Goal: Transaction & Acquisition: Purchase product/service

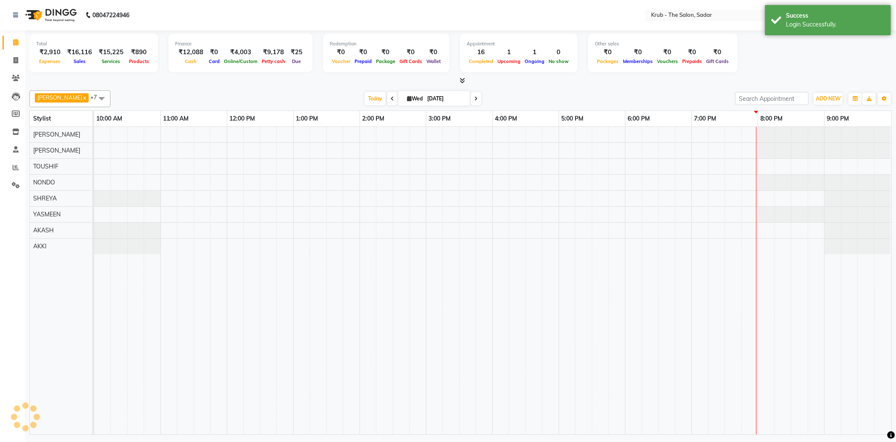
select select "en"
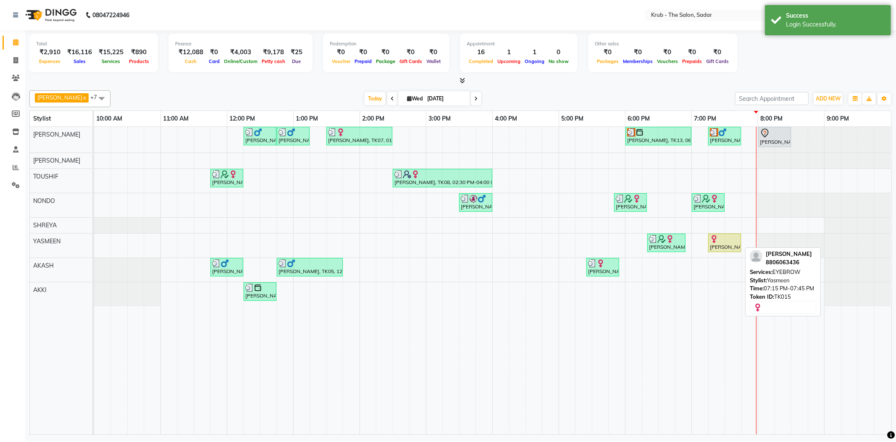
click at [725, 246] on div "[PERSON_NAME], TK15, 07:15 PM-07:45 PM, EYEBROW" at bounding box center [724, 243] width 31 height 16
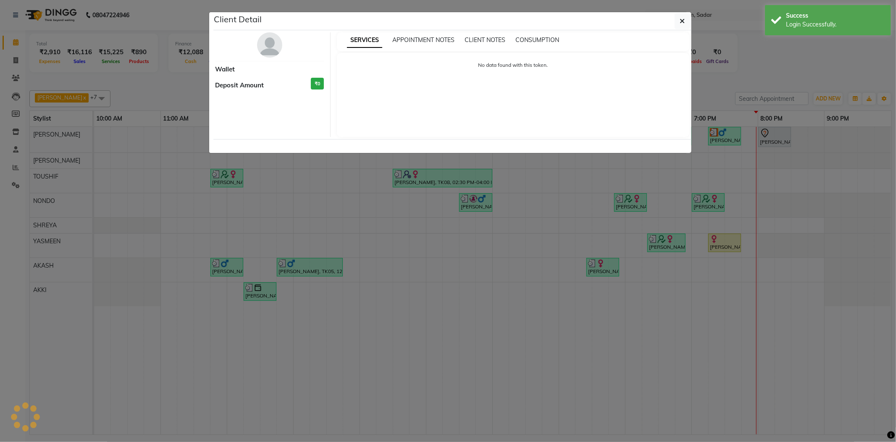
select select "1"
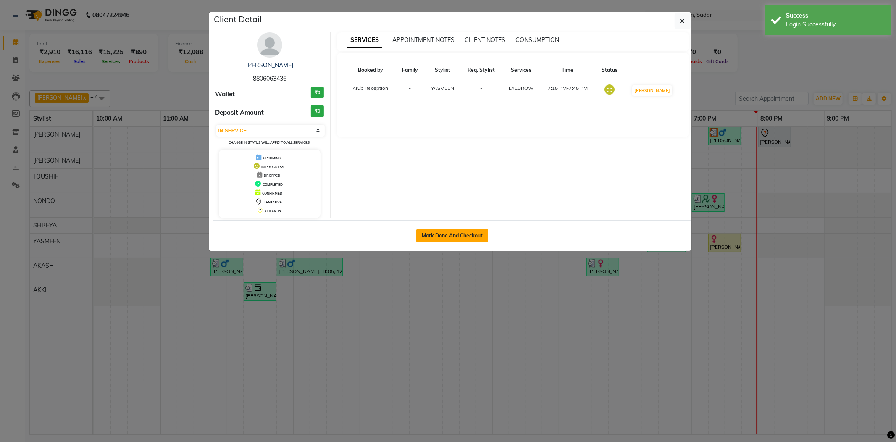
click at [437, 234] on button "Mark Done And Checkout" at bounding box center [452, 235] width 72 height 13
select select "service"
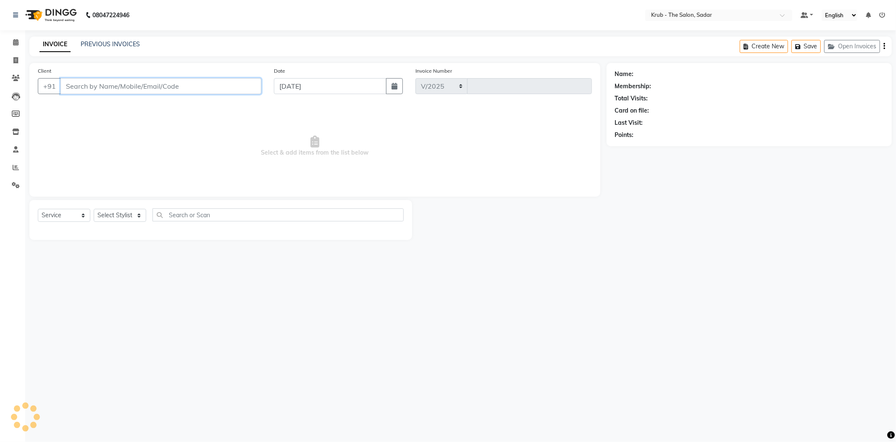
select select "4449"
type input "2141"
type input "8806063436"
select select "24987"
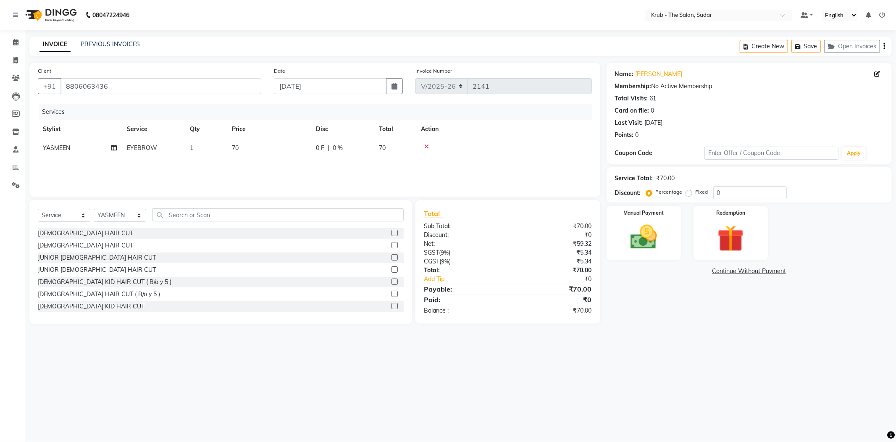
click at [177, 211] on div "Select Service Product Membership Package Voucher Prepaid Gift Card Select Styl…" at bounding box center [221, 218] width 366 height 20
click at [180, 208] on input "text" at bounding box center [277, 214] width 251 height 13
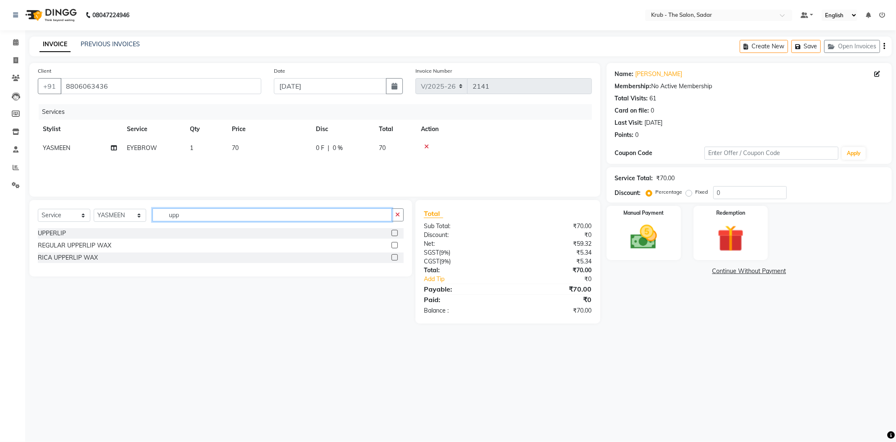
type input "upp"
click at [396, 230] on label at bounding box center [394, 233] width 6 height 6
click at [396, 231] on input "checkbox" at bounding box center [393, 233] width 5 height 5
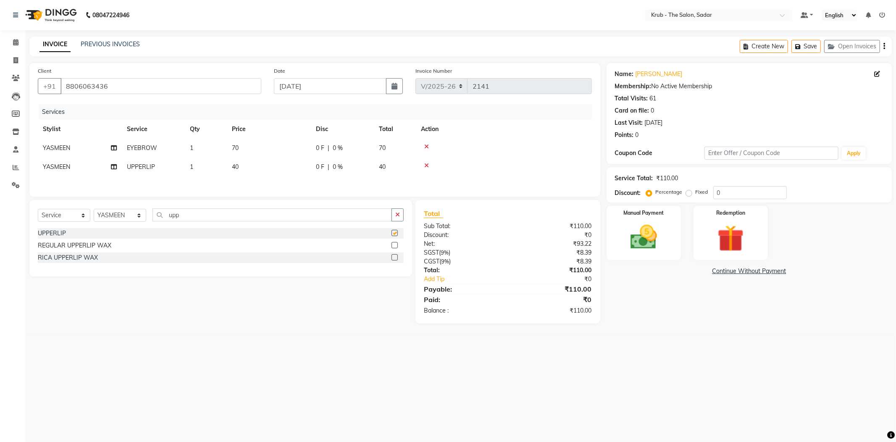
checkbox input "false"
click at [655, 222] on img at bounding box center [643, 237] width 45 height 32
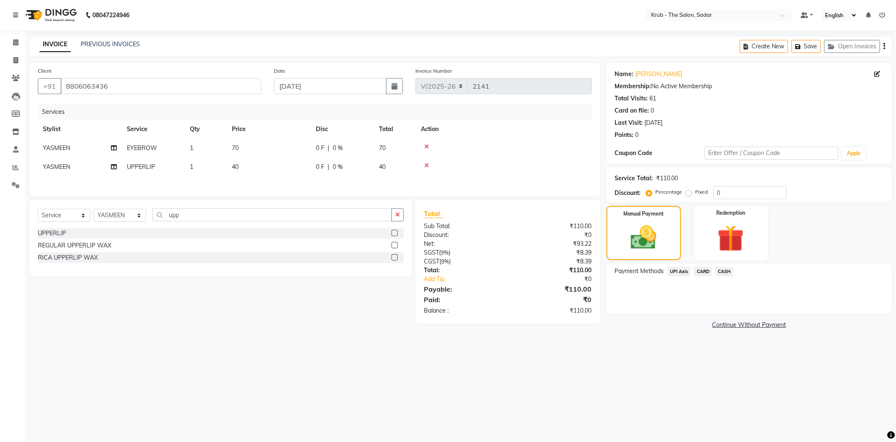
click at [680, 267] on span "UPI Axis" at bounding box center [679, 272] width 24 height 10
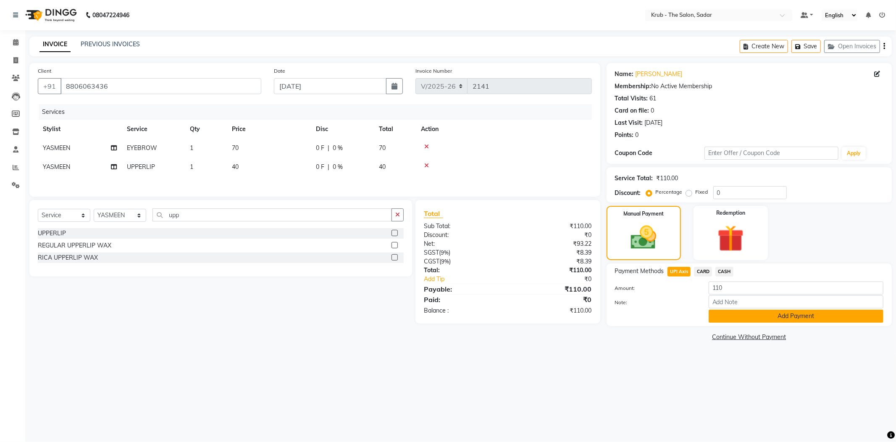
click at [750, 310] on button "Add Payment" at bounding box center [796, 316] width 175 height 13
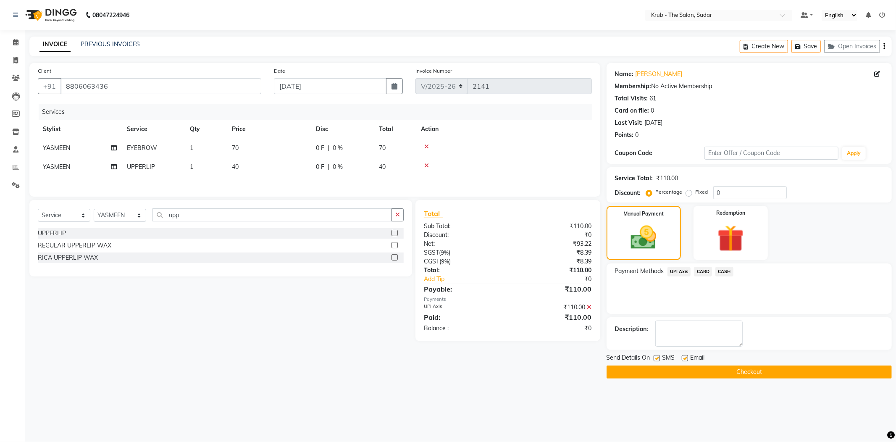
click at [682, 355] on div at bounding box center [684, 359] width 5 height 9
click at [659, 355] on label at bounding box center [657, 358] width 6 height 6
click at [659, 356] on input "checkbox" at bounding box center [656, 358] width 5 height 5
checkbox input "false"
click at [683, 355] on label at bounding box center [685, 358] width 6 height 6
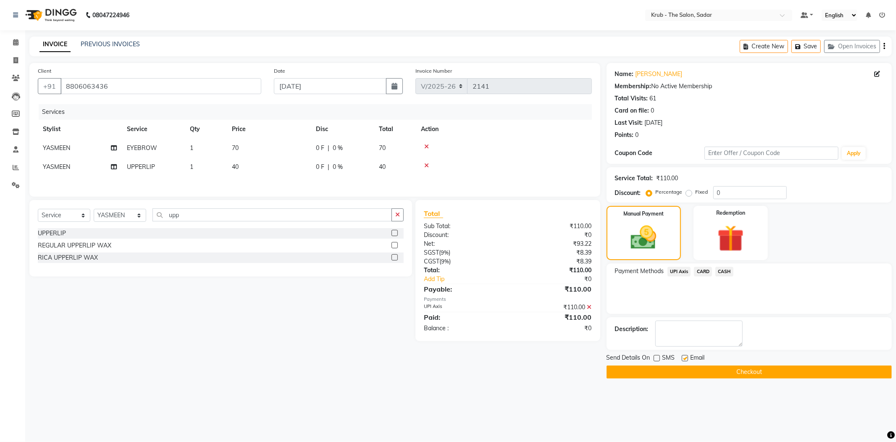
click at [683, 356] on input "checkbox" at bounding box center [684, 358] width 5 height 5
checkbox input "false"
click at [696, 365] on button "Checkout" at bounding box center [749, 371] width 285 height 13
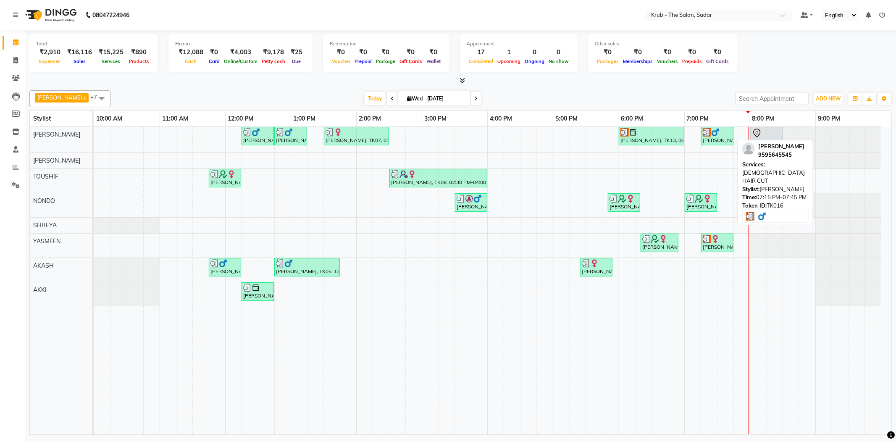
click at [714, 136] on div "[PERSON_NAME], TK16, 07:15 PM-07:45 PM, [DEMOGRAPHIC_DATA] HAIR CUT" at bounding box center [717, 136] width 31 height 16
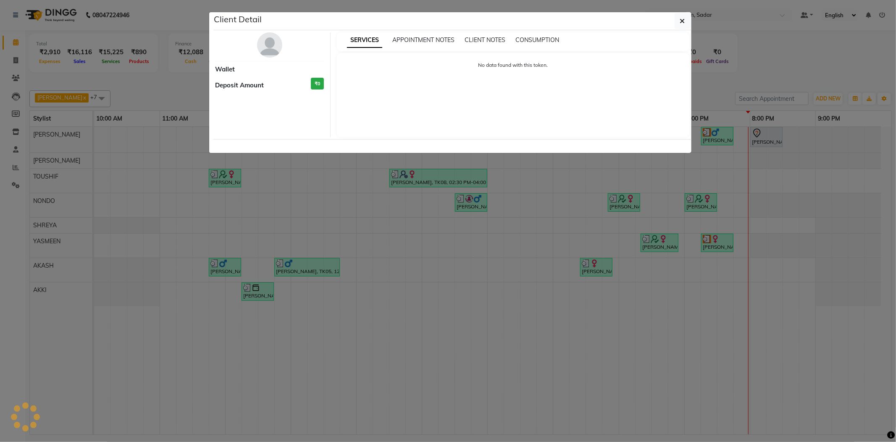
select select "3"
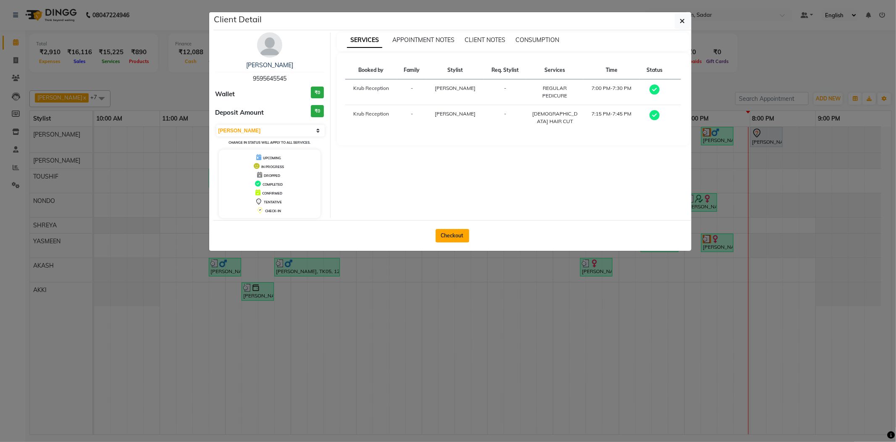
click at [454, 242] on button "Checkout" at bounding box center [453, 235] width 34 height 13
select select "4449"
select select "service"
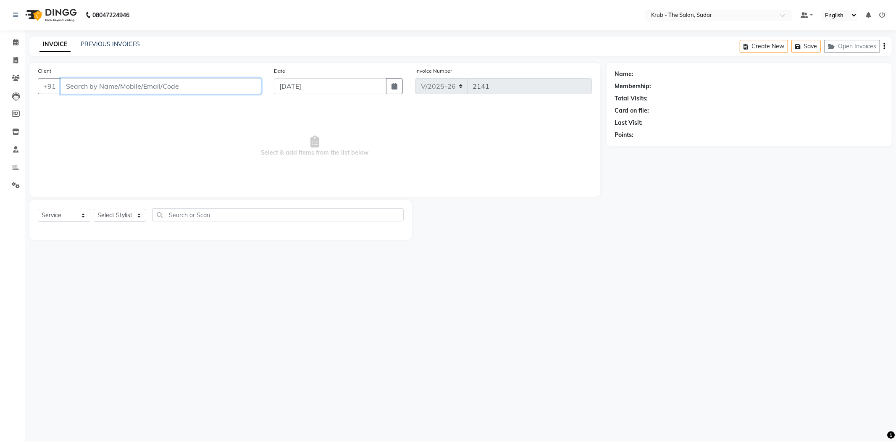
type input "9595645545"
select select "51621"
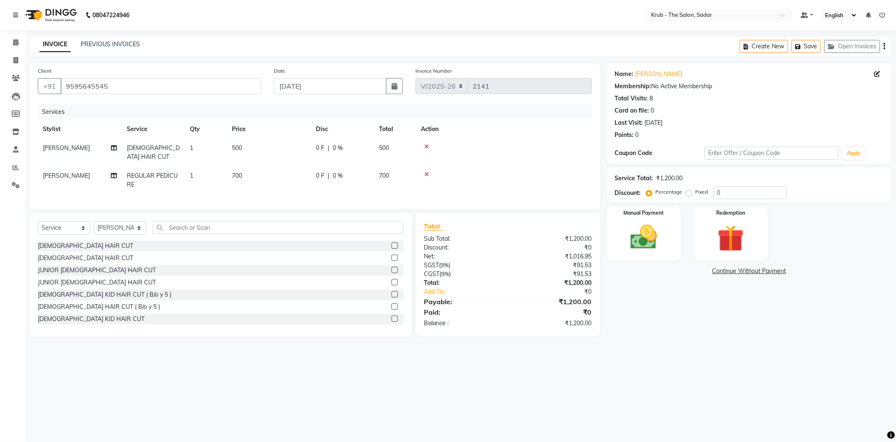
click at [153, 166] on td "REGULAR PEDICURE" at bounding box center [153, 180] width 63 height 28
select select "51621"
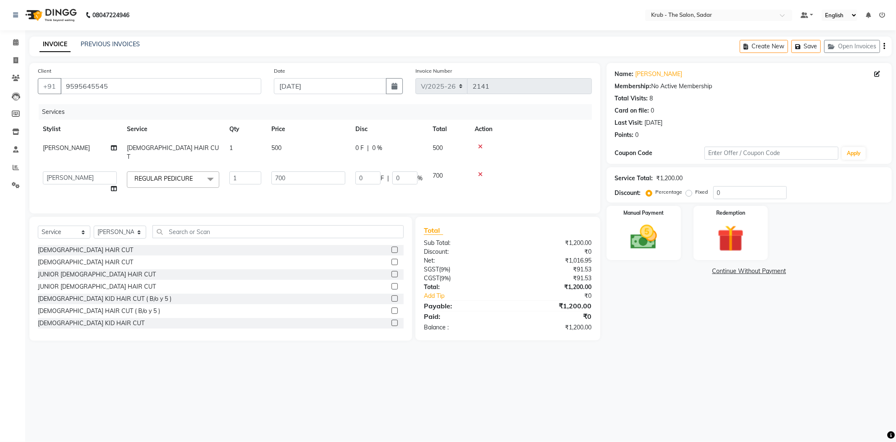
click at [155, 175] on span "REGULAR PEDICURE" at bounding box center [163, 179] width 58 height 8
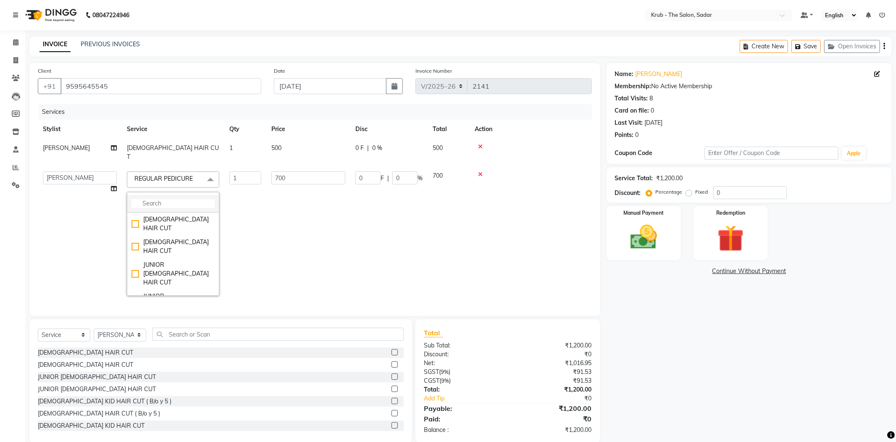
click at [159, 199] on input "multiselect-search" at bounding box center [172, 203] width 83 height 9
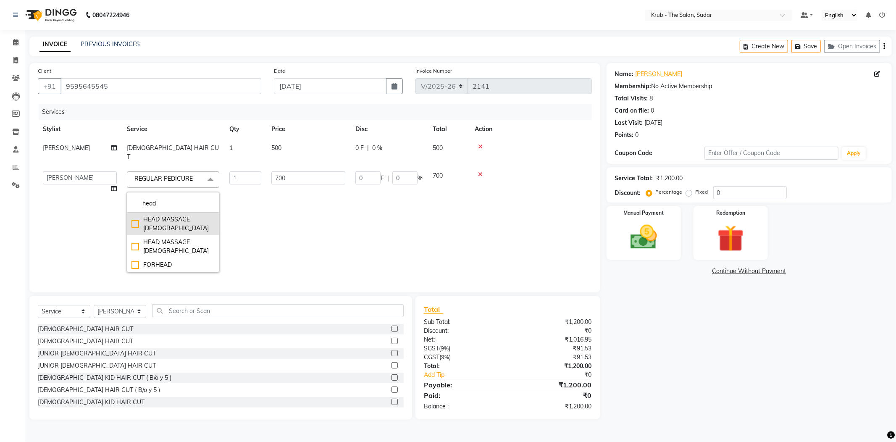
type input "head"
click at [174, 215] on div "HEAD MASSAGE [DEMOGRAPHIC_DATA]" at bounding box center [172, 224] width 83 height 18
checkbox input "true"
type input "500"
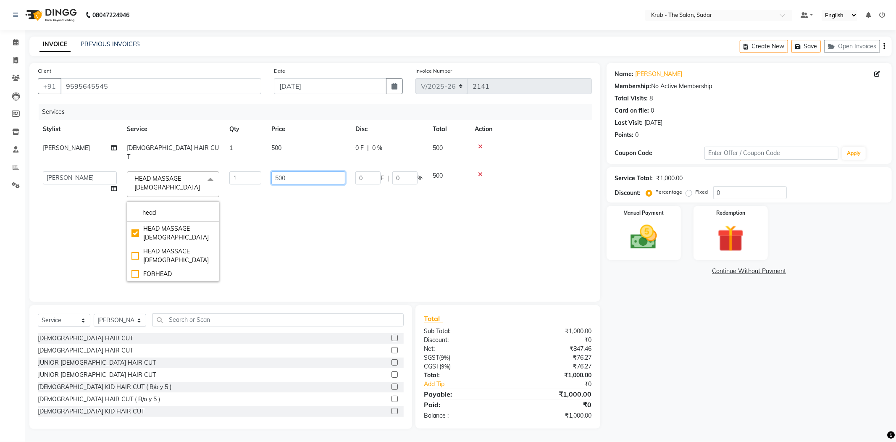
click at [281, 171] on input "500" at bounding box center [308, 177] width 74 height 13
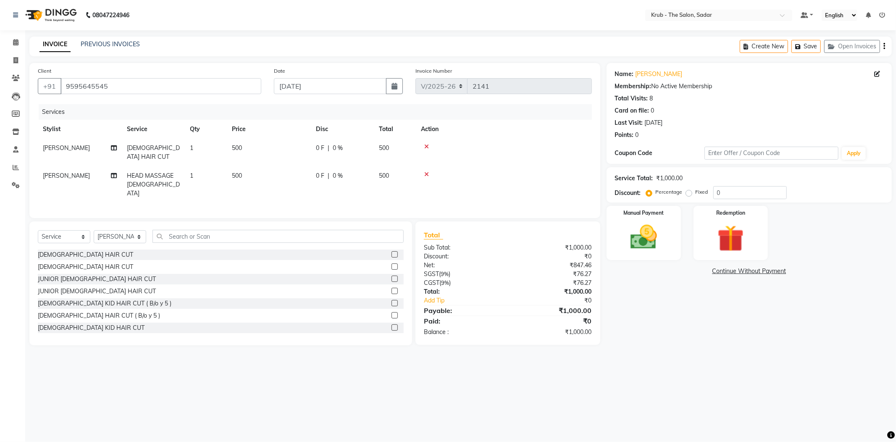
click at [315, 105] on div "Services" at bounding box center [318, 112] width 559 height 16
click at [121, 230] on select "Select Stylist AKASH [PERSON_NAME] [PERSON_NAME] Reception KUNAL NONDO [PERSON_…" at bounding box center [120, 236] width 53 height 13
click at [190, 230] on input "text" at bounding box center [277, 236] width 251 height 13
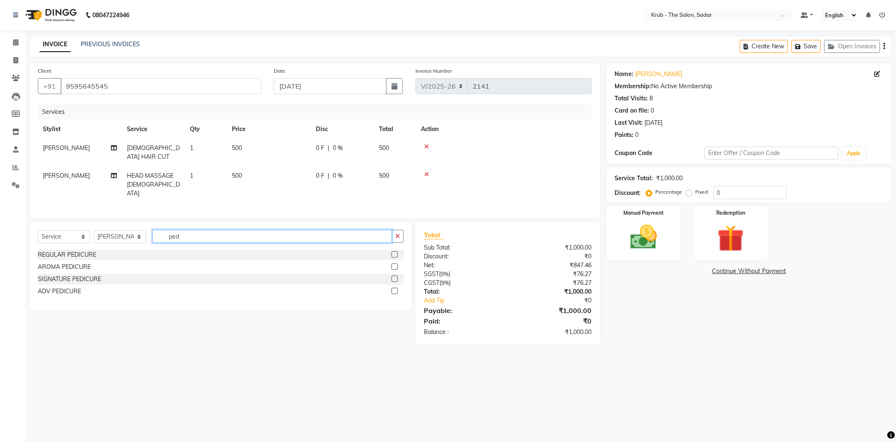
type input "ped"
click at [395, 251] on label at bounding box center [394, 254] width 6 height 6
click at [395, 252] on input "checkbox" at bounding box center [393, 254] width 5 height 5
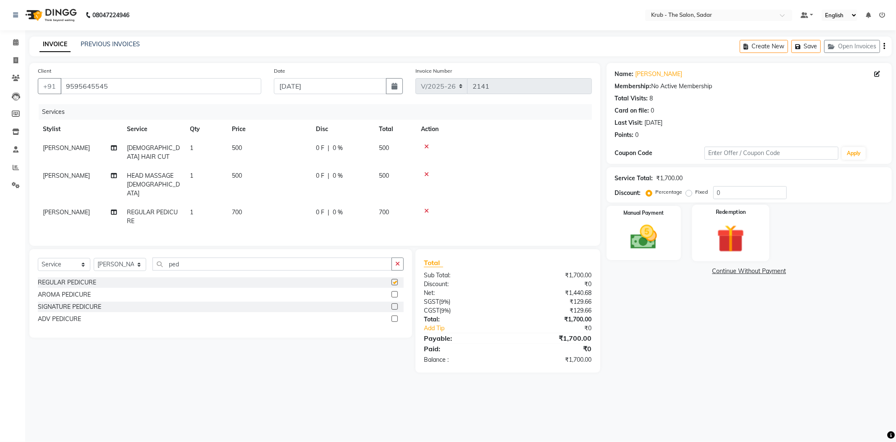
checkbox input "false"
drag, startPoint x: 715, startPoint y: 181, endPoint x: 671, endPoint y: 191, distance: 45.2
click at [671, 191] on div "Service Total: ₹1,700.00 Discount: Percentage Fixed 0" at bounding box center [749, 184] width 285 height 35
type input "20"
click at [654, 236] on img at bounding box center [643, 237] width 45 height 32
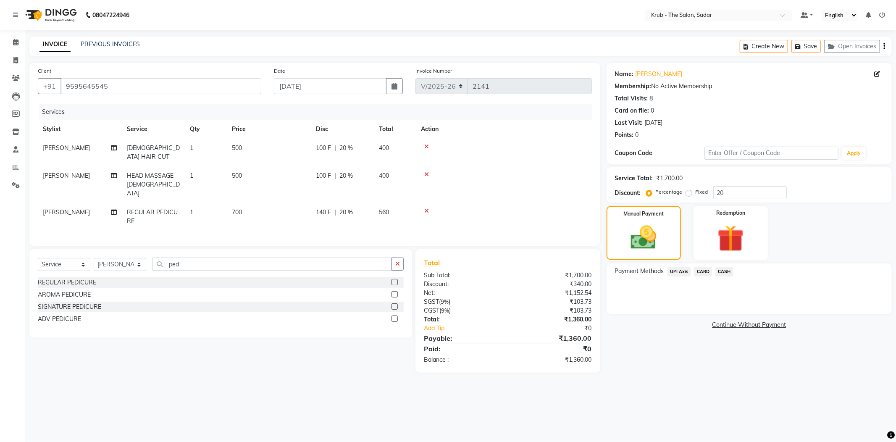
click at [726, 267] on span "CASH" at bounding box center [724, 272] width 18 height 10
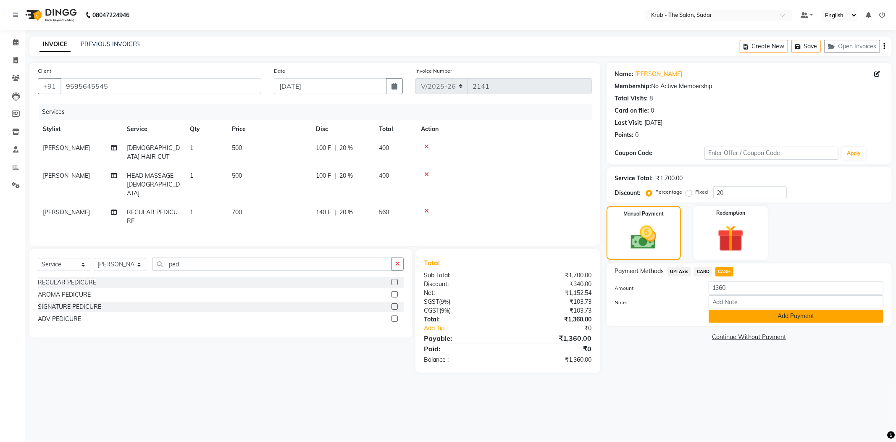
click at [792, 310] on button "Add Payment" at bounding box center [796, 316] width 175 height 13
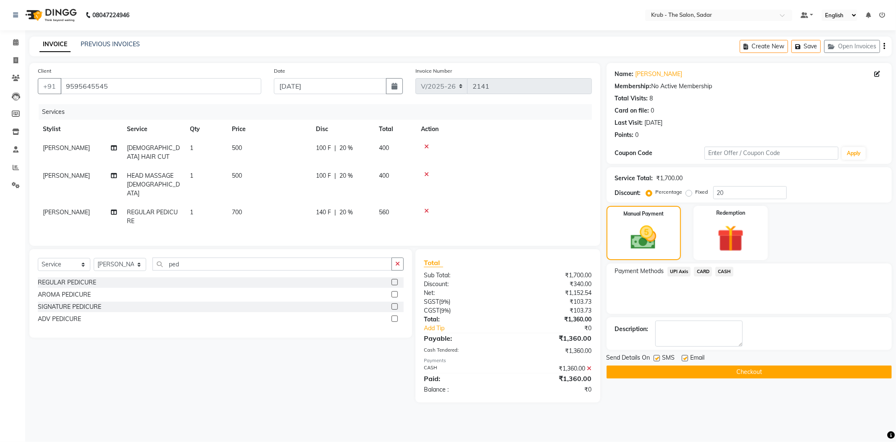
click at [684, 355] on label at bounding box center [685, 358] width 6 height 6
click at [684, 356] on input "checkbox" at bounding box center [684, 358] width 5 height 5
checkbox input "false"
click at [659, 355] on label at bounding box center [657, 358] width 6 height 6
click at [659, 356] on input "checkbox" at bounding box center [656, 358] width 5 height 5
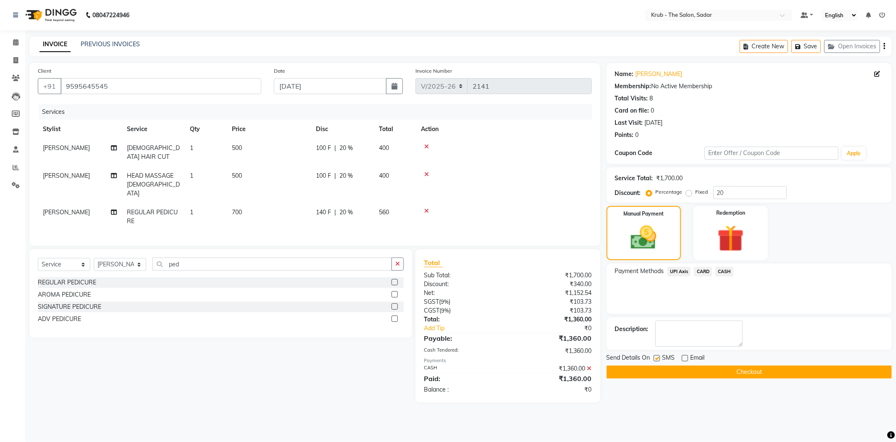
checkbox input "false"
click at [699, 365] on button "Checkout" at bounding box center [749, 371] width 285 height 13
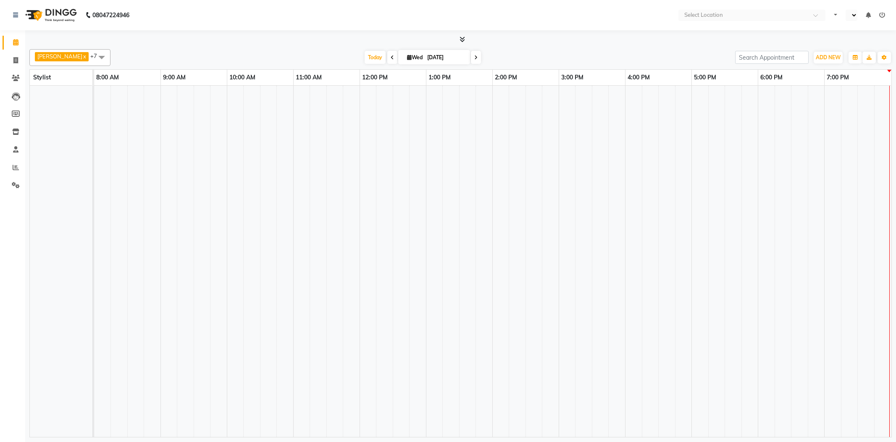
select select "en"
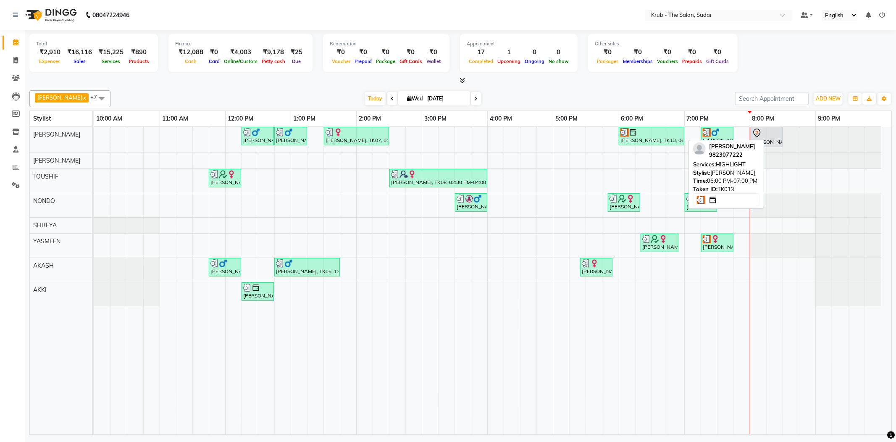
click at [664, 133] on div at bounding box center [651, 132] width 62 height 8
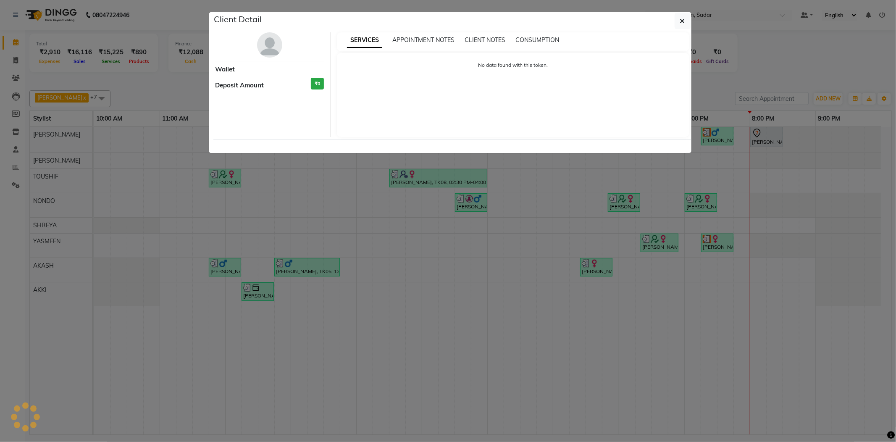
select select "3"
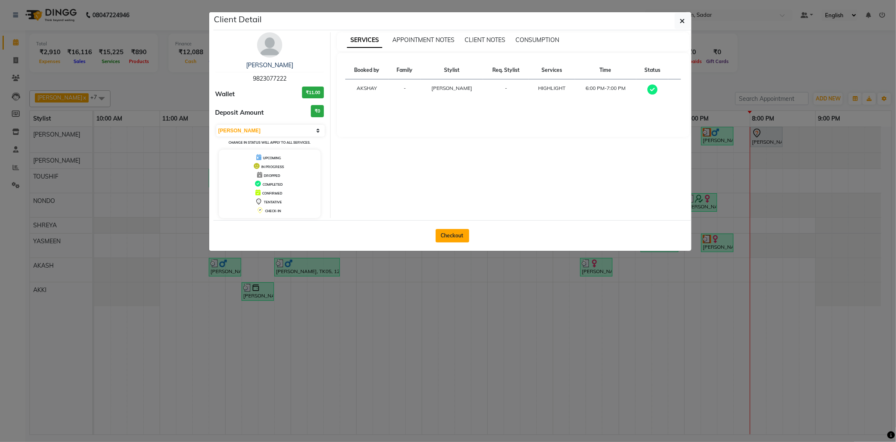
click at [453, 234] on button "Checkout" at bounding box center [453, 235] width 34 height 13
select select "service"
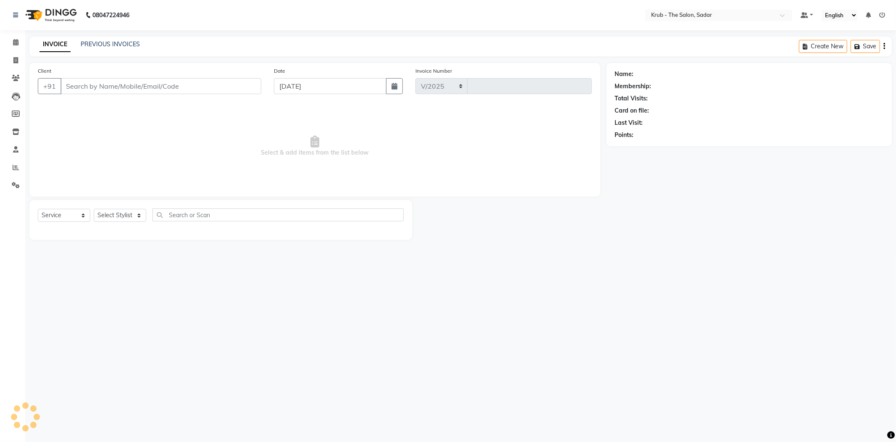
select select "4449"
type input "2141"
type input "9823077222"
select select "24979"
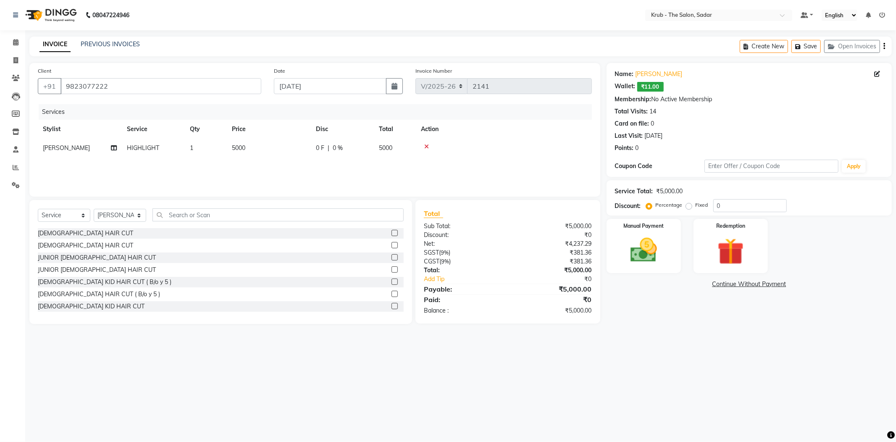
click at [290, 139] on td "5000" at bounding box center [269, 148] width 84 height 19
select select "24979"
drag, startPoint x: 290, startPoint y: 138, endPoint x: 245, endPoint y: 143, distance: 44.8
click at [245, 143] on tr "AKASH AKKI AKSHAY Andreas GURVEER Krub Reception KUNAL NONDO RAJESH SHREYA TOUS…" at bounding box center [315, 155] width 554 height 32
type input "4000"
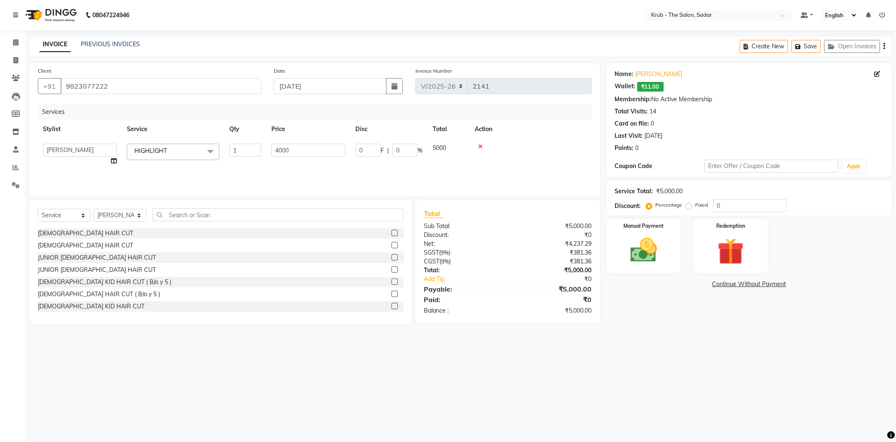
drag, startPoint x: 580, startPoint y: 22, endPoint x: 580, endPoint y: 6, distance: 16.0
click at [580, 20] on nav "08047224946 Select Location × Krub - The Salon, Sadar Default Panel My Panel En…" at bounding box center [448, 15] width 896 height 30
click at [349, 23] on nav "08047224946 Select Location × Krub - The Salon, Sadar Default Panel My Panel En…" at bounding box center [448, 15] width 896 height 30
click at [638, 247] on img at bounding box center [643, 250] width 45 height 32
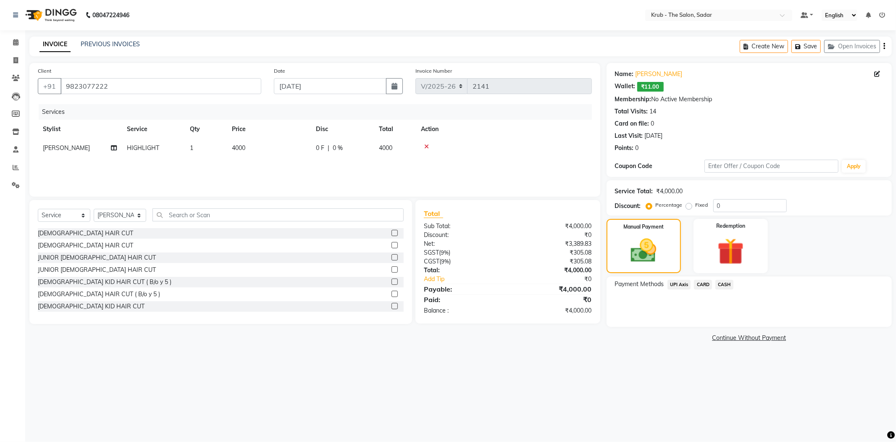
click at [728, 280] on span "CASH" at bounding box center [724, 285] width 18 height 10
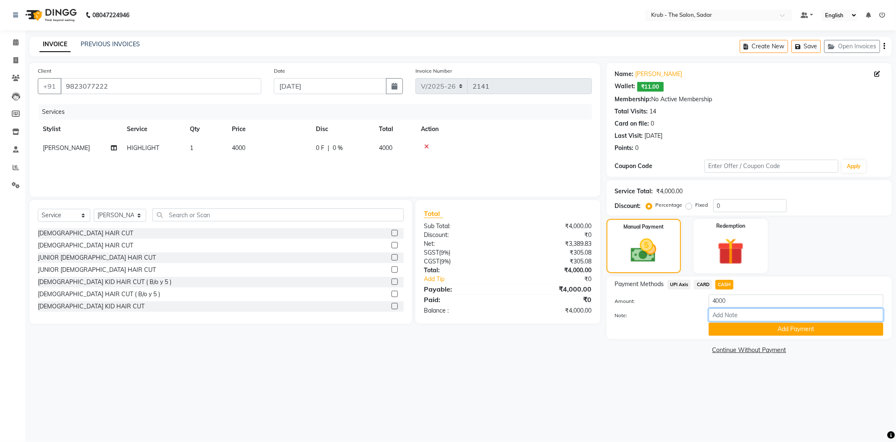
drag, startPoint x: 730, startPoint y: 293, endPoint x: 645, endPoint y: 294, distance: 84.9
click at [645, 308] on div "Note:" at bounding box center [749, 315] width 281 height 14
drag, startPoint x: 730, startPoint y: 286, endPoint x: 648, endPoint y: 288, distance: 82.3
click at [648, 294] on div "Amount: 4000" at bounding box center [749, 301] width 281 height 14
type input "3500"
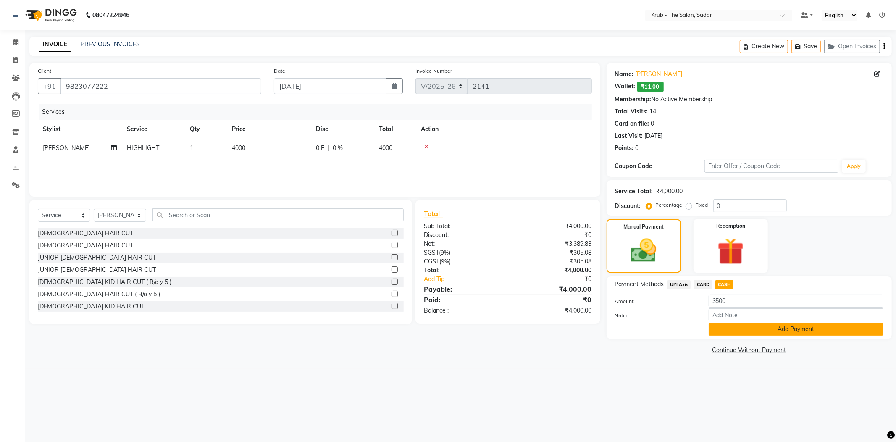
click at [709, 323] on button "Add Payment" at bounding box center [796, 329] width 175 height 13
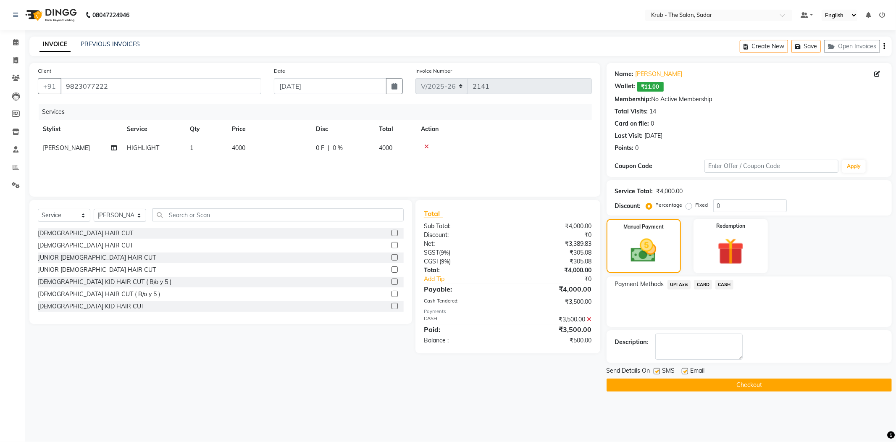
click at [685, 368] on label at bounding box center [685, 371] width 6 height 6
click at [685, 369] on input "checkbox" at bounding box center [684, 371] width 5 height 5
checkbox input "false"
click at [654, 366] on div "Send Details On SMS Email" at bounding box center [749, 371] width 285 height 11
click at [654, 368] on label at bounding box center [657, 371] width 6 height 6
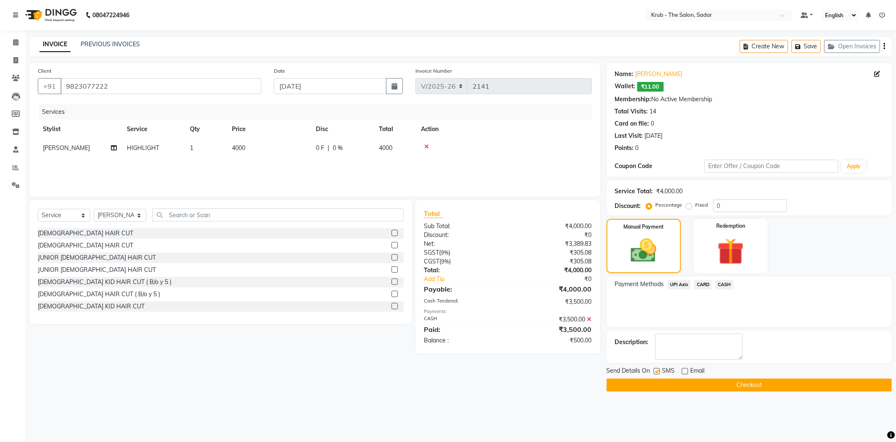
click at [654, 369] on input "checkbox" at bounding box center [656, 371] width 5 height 5
checkbox input "false"
click at [730, 378] on button "Checkout" at bounding box center [749, 384] width 285 height 13
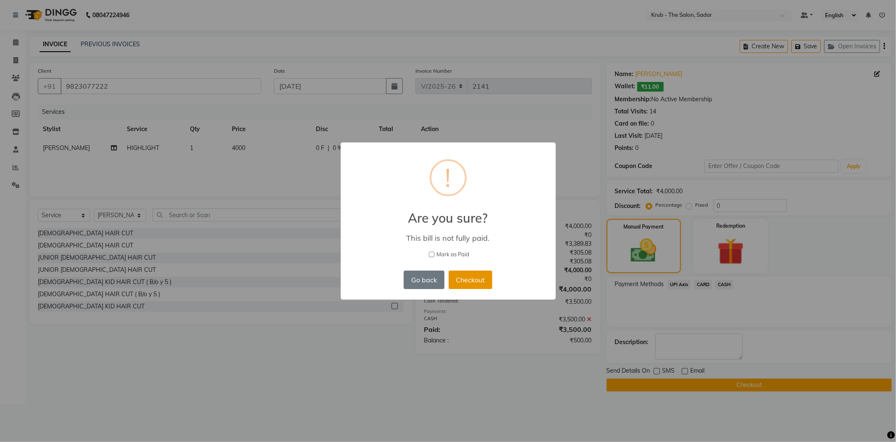
click at [468, 272] on button "Checkout" at bounding box center [471, 280] width 44 height 18
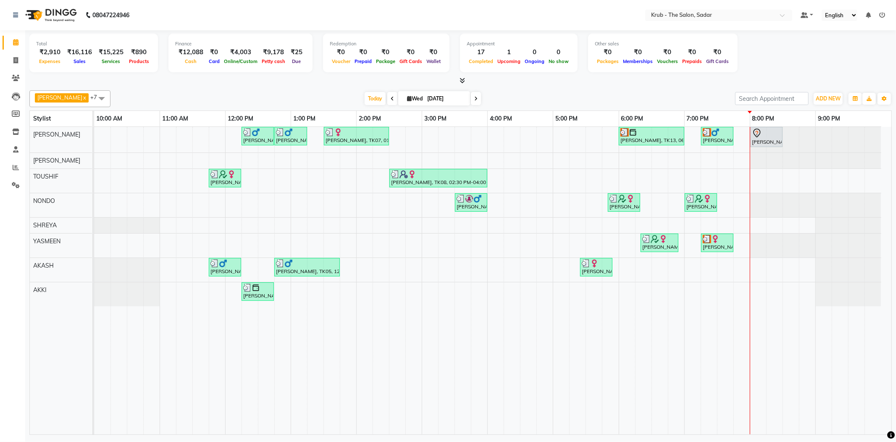
click at [641, 92] on div "Today Wed 03-09-2025" at bounding box center [423, 98] width 616 height 13
click at [16, 61] on icon at bounding box center [15, 60] width 5 height 6
select select "service"
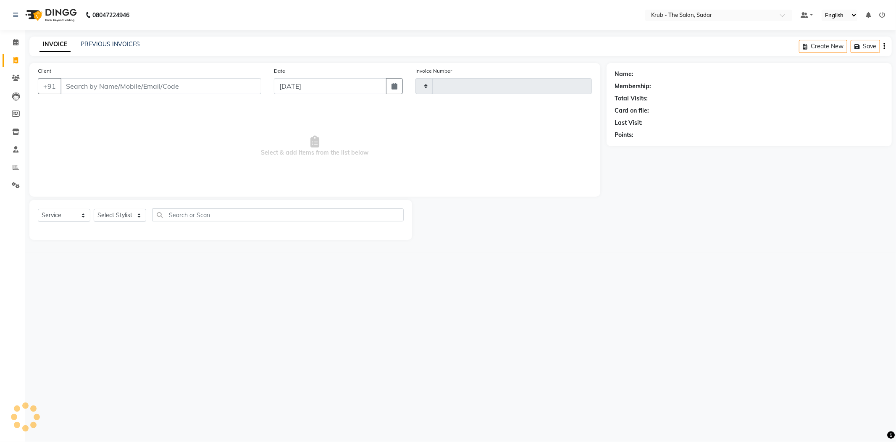
type input "2141"
select select "4449"
click at [111, 41] on link "PREVIOUS INVOICES" at bounding box center [110, 44] width 59 height 8
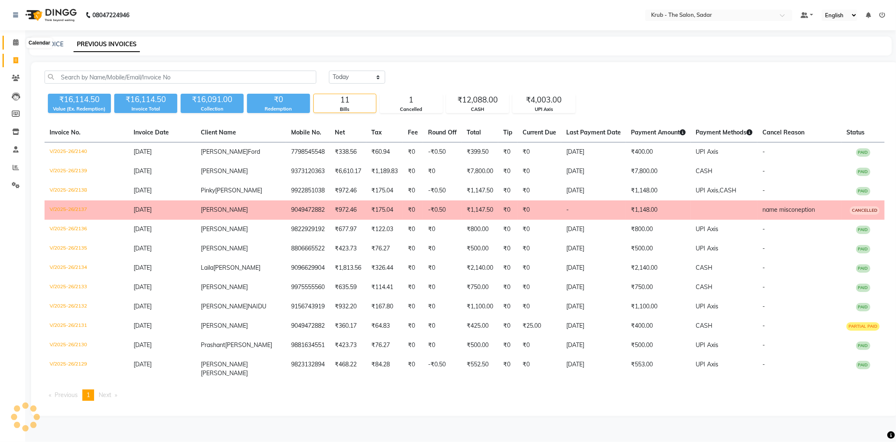
click at [13, 44] on icon at bounding box center [15, 42] width 5 height 6
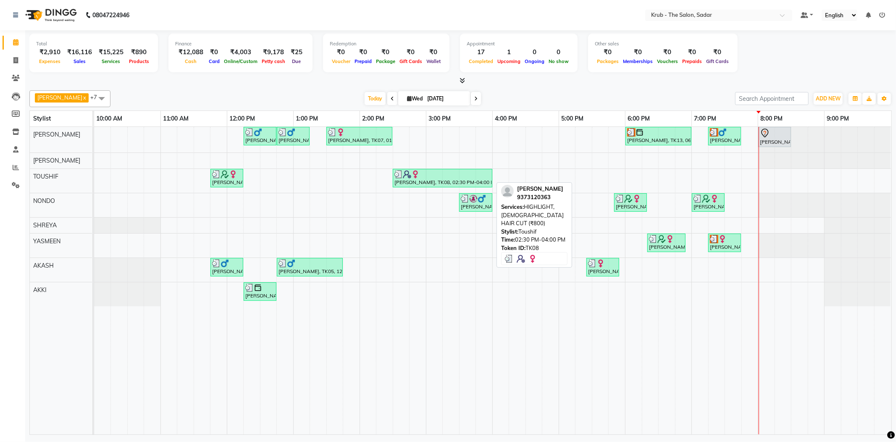
click at [436, 179] on div "Joel Anthony, TK08, 02:30 PM-04:00 PM, HIGHLIGHT,FEMALE HAIR CUT (₹800)" at bounding box center [443, 178] width 98 height 16
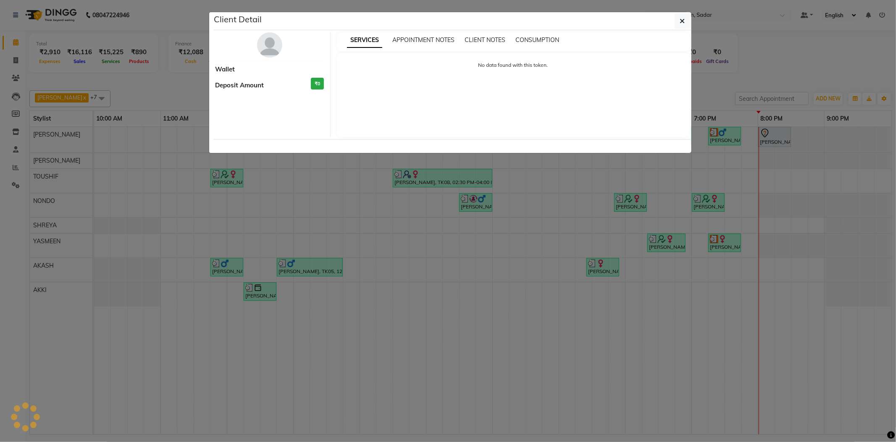
select select "3"
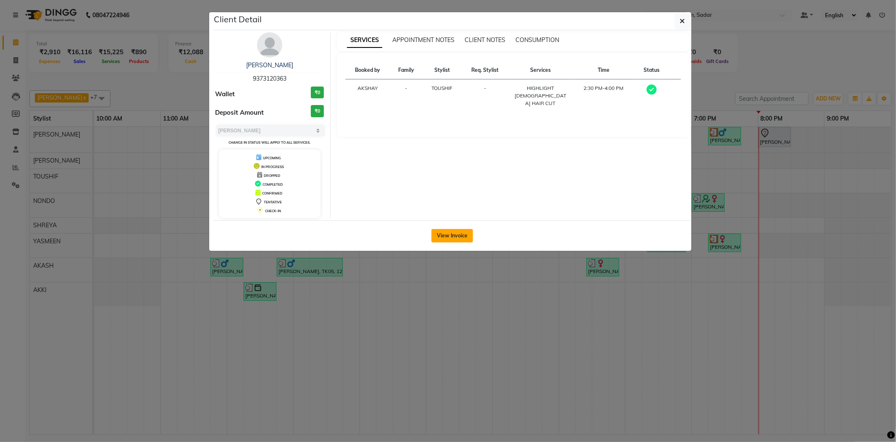
click at [462, 234] on button "View Invoice" at bounding box center [452, 235] width 42 height 13
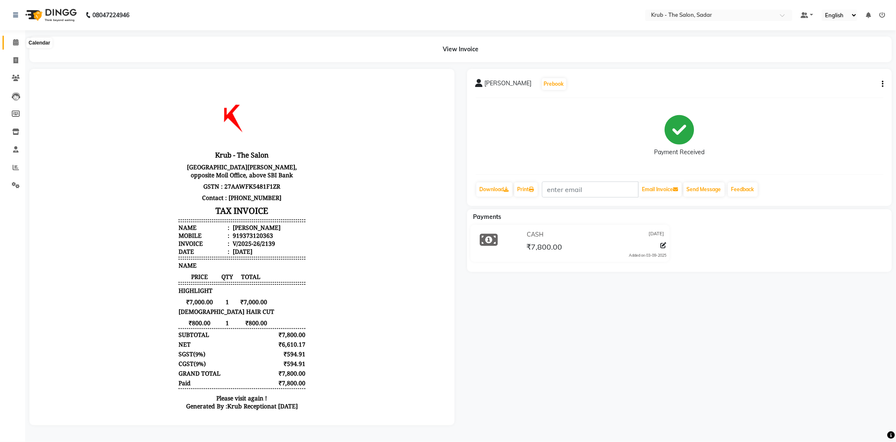
click at [13, 42] on icon at bounding box center [15, 42] width 5 height 6
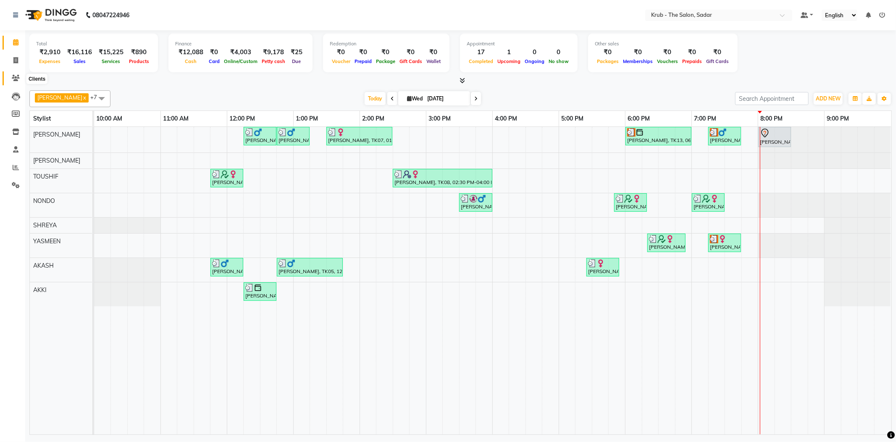
click at [13, 74] on span at bounding box center [15, 79] width 15 height 10
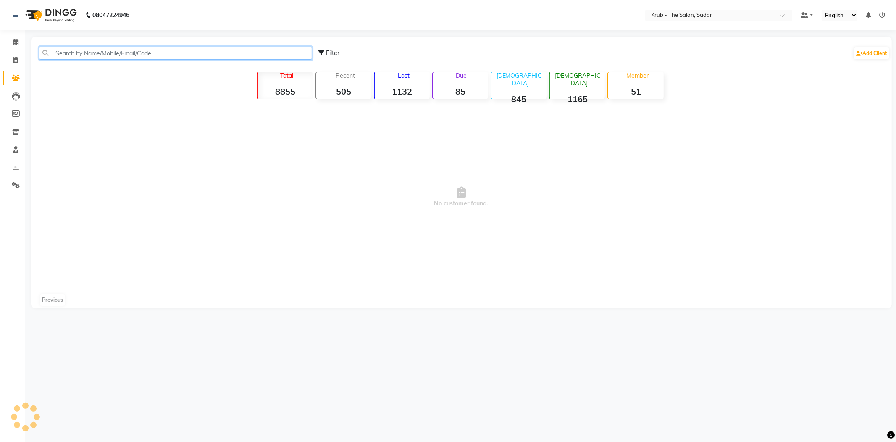
click at [94, 47] on input "text" at bounding box center [175, 53] width 273 height 13
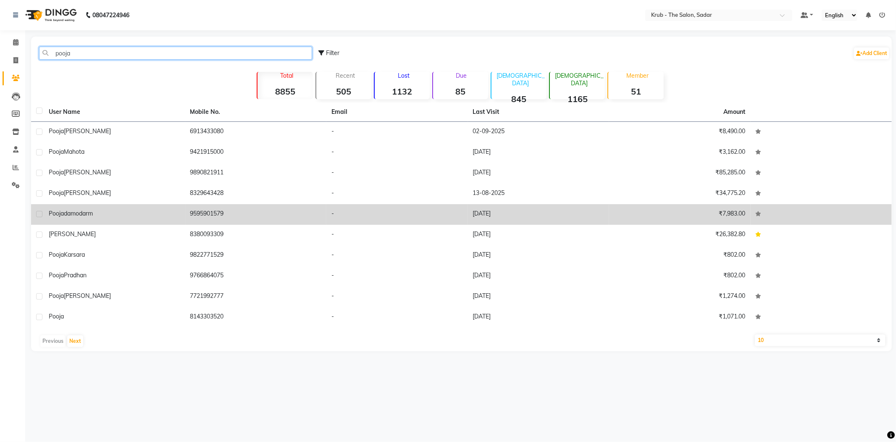
type input "pooja"
click at [227, 204] on td "9595901579" at bounding box center [256, 214] width 142 height 21
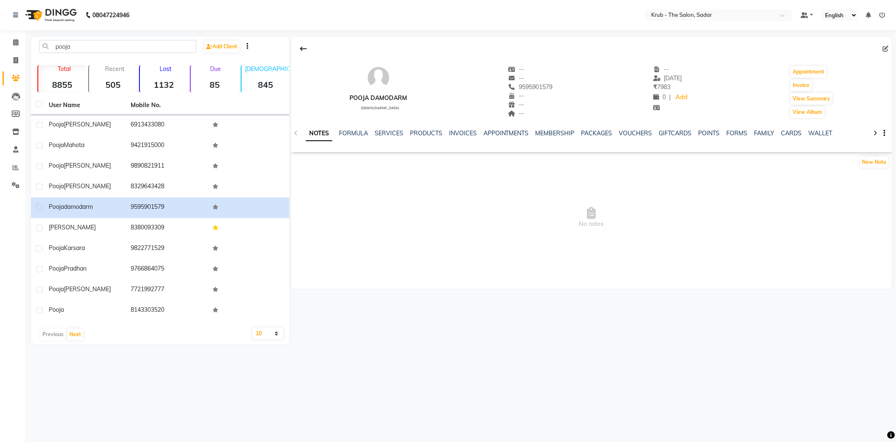
click at [384, 124] on div "NOTES FORMULA SERVICES PRODUCTS INVOICES APPOINTMENTS MEMBERSHIP PACKAGES VOUCH…" at bounding box center [591, 133] width 601 height 29
click at [386, 129] on link "SERVICES" at bounding box center [389, 133] width 29 height 8
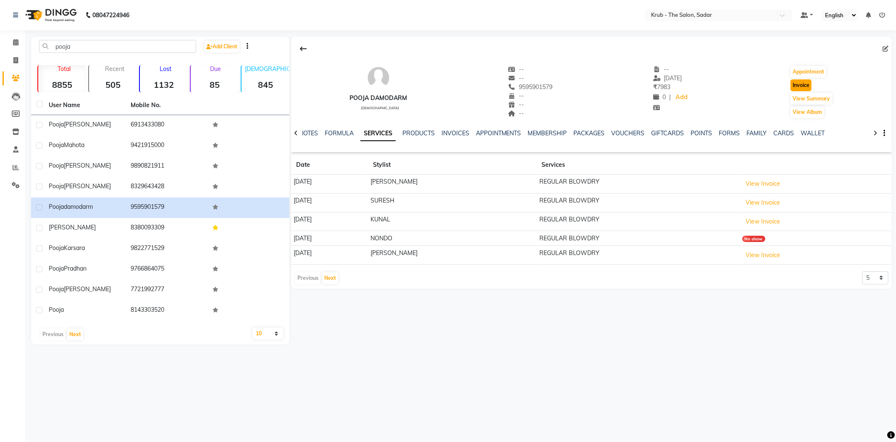
click at [799, 84] on button "Invoice" at bounding box center [800, 85] width 21 height 12
select select "service"
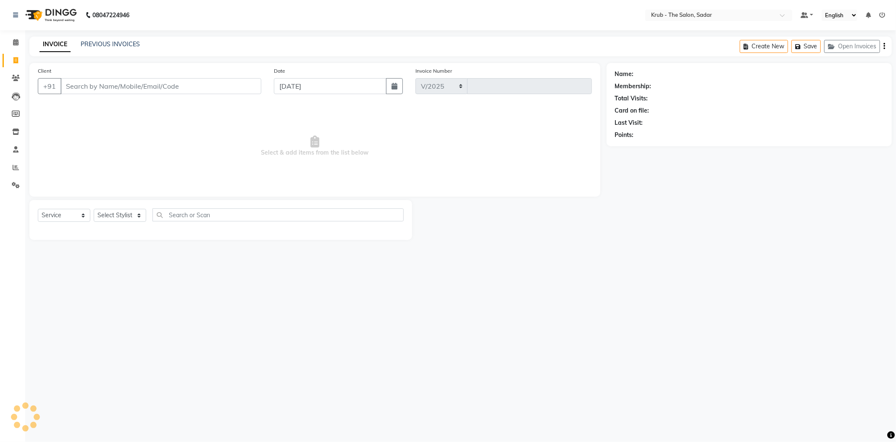
select select "4449"
type input "2141"
type input "9595901579"
drag, startPoint x: 96, startPoint y: 202, endPoint x: 98, endPoint y: 209, distance: 7.6
click at [96, 209] on select "Select Stylist AKASH AKKI AKSHAY Andreas GURVEER Krub Reception KUNAL NONDO RAJ…" at bounding box center [120, 215] width 53 height 13
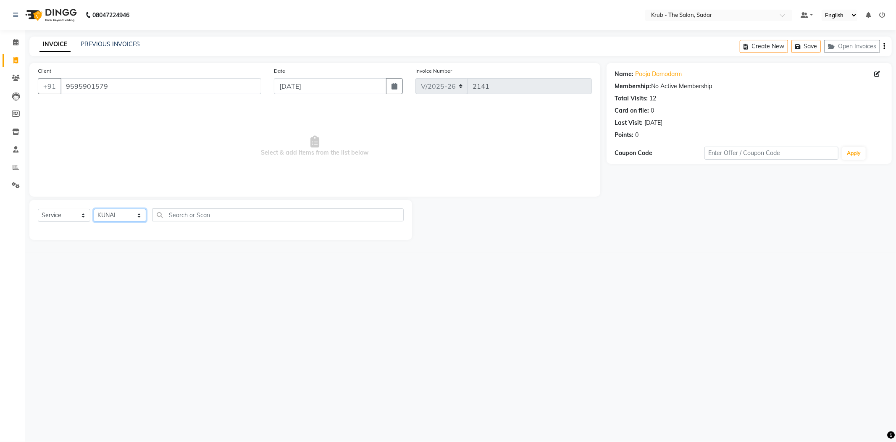
click at [94, 209] on select "Select Stylist AKASH AKKI AKSHAY Andreas GURVEER Krub Reception KUNAL NONDO RAJ…" at bounding box center [120, 215] width 53 height 13
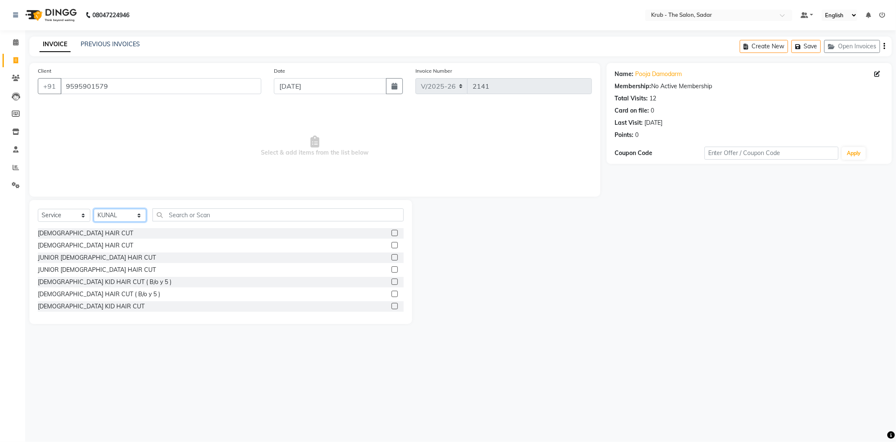
drag, startPoint x: 125, startPoint y: 203, endPoint x: 123, endPoint y: 208, distance: 5.2
click at [124, 209] on select "Select Stylist AKASH AKKI AKSHAY Andreas GURVEER Krub Reception KUNAL NONDO RAJ…" at bounding box center [120, 215] width 53 height 13
select select "24986"
click at [94, 209] on select "Select Stylist AKASH AKKI AKSHAY Andreas GURVEER Krub Reception KUNAL NONDO RAJ…" at bounding box center [120, 215] width 53 height 13
click at [174, 210] on div "Select Service Product Membership Package Voucher Prepaid Gift Card Select Styl…" at bounding box center [221, 218] width 366 height 20
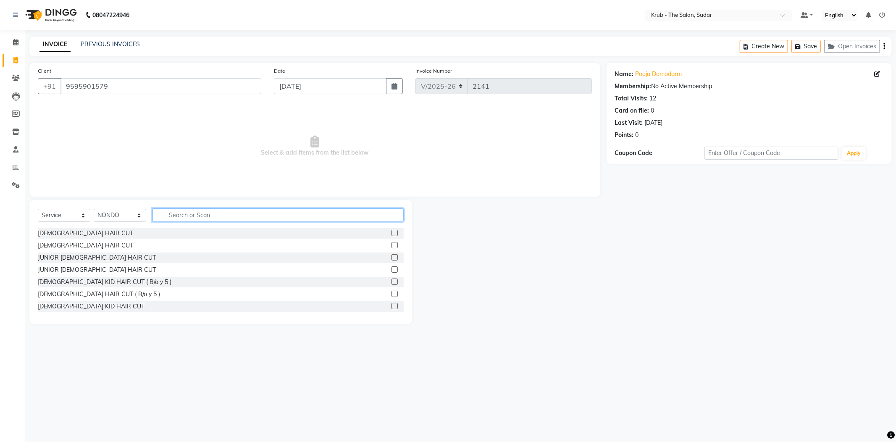
click at [176, 208] on input "text" at bounding box center [277, 214] width 251 height 13
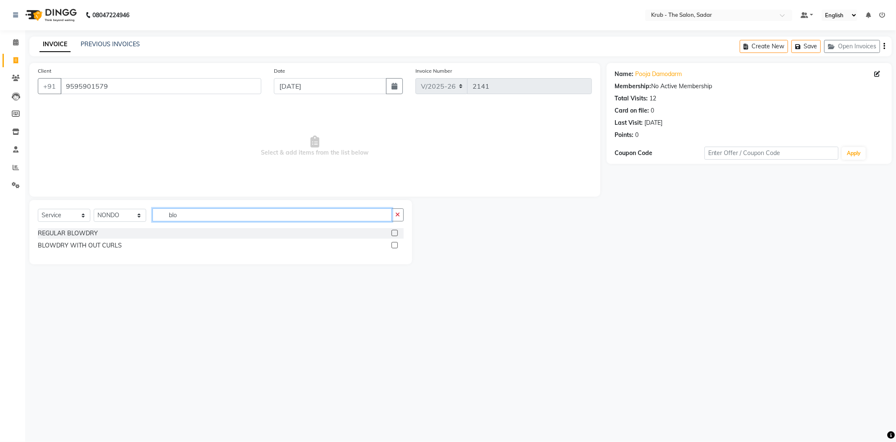
type input "blo"
click at [398, 230] on label at bounding box center [394, 233] width 6 height 6
click at [397, 231] on input "checkbox" at bounding box center [393, 233] width 5 height 5
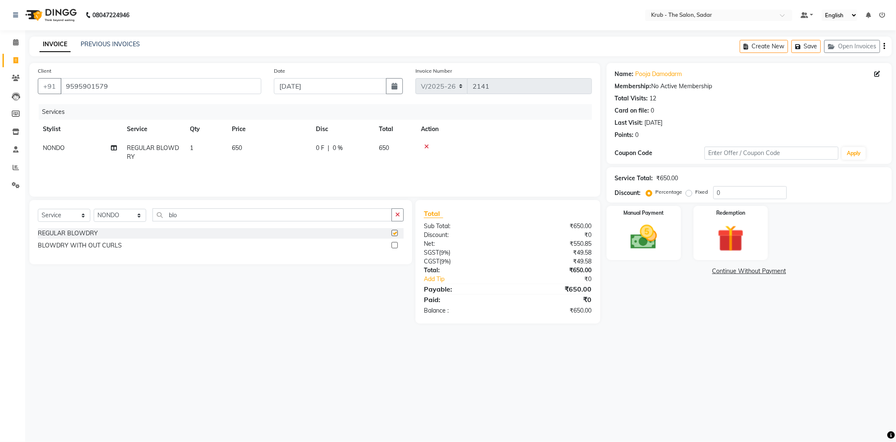
checkbox input "false"
click at [113, 209] on select "Select Stylist AKASH AKKI AKSHAY Andreas GURVEER Krub Reception KUNAL NONDO RAJ…" at bounding box center [120, 215] width 53 height 13
select select "89642"
click at [94, 209] on select "Select Stylist AKASH AKKI AKSHAY Andreas GURVEER Krub Reception KUNAL NONDO RAJ…" at bounding box center [120, 215] width 53 height 13
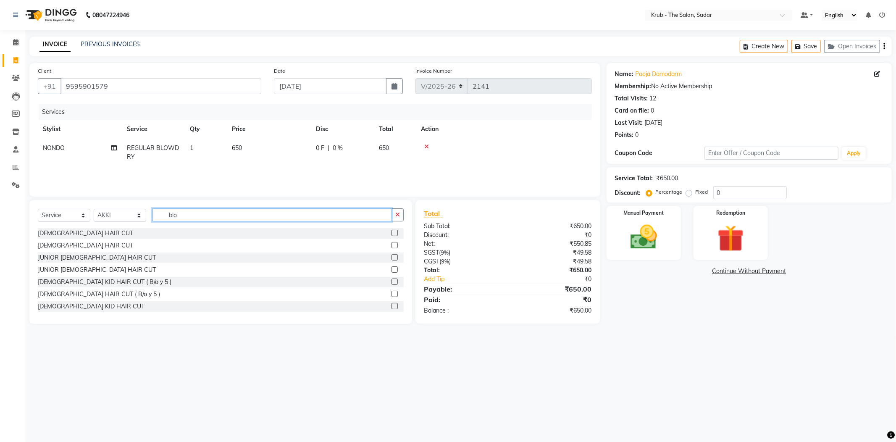
drag, startPoint x: 231, startPoint y: 208, endPoint x: 226, endPoint y: 208, distance: 5.0
click at [231, 208] on input "blo" at bounding box center [271, 214] width 239 height 13
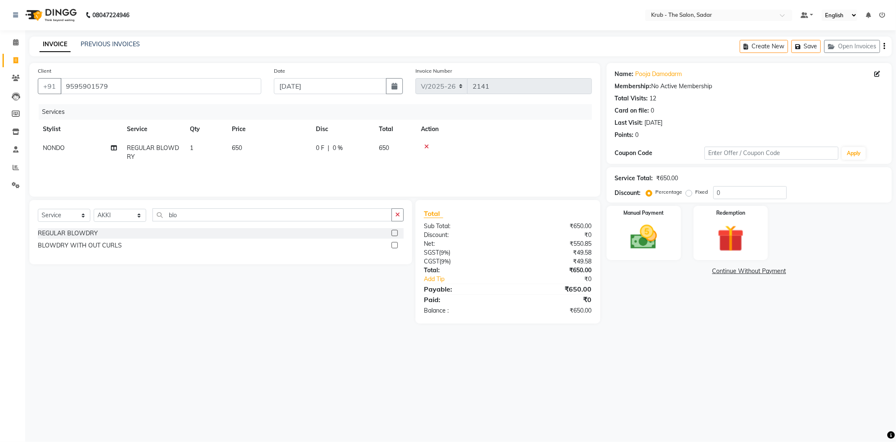
click at [396, 230] on label at bounding box center [394, 233] width 6 height 6
click at [396, 231] on input "checkbox" at bounding box center [393, 233] width 5 height 5
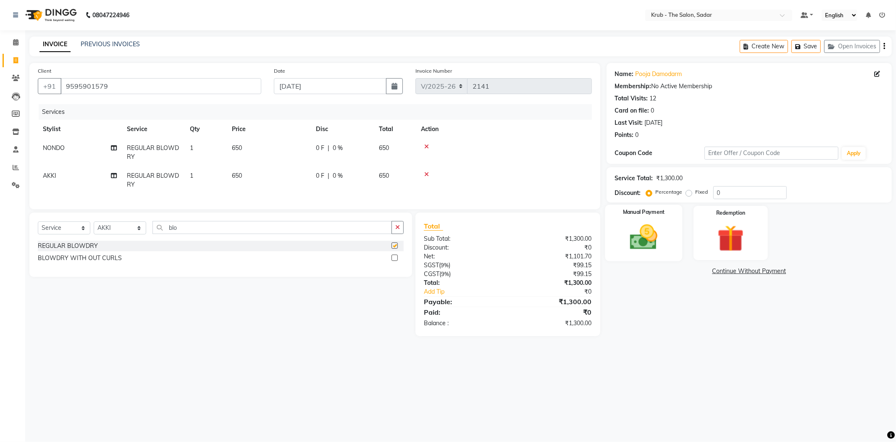
checkbox input "false"
drag, startPoint x: 729, startPoint y: 189, endPoint x: 618, endPoint y: 200, distance: 111.5
click at [618, 200] on div "Name: Pooja Damodarm Membership: No Active Membership Total Visits: 12 Card on …" at bounding box center [753, 199] width 292 height 273
type input "15.4"
click at [156, 170] on td "REGULAR BLOWDRY" at bounding box center [153, 180] width 63 height 28
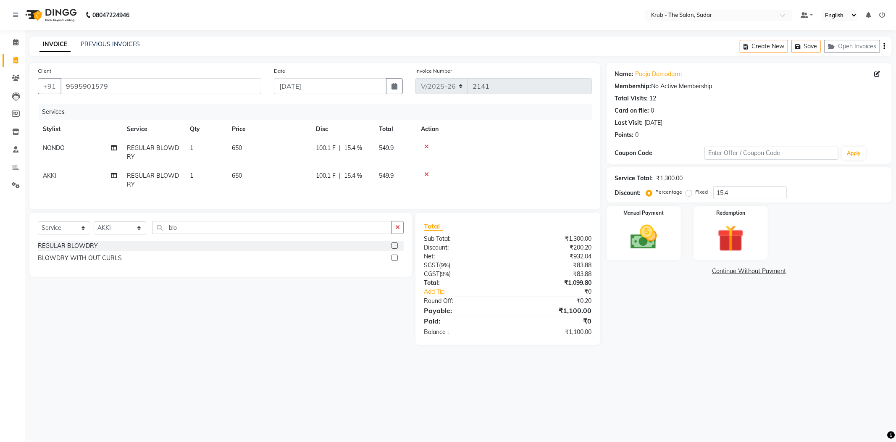
select select "89642"
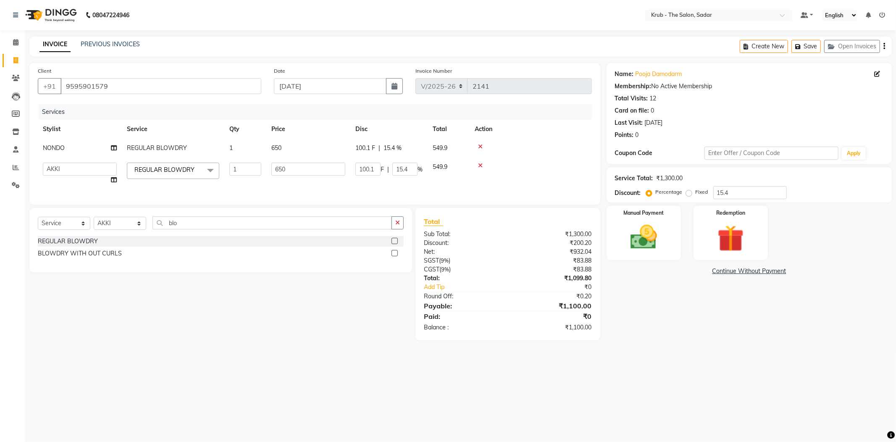
click at [156, 170] on td "REGULAR BLOWDRY x FEMALE HAIR CUT MALE HAIR CUT JUNIOR MALE HAIR CUT JUNIOR FEM…" at bounding box center [173, 174] width 102 height 32
click at [161, 165] on span "REGULAR BLOWDRY x" at bounding box center [167, 170] width 70 height 11
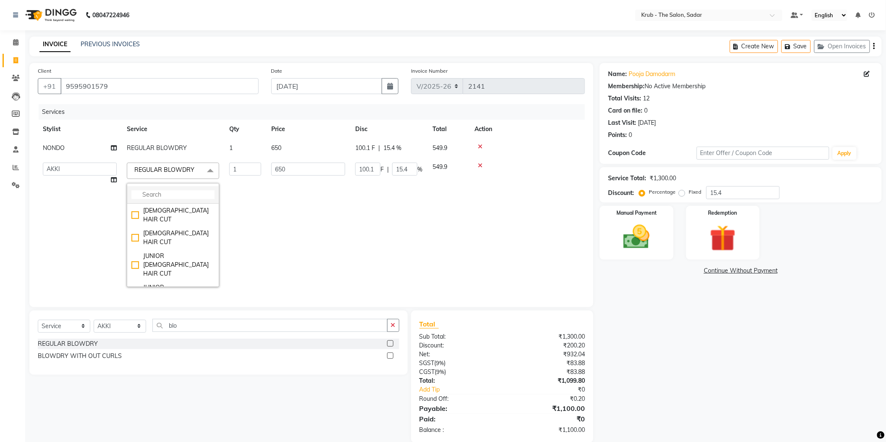
click at [179, 190] on input "multiselect-search" at bounding box center [172, 194] width 83 height 9
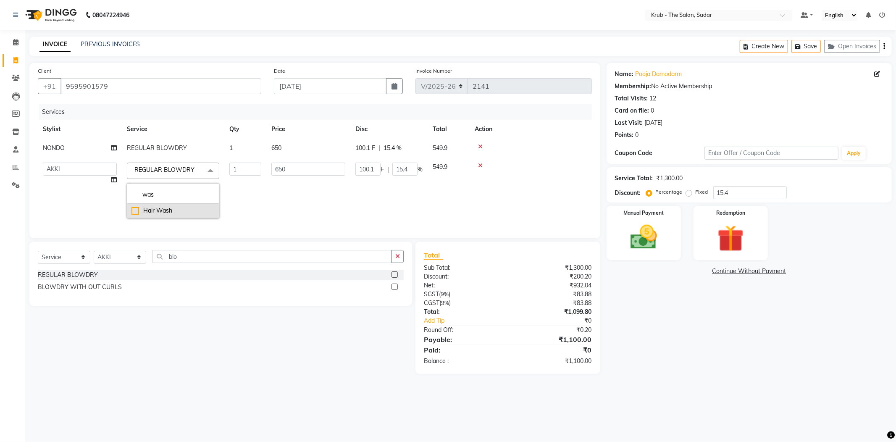
type input "was"
click at [200, 206] on div "Hair Wash" at bounding box center [172, 210] width 83 height 9
checkbox input "true"
type input "470"
type input "72.38"
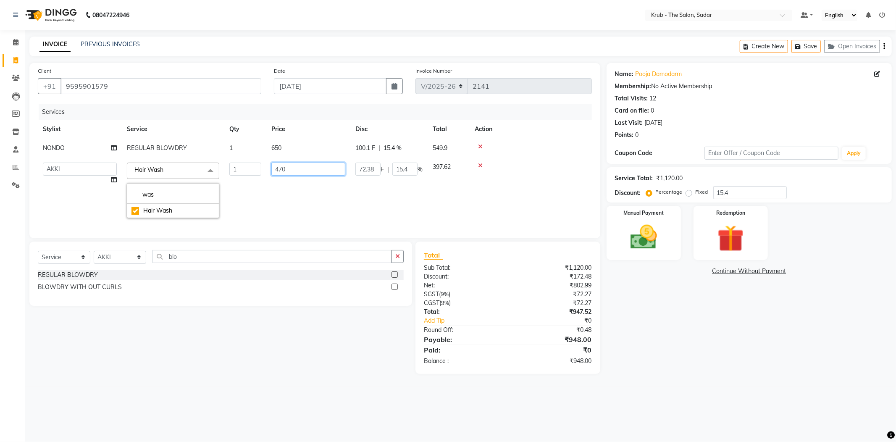
click at [284, 163] on input "470" at bounding box center [308, 169] width 74 height 13
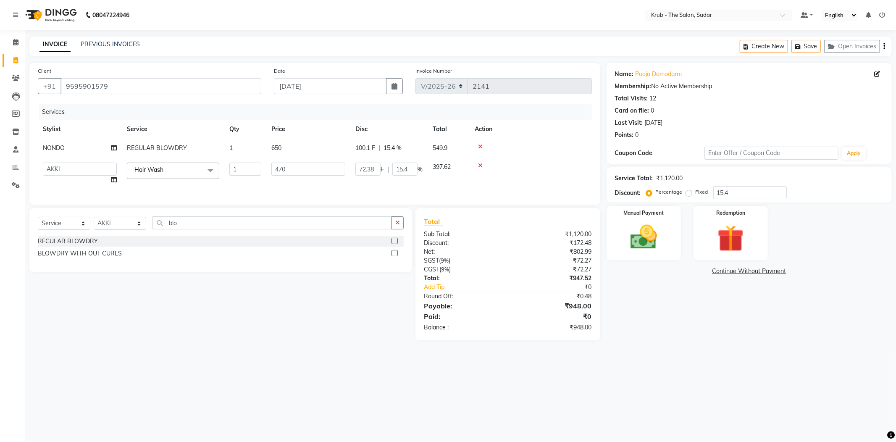
click at [309, 123] on th "Price" at bounding box center [308, 129] width 84 height 19
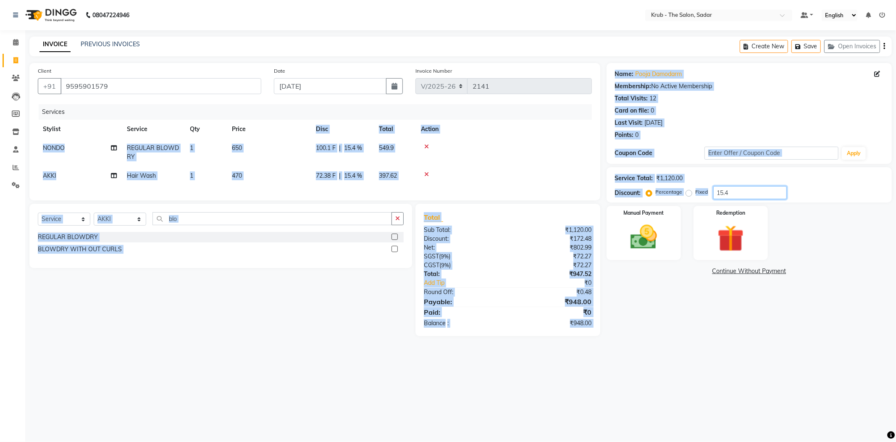
click at [759, 186] on input "15.4" at bounding box center [750, 192] width 74 height 13
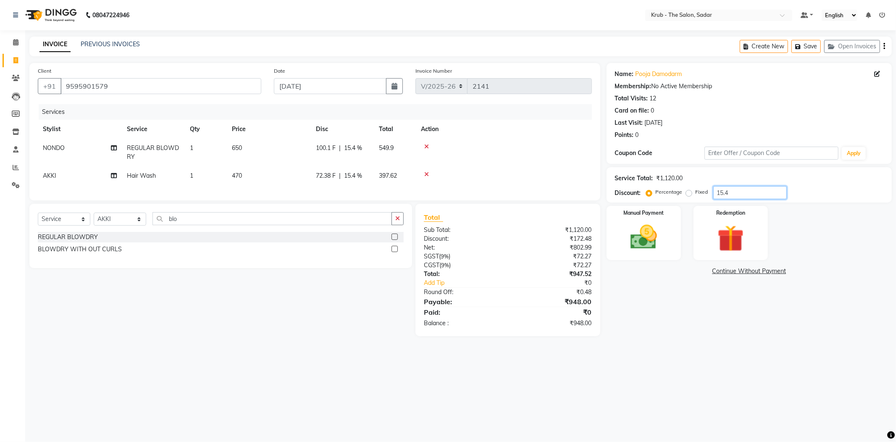
click at [759, 186] on input "15.4" at bounding box center [750, 192] width 74 height 13
type input "15"
click at [654, 221] on img at bounding box center [643, 237] width 45 height 32
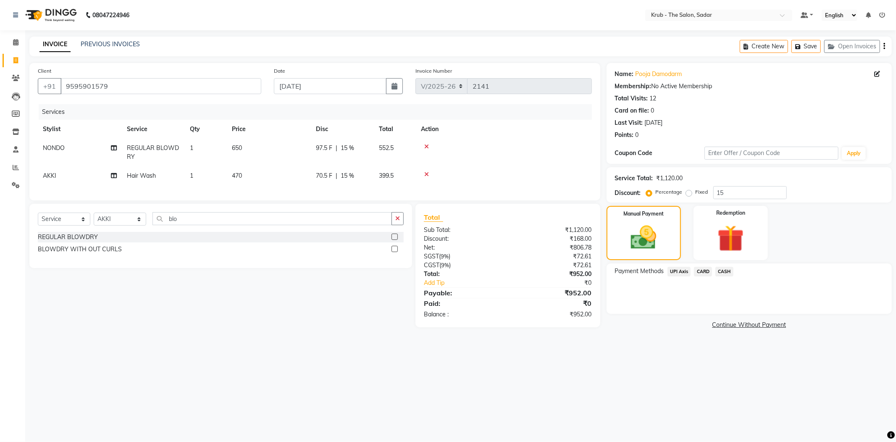
click at [674, 267] on span "UPI Axis" at bounding box center [679, 272] width 24 height 10
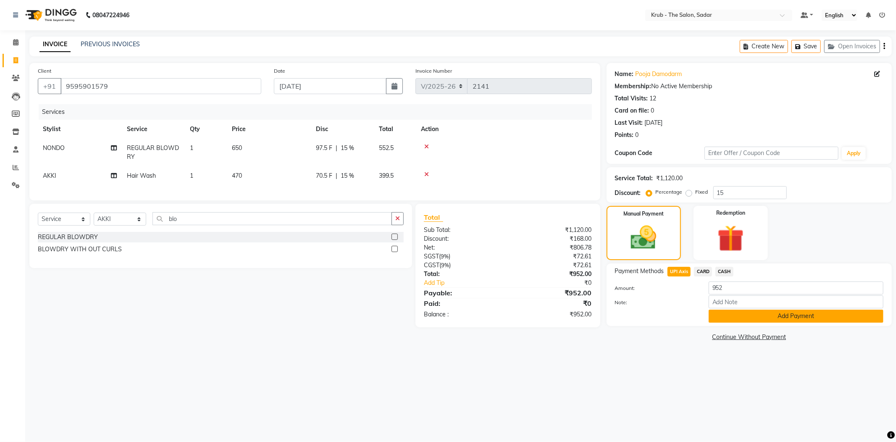
click at [769, 310] on button "Add Payment" at bounding box center [796, 316] width 175 height 13
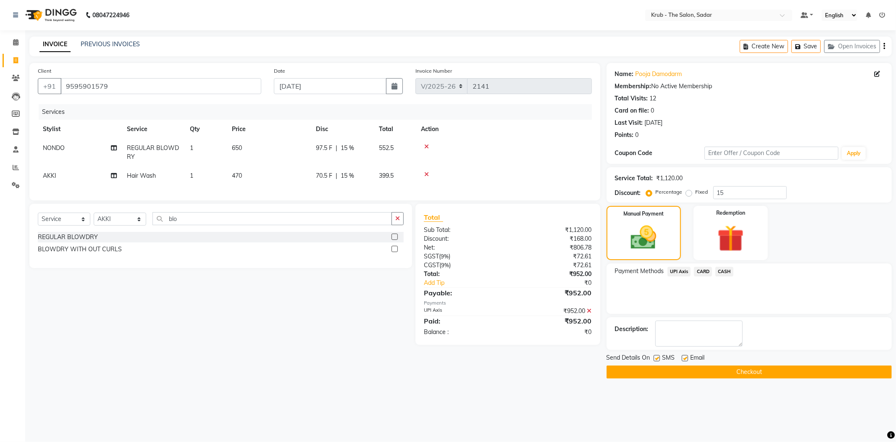
click at [682, 355] on label at bounding box center [685, 358] width 6 height 6
click at [682, 356] on input "checkbox" at bounding box center [684, 358] width 5 height 5
checkbox input "false"
click at [657, 355] on label at bounding box center [657, 358] width 6 height 6
click at [657, 356] on input "checkbox" at bounding box center [656, 358] width 5 height 5
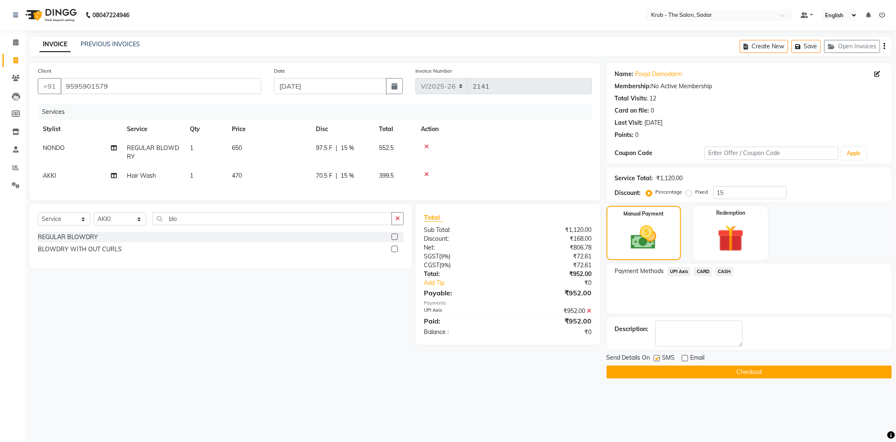
checkbox input "false"
click at [711, 365] on button "Checkout" at bounding box center [749, 371] width 285 height 13
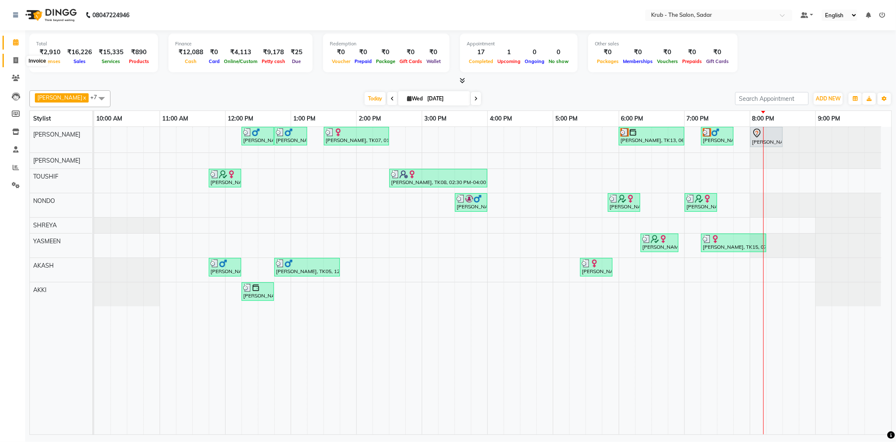
click at [9, 64] on span at bounding box center [15, 61] width 15 height 10
select select "service"
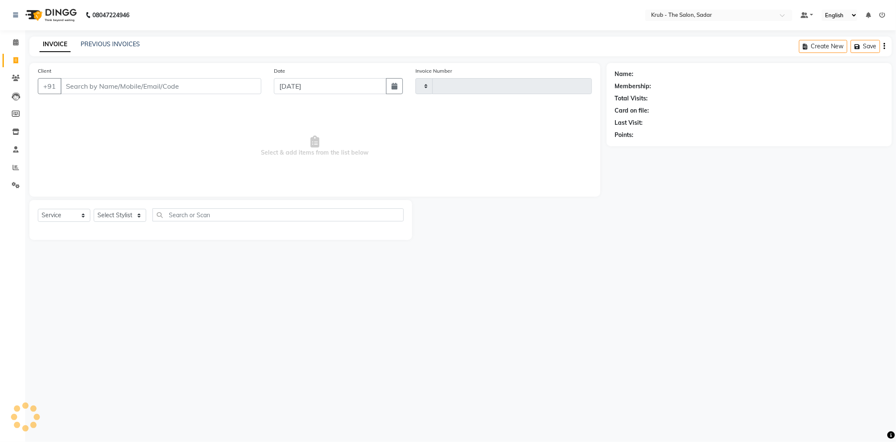
type input "2142"
select select "4449"
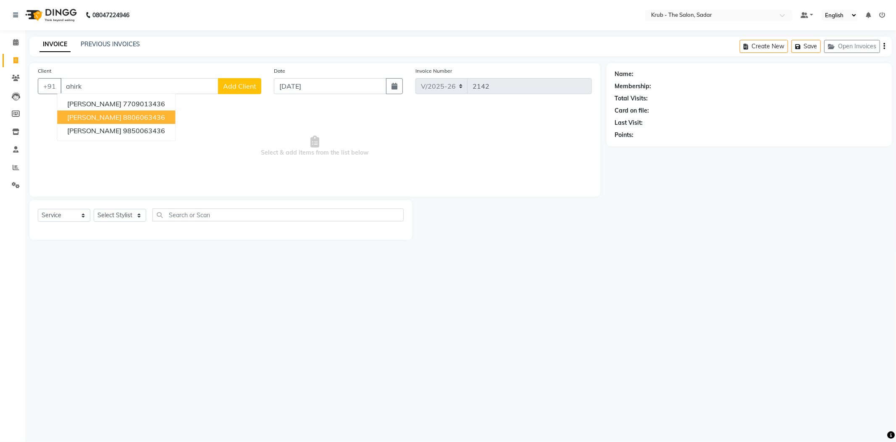
click at [123, 113] on ngb-highlight "8806063436" at bounding box center [144, 117] width 42 height 8
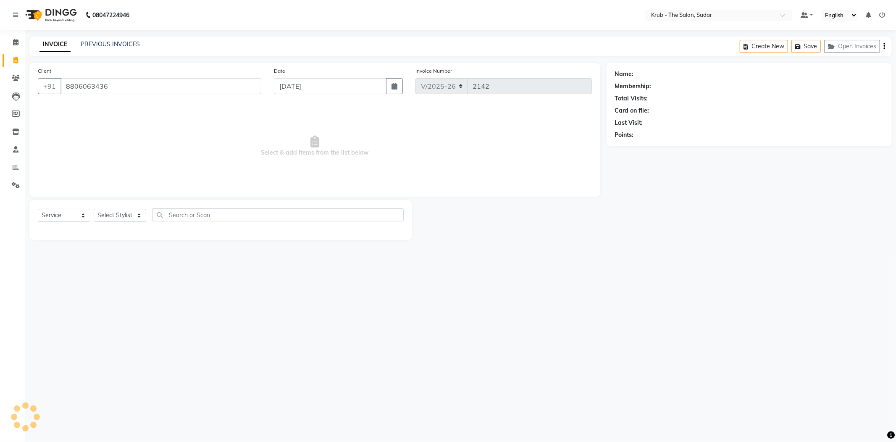
type input "8806063436"
click at [64, 209] on select "Select Service Product Membership Package Voucher Prepaid Gift Card" at bounding box center [64, 215] width 53 height 13
select select "product"
click at [38, 209] on select "Select Service Product Membership Package Voucher Prepaid Gift Card" at bounding box center [64, 215] width 53 height 13
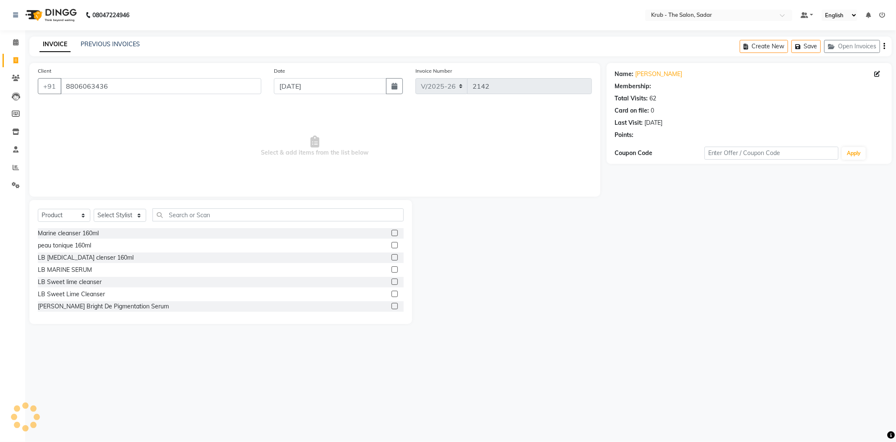
click at [114, 208] on div "Select Service Product Membership Package Voucher Prepaid Gift Card Select Styl…" at bounding box center [221, 218] width 366 height 20
click at [118, 209] on select "Select Stylist AKASH AKKI AKSHAY Andreas GURVEER Krub Reception KUNAL NONDO RAJ…" at bounding box center [120, 215] width 53 height 13
select select "24991"
click at [94, 209] on select "Select Stylist AKASH AKKI AKSHAY Andreas GURVEER Krub Reception KUNAL NONDO RAJ…" at bounding box center [120, 215] width 53 height 13
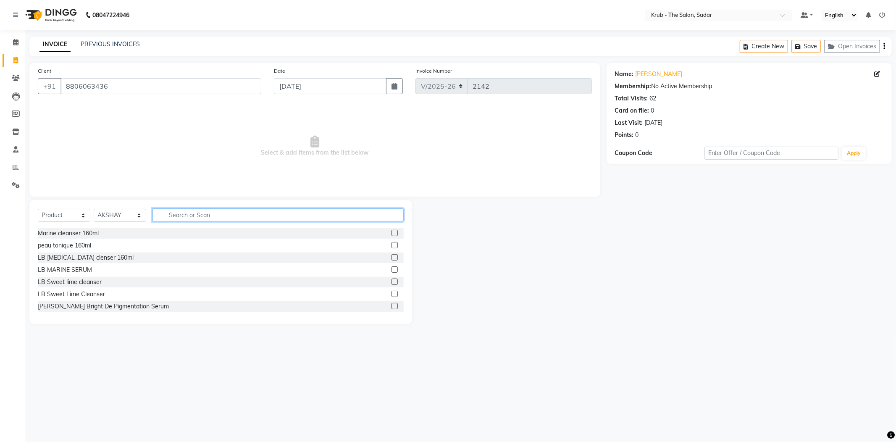
click at [184, 208] on input "text" at bounding box center [277, 214] width 251 height 13
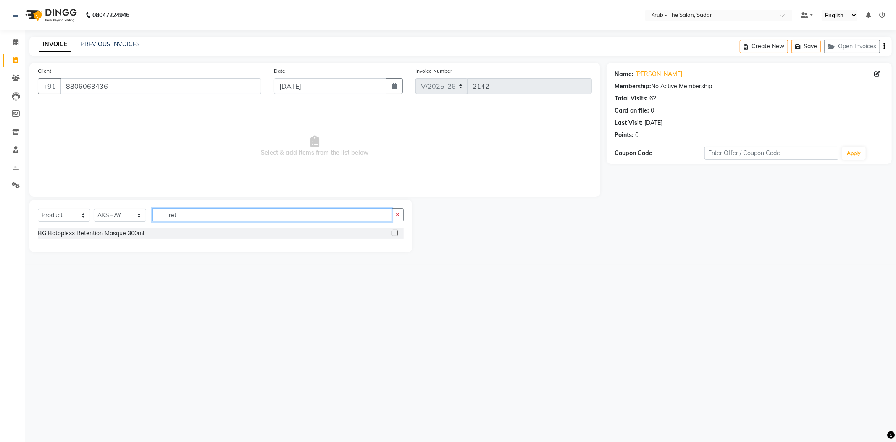
type input "ret"
click at [394, 230] on label at bounding box center [394, 233] width 6 height 6
click at [394, 231] on input "checkbox" at bounding box center [393, 233] width 5 height 5
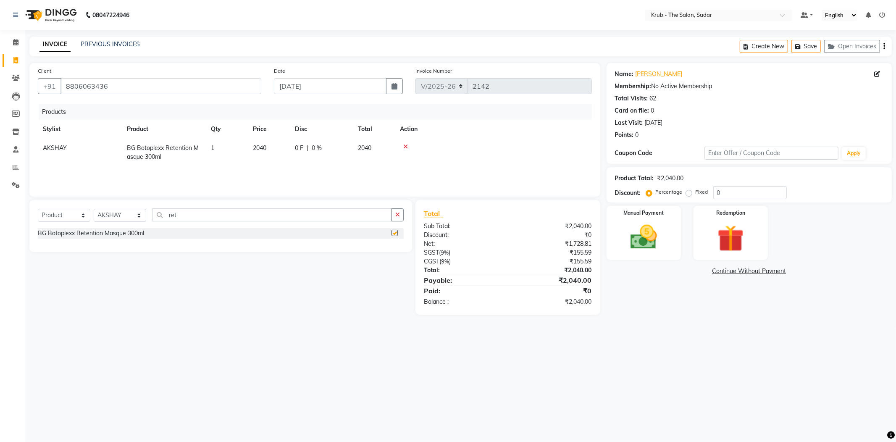
checkbox input "false"
click at [759, 267] on link "Continue Without Payment" at bounding box center [749, 271] width 282 height 9
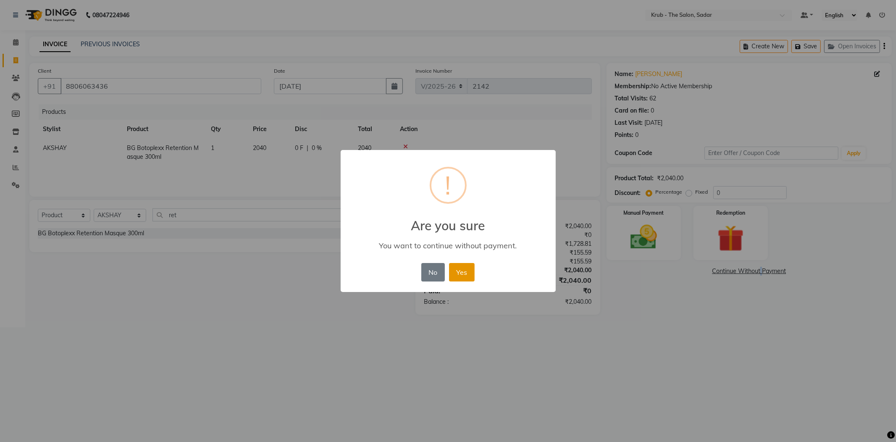
click at [464, 266] on button "Yes" at bounding box center [462, 272] width 26 height 18
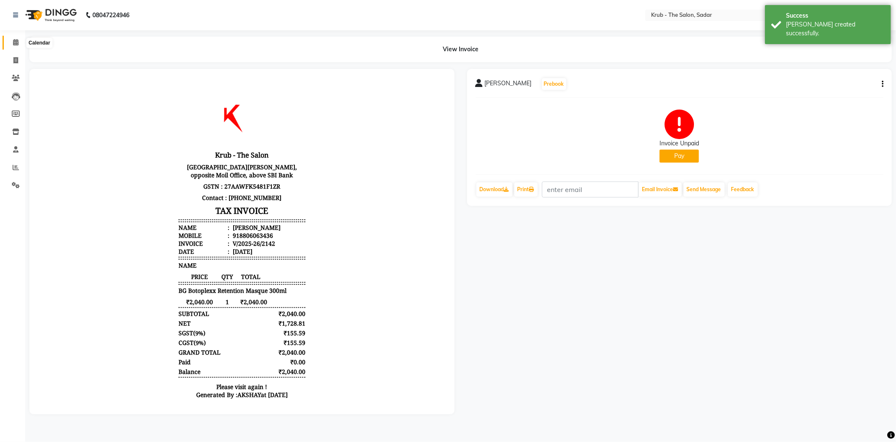
click at [16, 44] on icon at bounding box center [15, 42] width 5 height 6
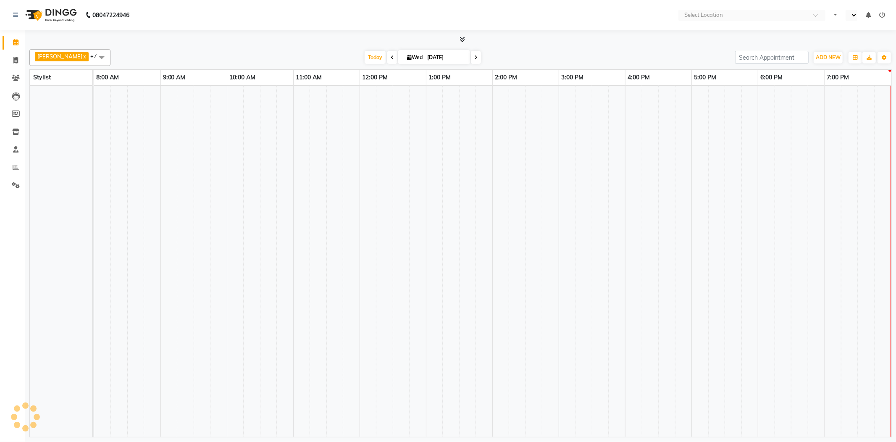
select select "en"
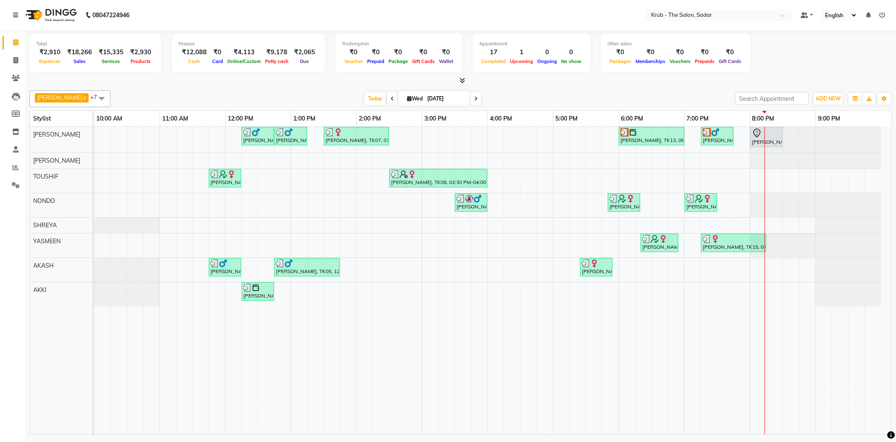
click at [463, 77] on icon at bounding box center [462, 80] width 5 height 6
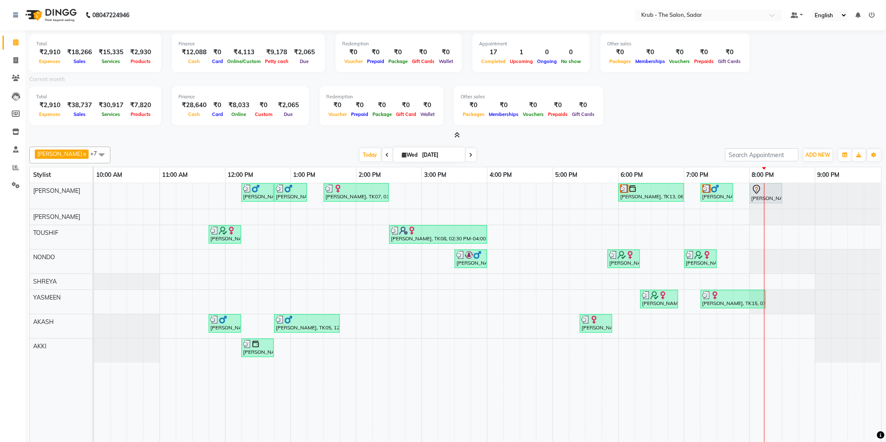
click at [455, 132] on icon at bounding box center [457, 135] width 5 height 6
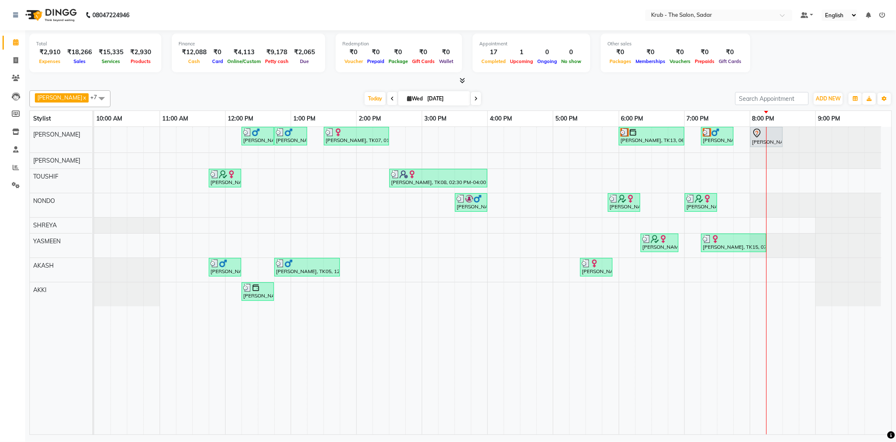
click at [730, 90] on div "[PERSON_NAME] x [PERSON_NAME] x TOUSHIF x NONDO x [PERSON_NAME] x AKASH x AKKI …" at bounding box center [460, 98] width 862 height 17
click at [705, 93] on div "Today Wed 03-09-2025" at bounding box center [423, 98] width 616 height 13
click at [462, 78] on icon at bounding box center [462, 80] width 5 height 6
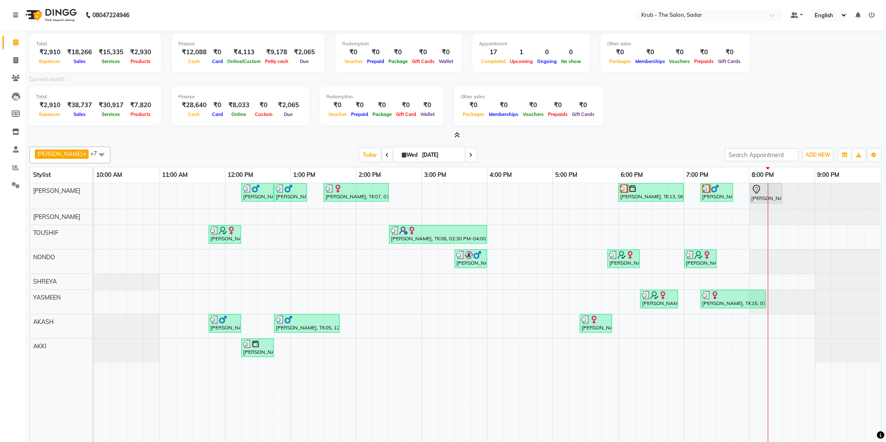
click at [455, 132] on icon at bounding box center [457, 135] width 5 height 6
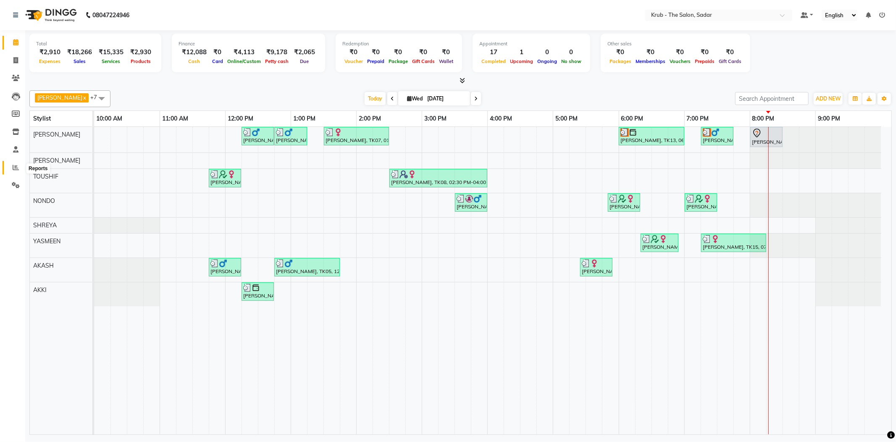
click at [14, 170] on icon at bounding box center [16, 167] width 6 height 6
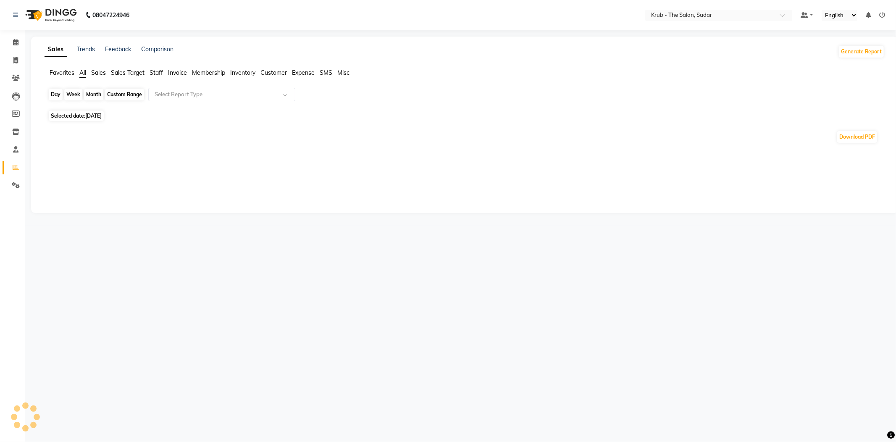
click at [57, 94] on div "Day" at bounding box center [56, 95] width 14 height 12
select select "9"
select select "2025"
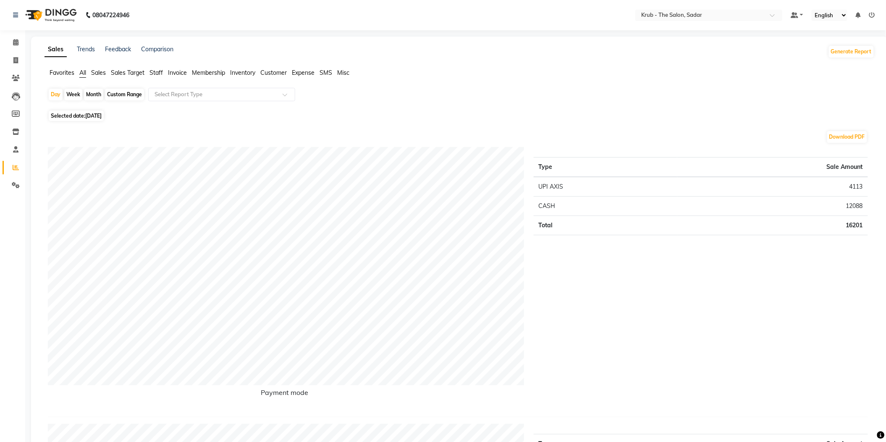
click at [100, 69] on span "Sales" at bounding box center [98, 73] width 15 height 8
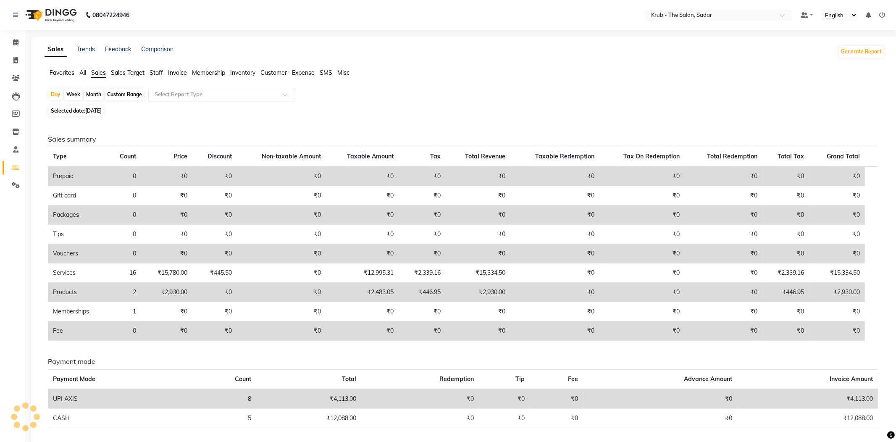
click at [185, 96] on ng-select "Select Report Type" at bounding box center [221, 94] width 147 height 13
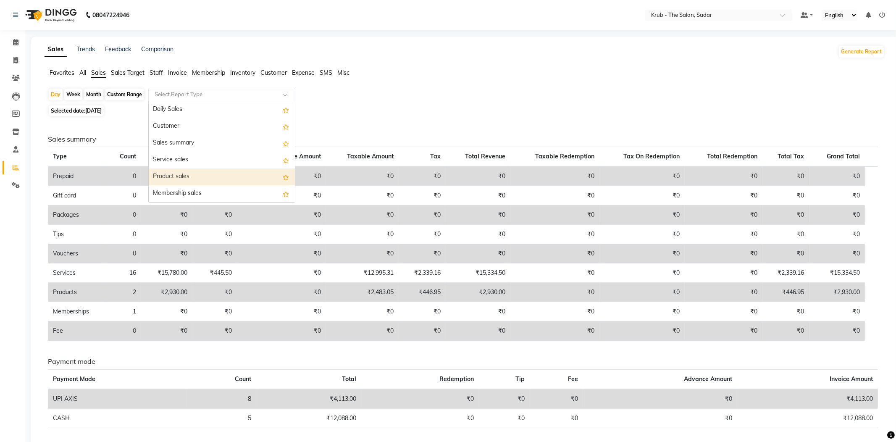
click at [202, 168] on div "Product sales" at bounding box center [222, 176] width 146 height 17
select select "filtered_report"
select select "pdf"
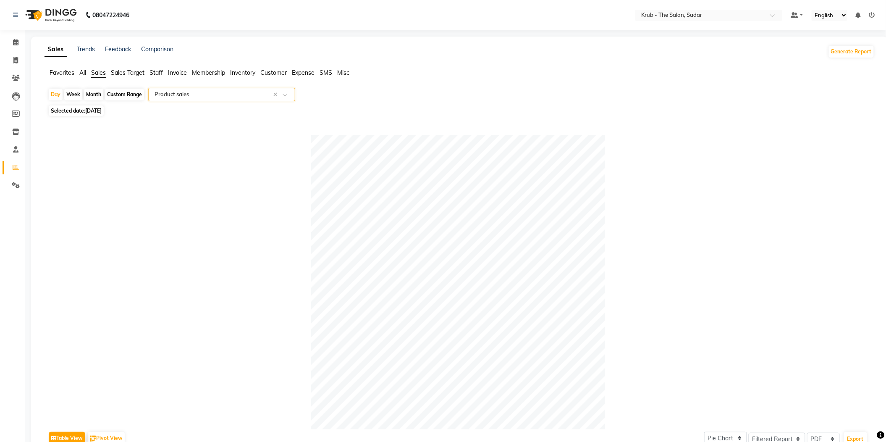
click at [194, 95] on input "text" at bounding box center [213, 94] width 121 height 8
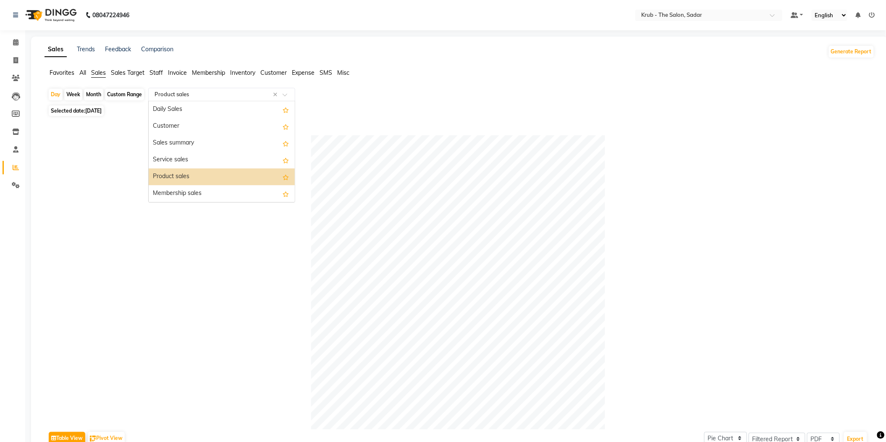
click at [160, 71] on span "Staff" at bounding box center [156, 73] width 13 height 8
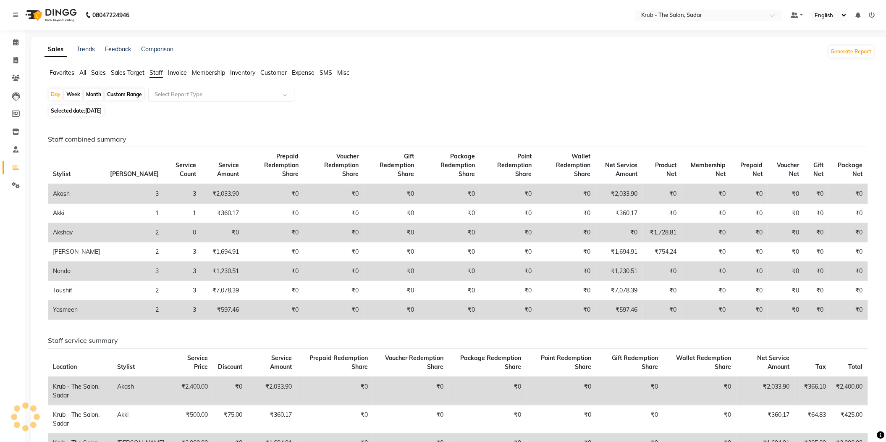
click at [202, 94] on input "text" at bounding box center [213, 94] width 121 height 8
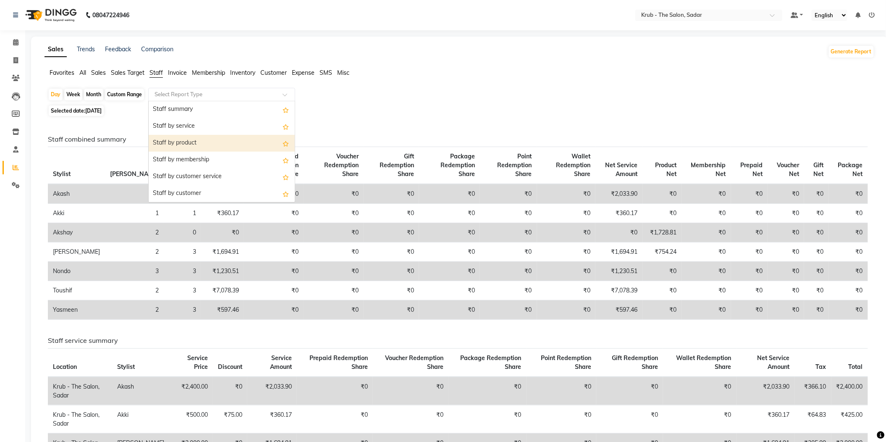
click at [214, 135] on div "Staff by product" at bounding box center [222, 143] width 146 height 17
select select "filtered_report"
select select "pdf"
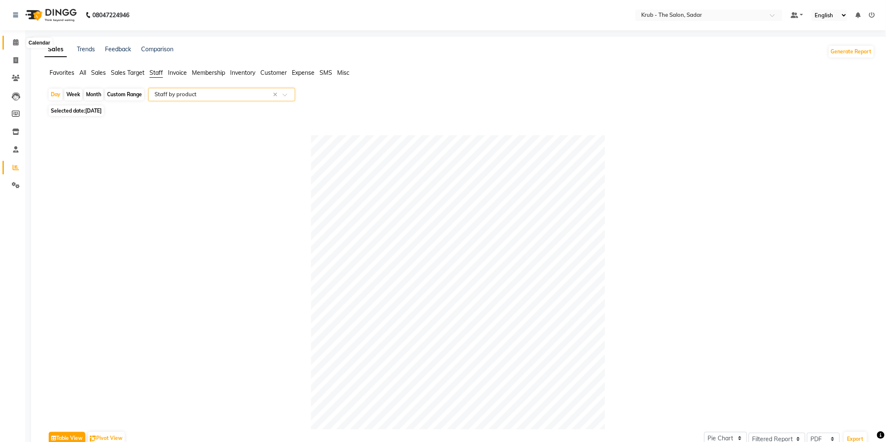
click at [9, 43] on span at bounding box center [15, 43] width 15 height 10
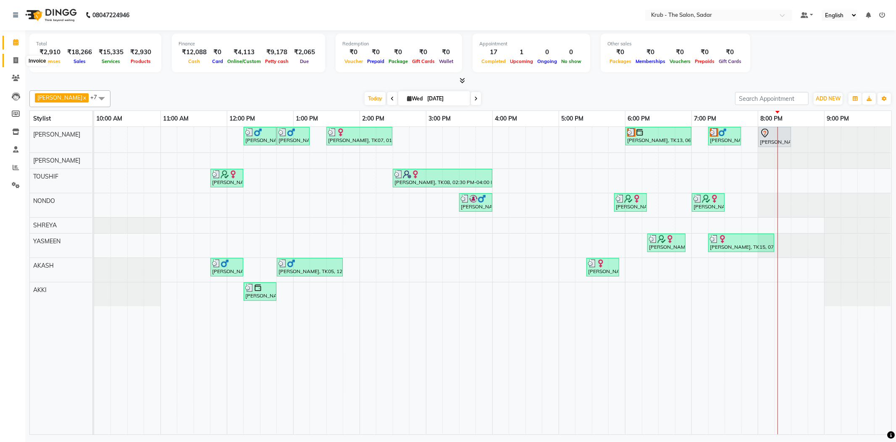
click at [14, 64] on span at bounding box center [15, 61] width 15 height 10
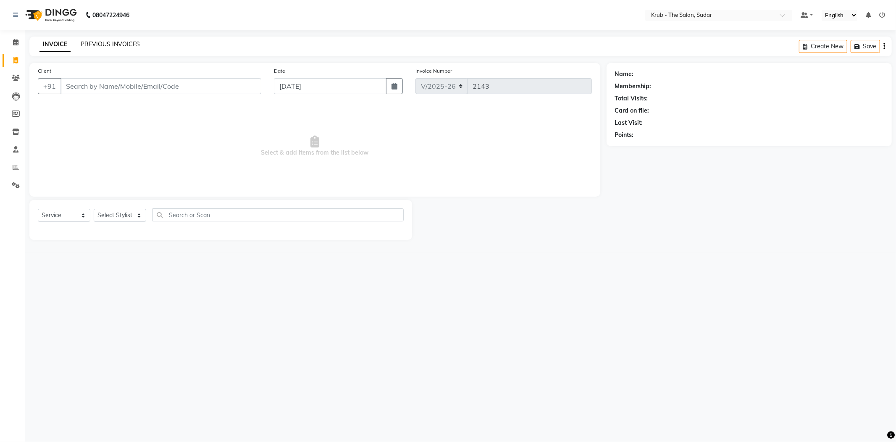
click at [85, 44] on link "PREVIOUS INVOICES" at bounding box center [110, 44] width 59 height 8
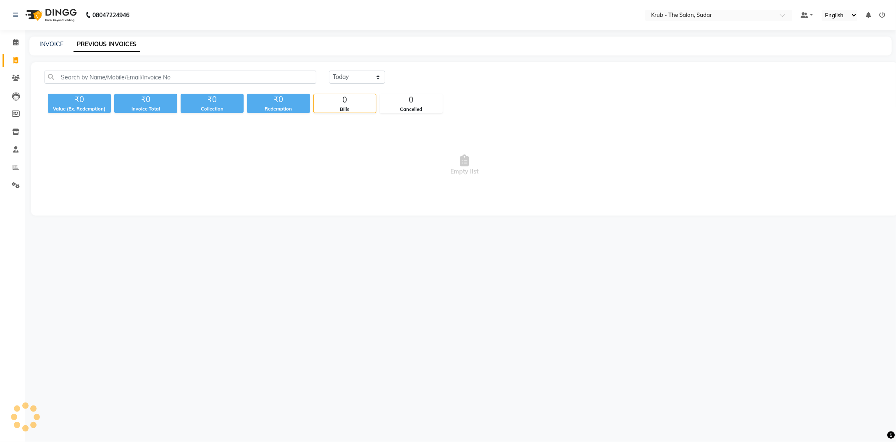
click at [448, 62] on div "Today Yesterday Custom Range ₹0 Value (Ex. Redemption) ₹0 Invoice Total ₹0 Coll…" at bounding box center [464, 138] width 867 height 153
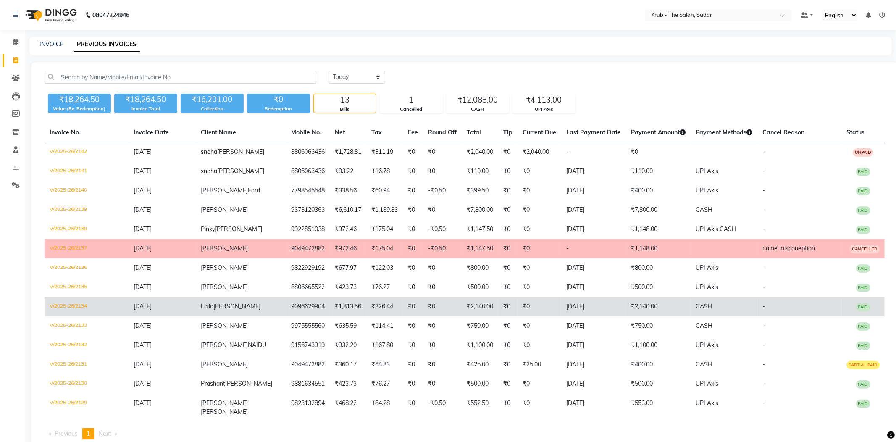
click at [517, 297] on td "₹0" at bounding box center [539, 306] width 44 height 19
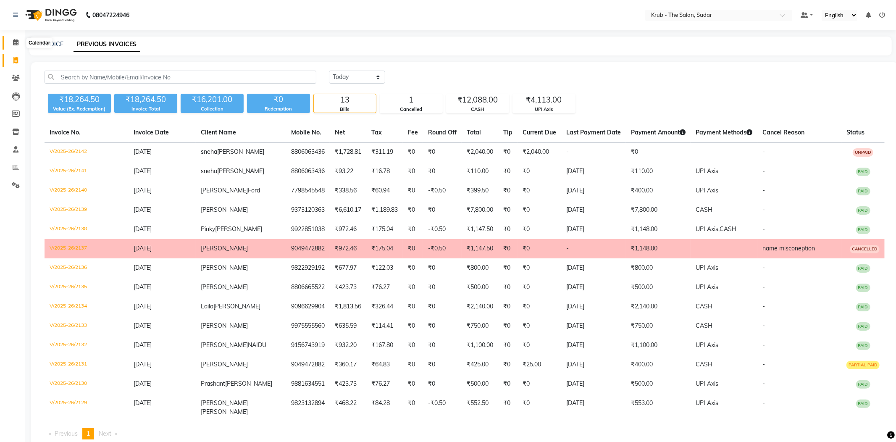
click at [14, 44] on icon at bounding box center [15, 42] width 5 height 6
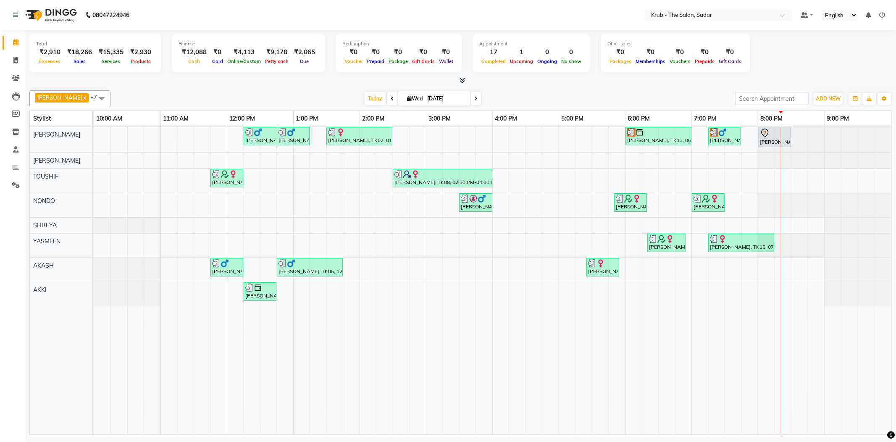
click at [630, 87] on div "GURVEER x RAJESH x TOUSHIF x NONDO x SHREYA x YASMEEN x AKASH x AKKI x +7 Selec…" at bounding box center [460, 261] width 862 height 348
click at [767, 180] on div "Nikhil Harchandani, TK06, 12:15 PM-12:45 PM, MALE HAIR CUT Nikhil Harchandani, …" at bounding box center [492, 280] width 797 height 307
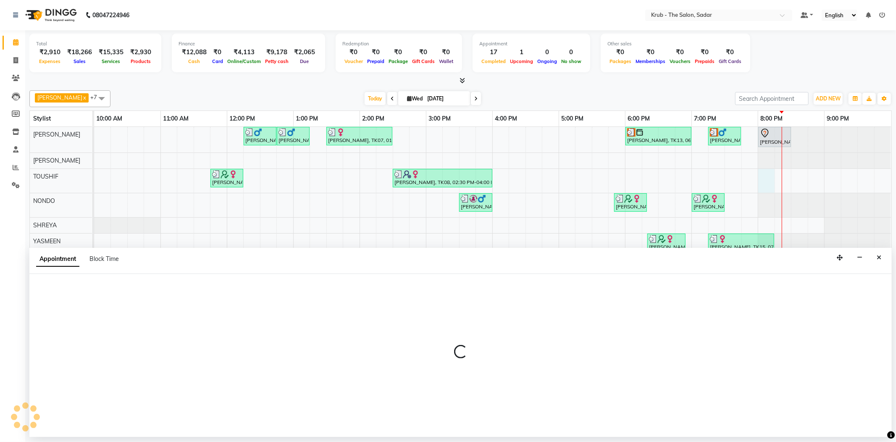
select select "46188"
select select "1200"
select select "tentative"
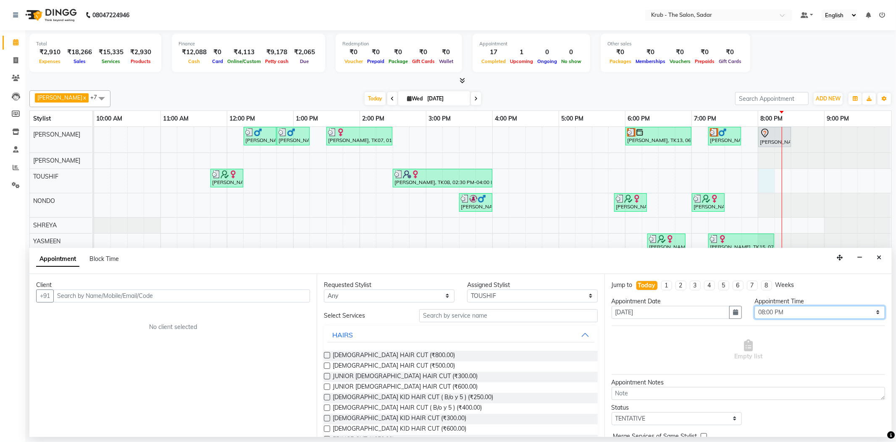
click at [787, 306] on select "Select 11:00 AM 11:05 AM 11:10 AM 11:15 AM 11:20 AM 11:25 AM 11:30 AM 11:35 AM …" at bounding box center [819, 312] width 131 height 13
select select "1225"
click at [754, 306] on select "Select 11:00 AM 11:05 AM 11:10 AM 11:15 AM 11:20 AM 11:25 AM 11:30 AM 11:35 AM …" at bounding box center [819, 312] width 131 height 13
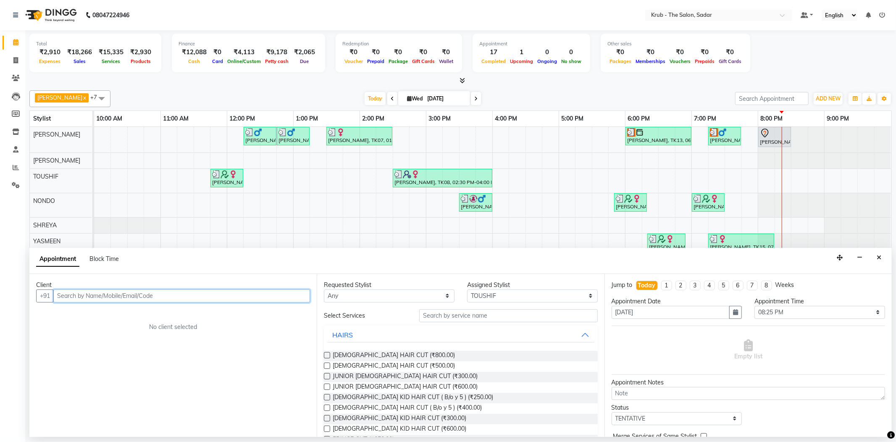
click at [104, 289] on input "text" at bounding box center [181, 295] width 257 height 13
click at [66, 307] on span "[PERSON_NAME]" at bounding box center [89, 311] width 54 height 8
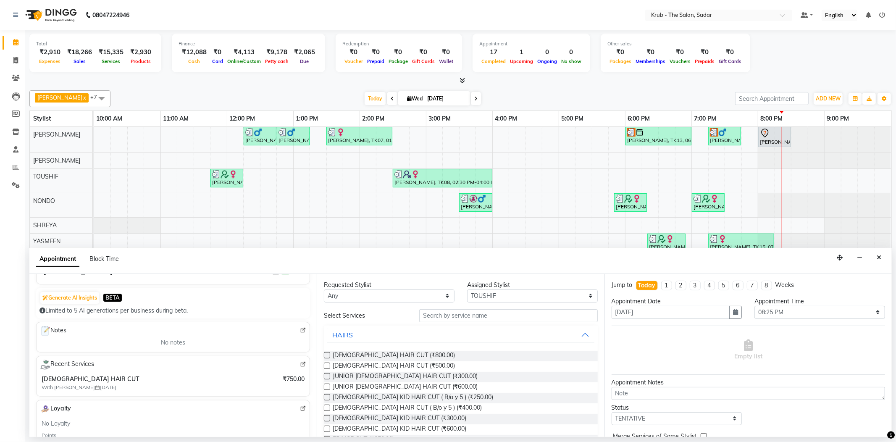
scroll to position [56, 0]
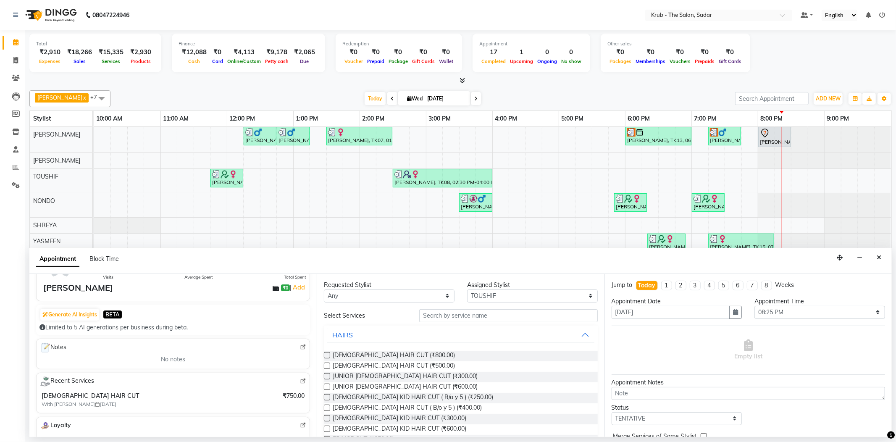
type input "9823195737"
click at [505, 310] on input "text" at bounding box center [508, 315] width 178 height 13
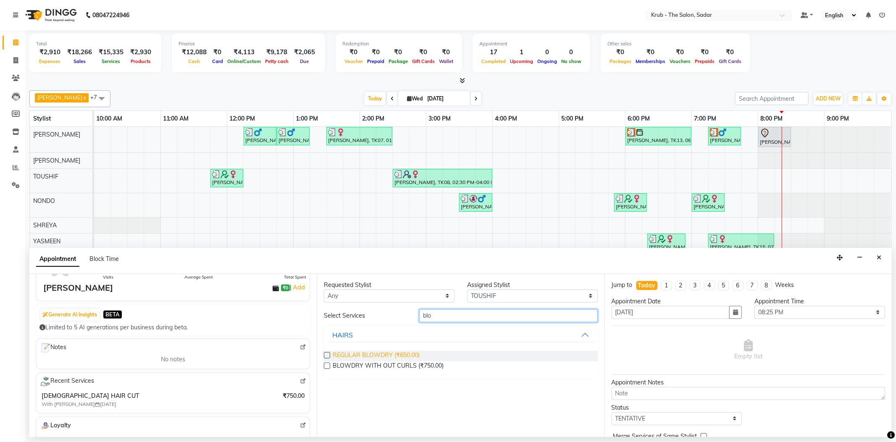
type input "blo"
click at [401, 351] on span "REGULAR BLOWDRY (₹650.00)" at bounding box center [376, 356] width 87 height 11
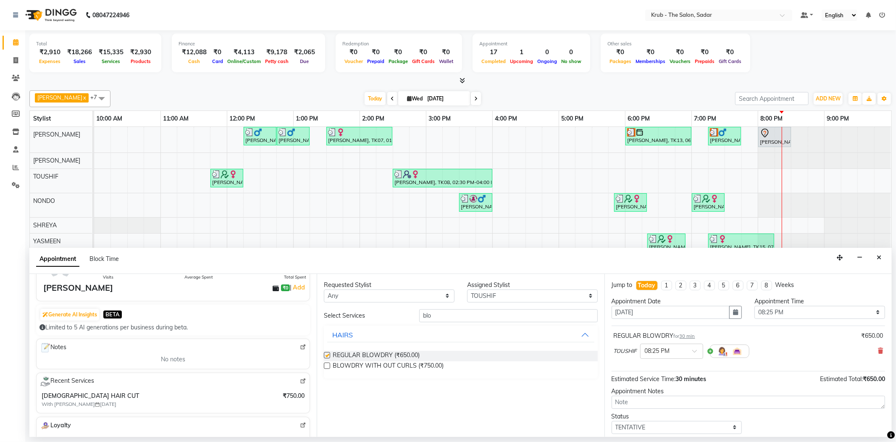
checkbox input "false"
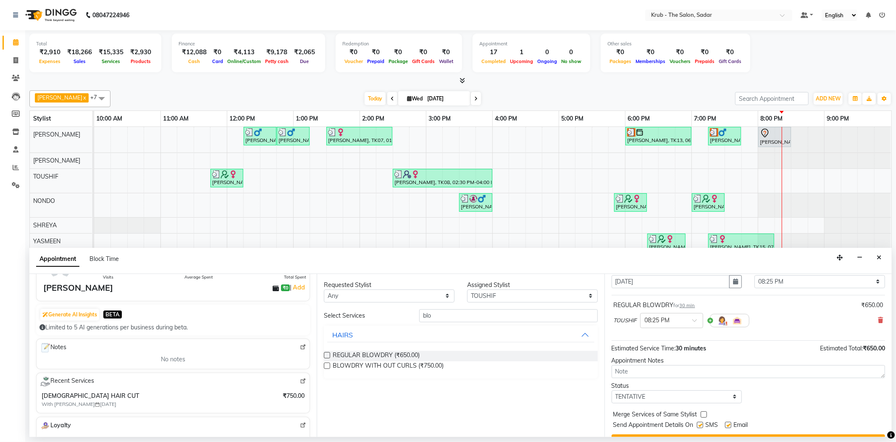
scroll to position [44, 0]
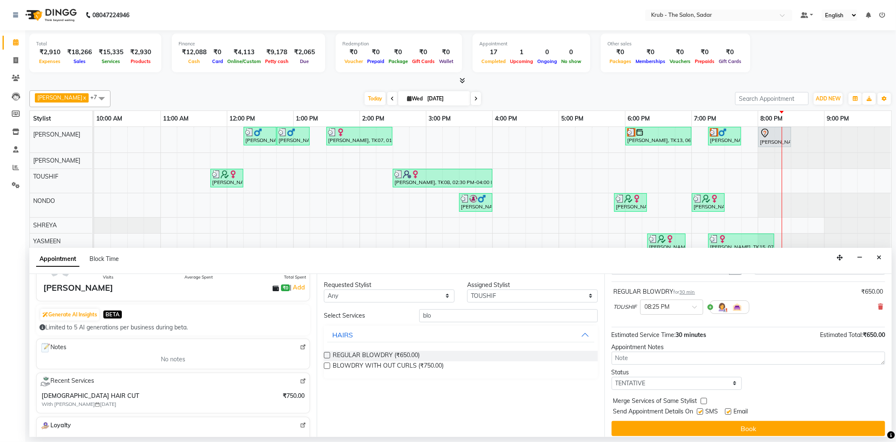
click at [727, 408] on label at bounding box center [728, 411] width 6 height 6
click at [727, 410] on input "checkbox" at bounding box center [727, 412] width 5 height 5
checkbox input "false"
click at [701, 408] on label at bounding box center [700, 411] width 6 height 6
click at [701, 410] on input "checkbox" at bounding box center [699, 412] width 5 height 5
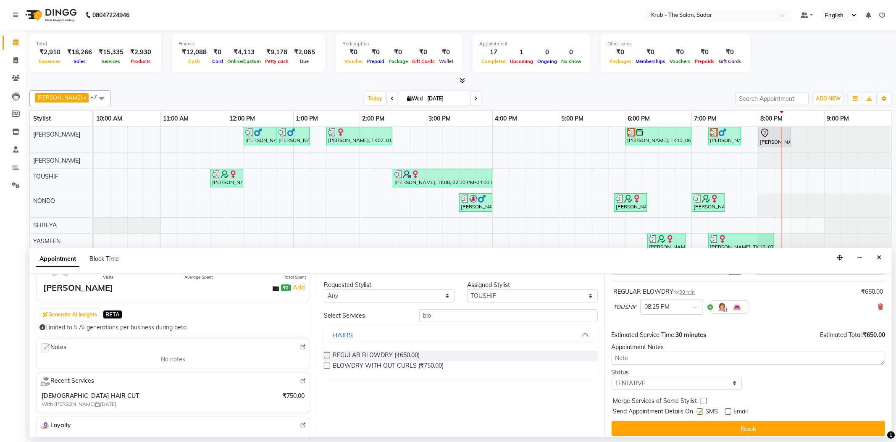
checkbox input "false"
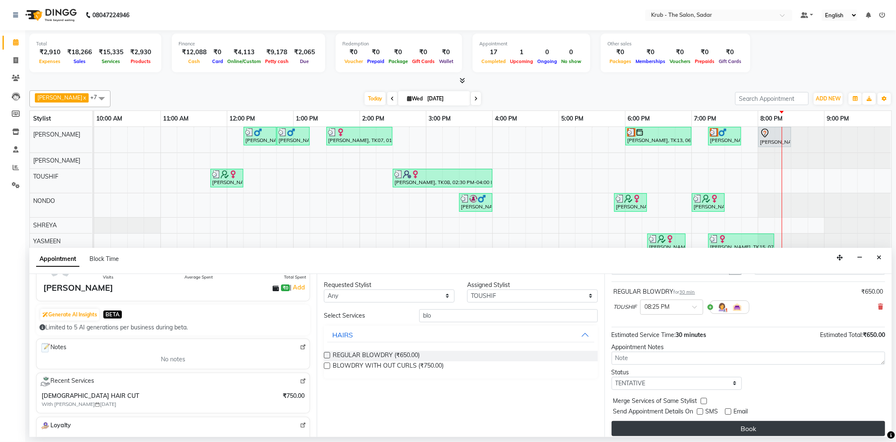
click at [743, 421] on button "Book" at bounding box center [748, 428] width 273 height 15
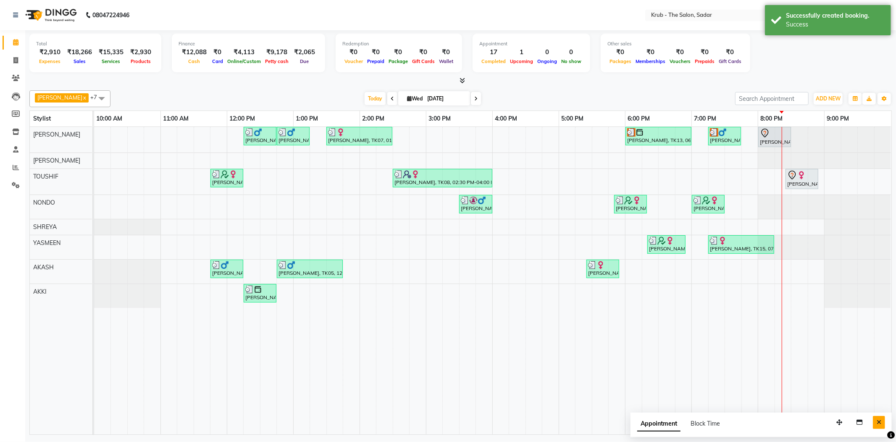
click at [877, 425] on button "Close" at bounding box center [879, 422] width 12 height 13
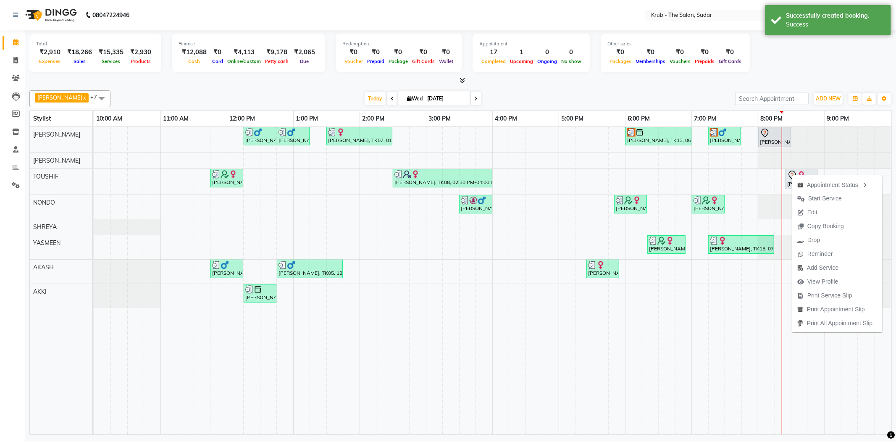
click at [711, 81] on div at bounding box center [460, 80] width 862 height 9
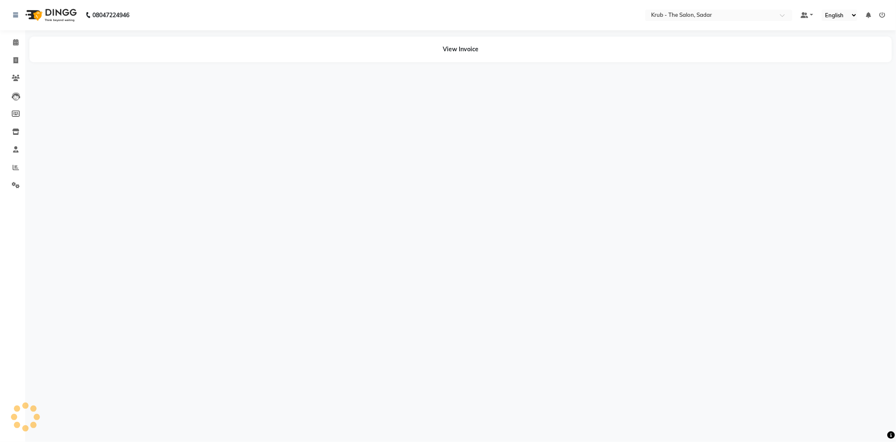
select select "en"
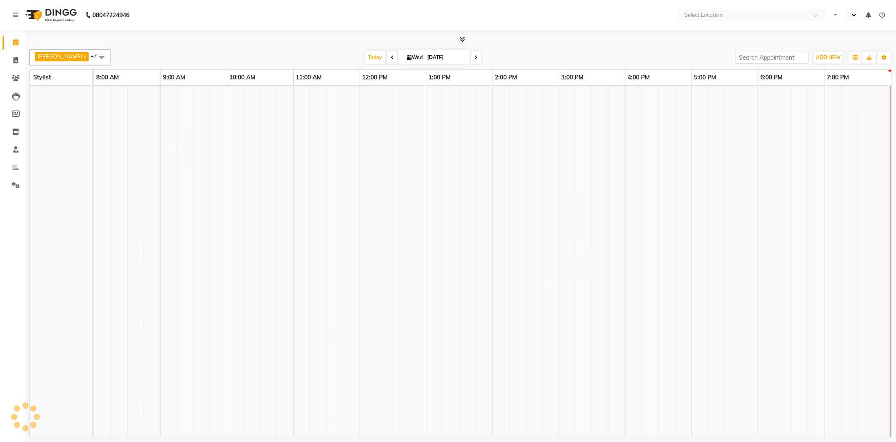
select select "en"
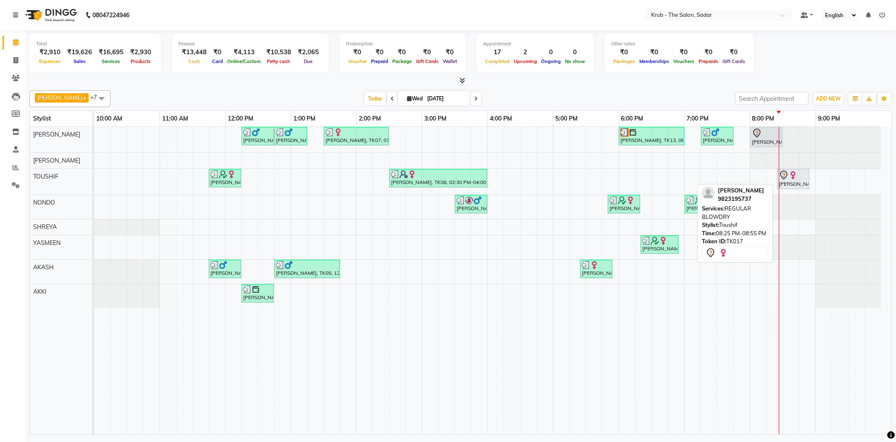
click at [787, 173] on icon at bounding box center [783, 175] width 7 height 9
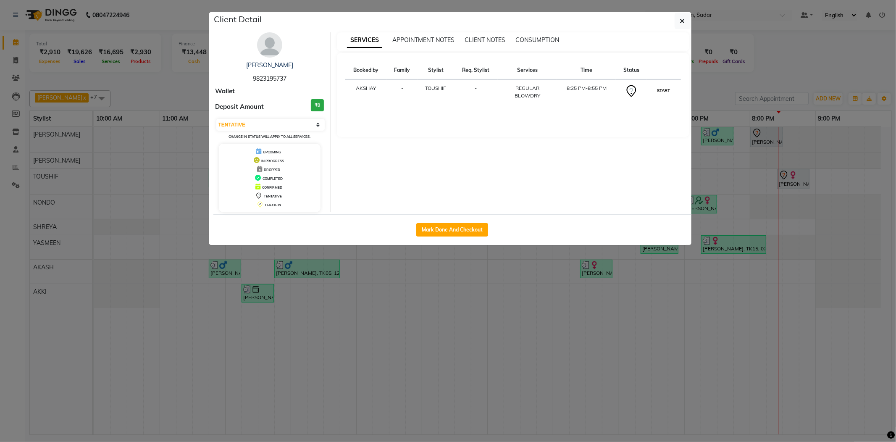
click at [657, 87] on button "START" at bounding box center [663, 90] width 17 height 11
select select "1"
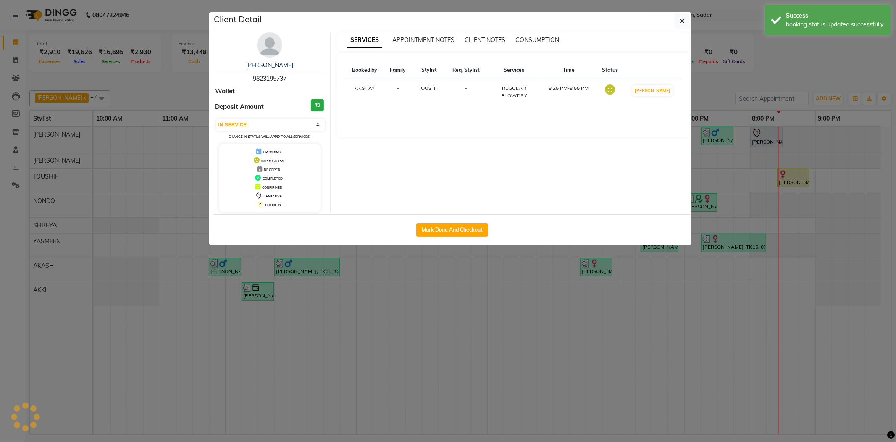
click at [756, 81] on ngb-modal-window "Client Detail [PERSON_NAME] 9823195737 Wallet Deposit Amount ₹0 Select IN SERVI…" at bounding box center [448, 221] width 896 height 442
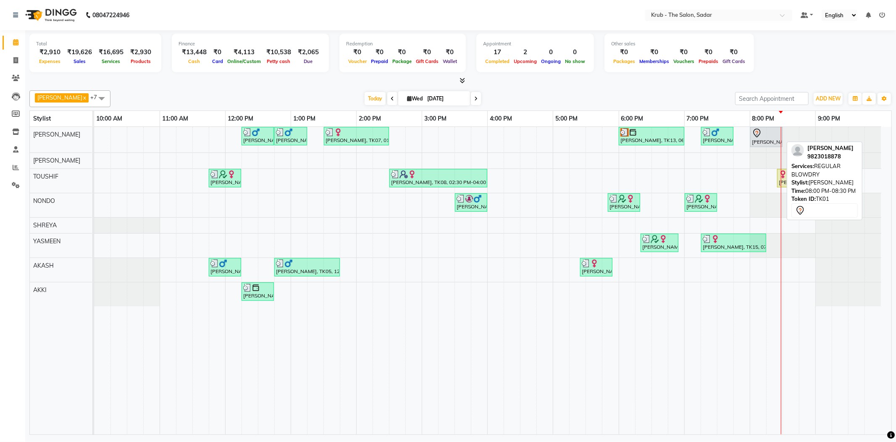
click at [777, 139] on div "[PERSON_NAME], TK01, 08:00 PM-08:30 PM, REGULAR BLOWDRY" at bounding box center [766, 137] width 31 height 18
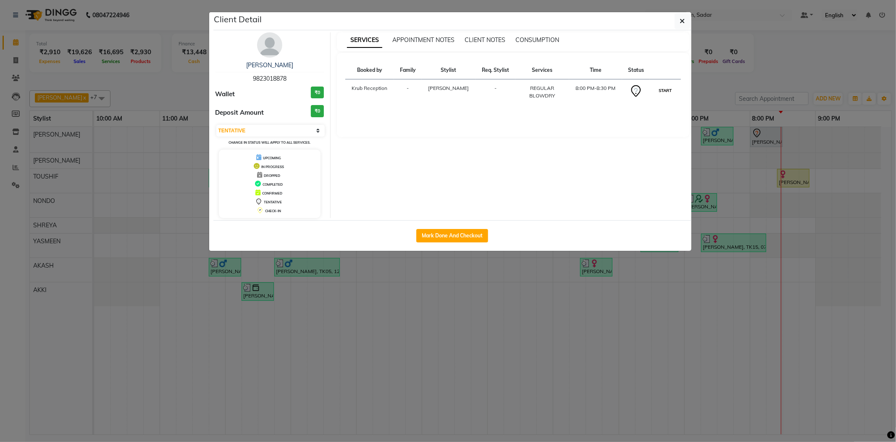
click at [669, 88] on button "START" at bounding box center [665, 90] width 17 height 11
select select "1"
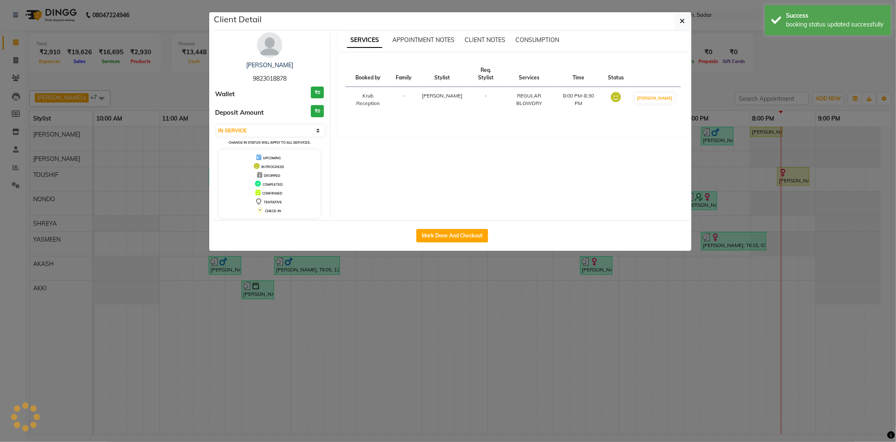
click at [775, 83] on ngb-modal-window "Client Detail Khushi Pilley 9823018878 Wallet ₹0 Deposit Amount ₹0 Select IN SE…" at bounding box center [448, 221] width 896 height 442
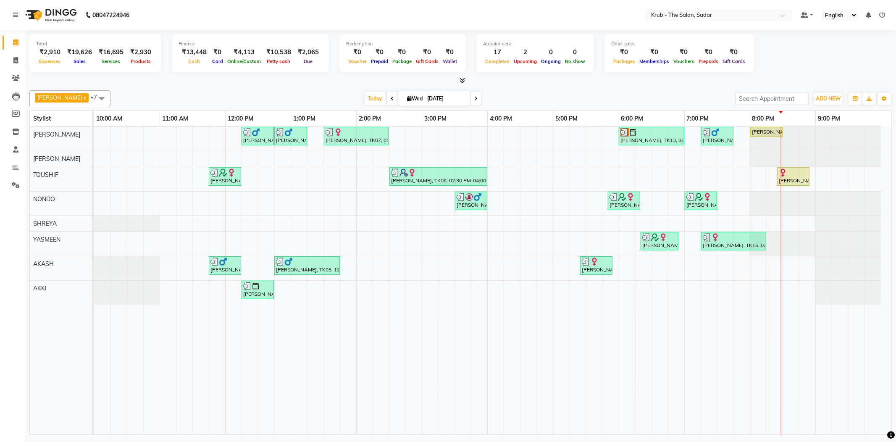
click at [464, 77] on icon at bounding box center [462, 80] width 5 height 6
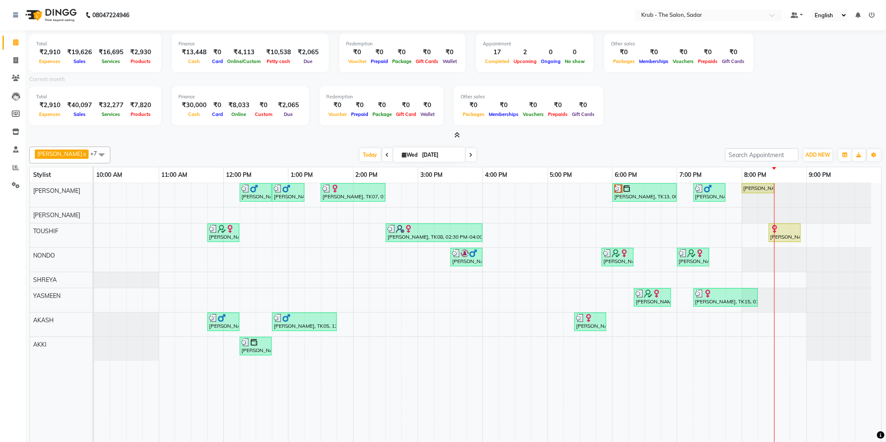
click at [455, 132] on icon at bounding box center [457, 135] width 5 height 6
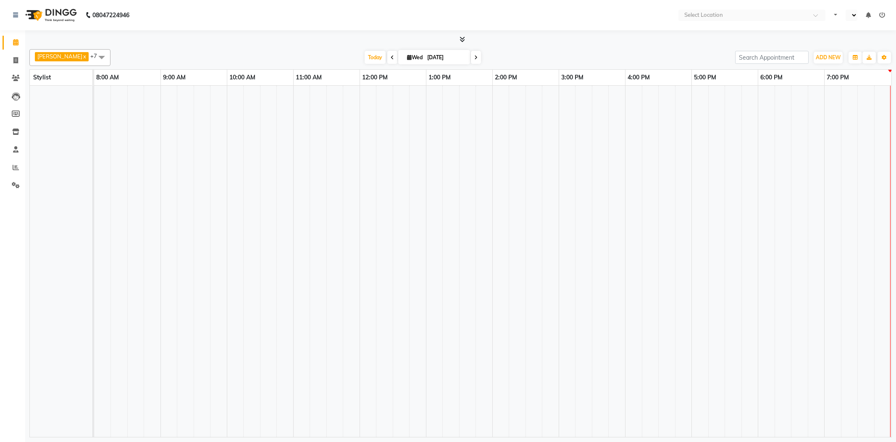
select select "en"
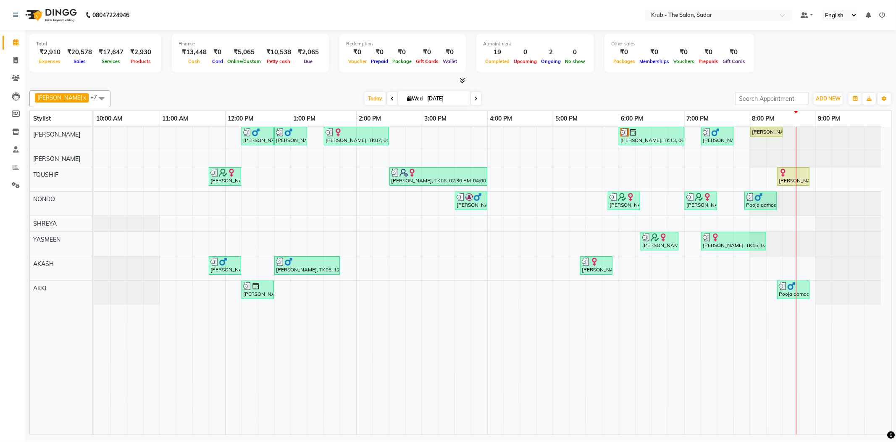
click at [444, 98] on input "[DATE]" at bounding box center [446, 98] width 42 height 13
select select "9"
select select "2025"
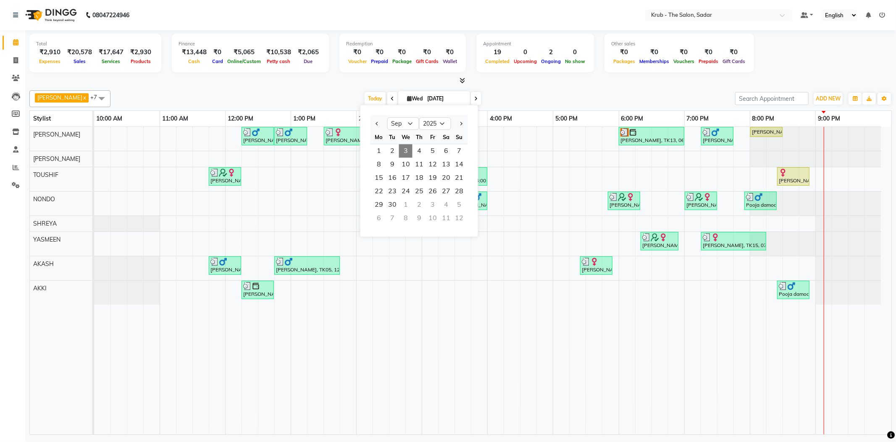
click at [282, 90] on div "GURVEER x RAJESH x TOUSHIF x NONDO x SHREYA x YASMEEN x AKASH x AKKI x +7 Selec…" at bounding box center [460, 98] width 862 height 17
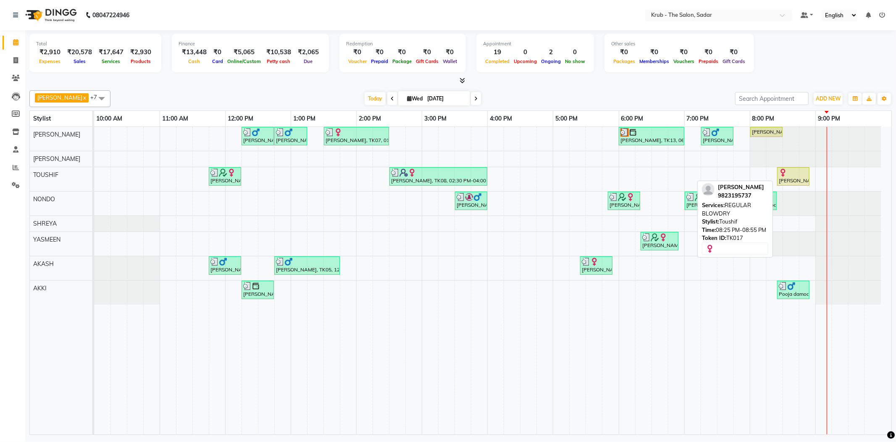
click at [797, 182] on div "[PERSON_NAME], TK17, 08:25 PM-08:55 PM, REGULAR BLOWDRY" at bounding box center [793, 176] width 31 height 16
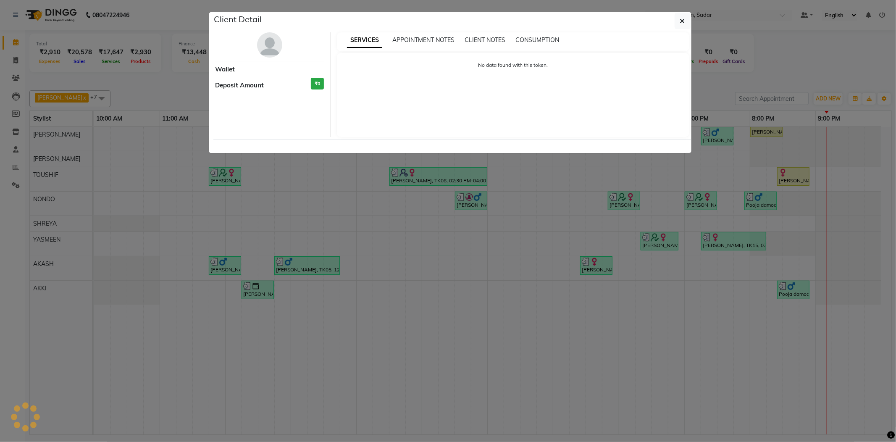
select select "1"
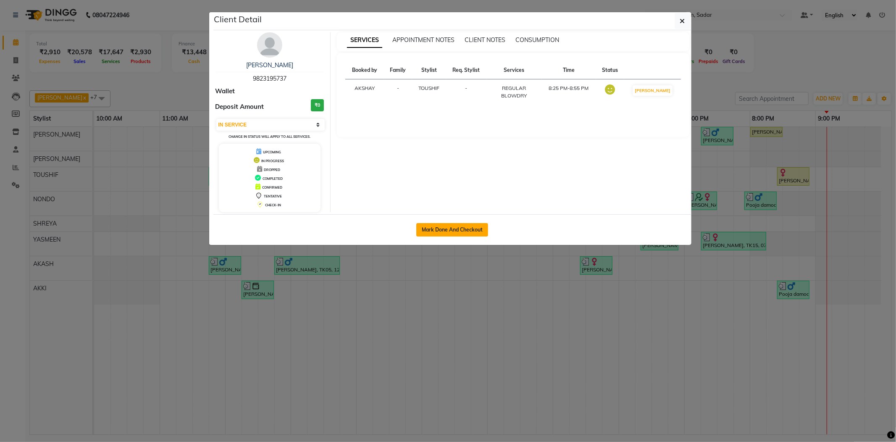
click at [457, 232] on button "Mark Done And Checkout" at bounding box center [452, 229] width 72 height 13
select select "service"
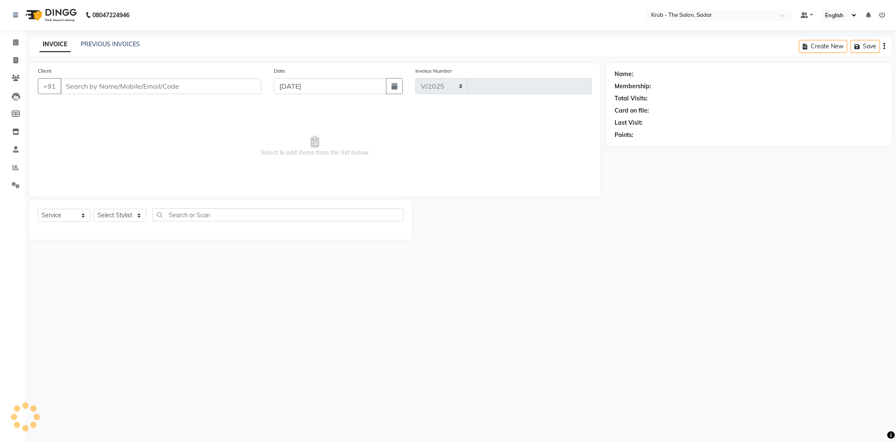
select select "4449"
type input "2145"
type input "9823195737"
select select "46188"
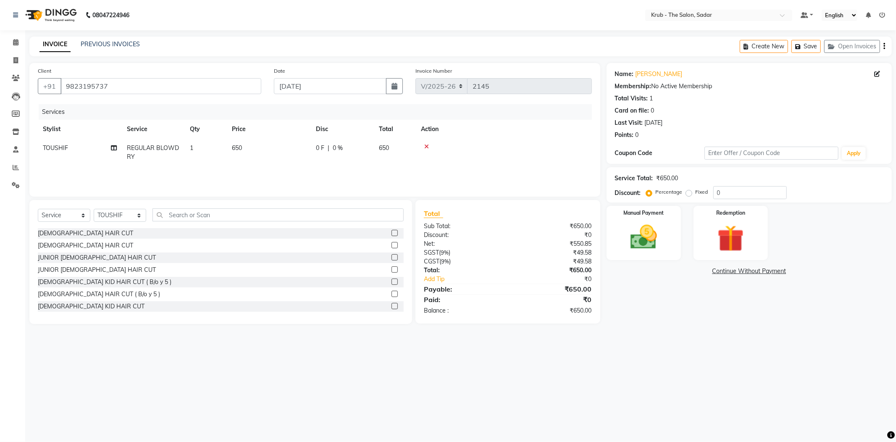
click at [144, 144] on span "REGULAR BLOWDRY" at bounding box center [153, 152] width 52 height 16
select select "46188"
click at [144, 147] on span "REGULAR BLOWDRY" at bounding box center [164, 151] width 60 height 8
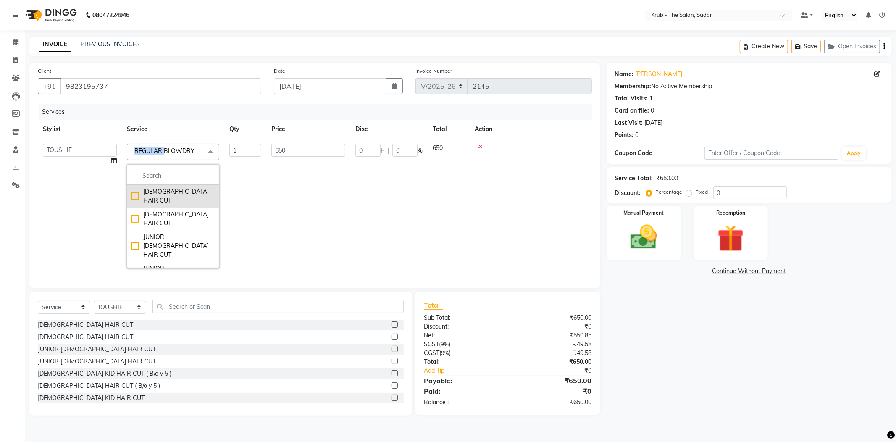
click at [174, 187] on div "FEMALE HAIR CUT" at bounding box center [172, 196] width 83 height 18
checkbox input "true"
checkbox input "false"
type input "800"
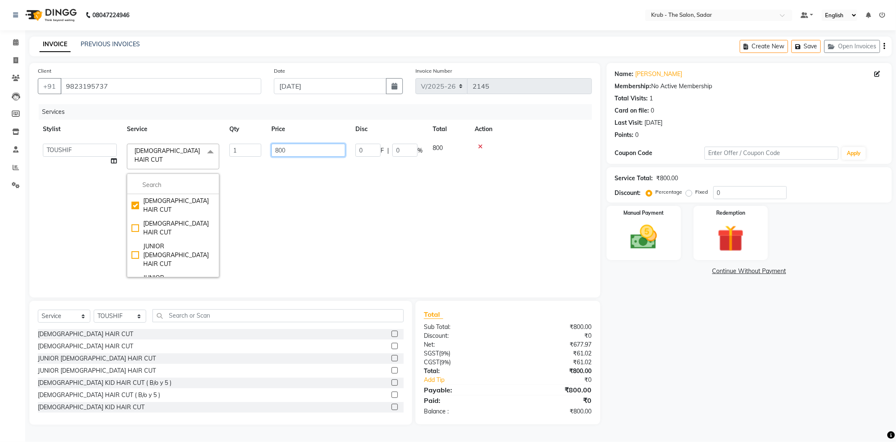
drag, startPoint x: 294, startPoint y: 138, endPoint x: 305, endPoint y: 116, distance: 24.4
click at [296, 144] on input "800" at bounding box center [308, 150] width 74 height 13
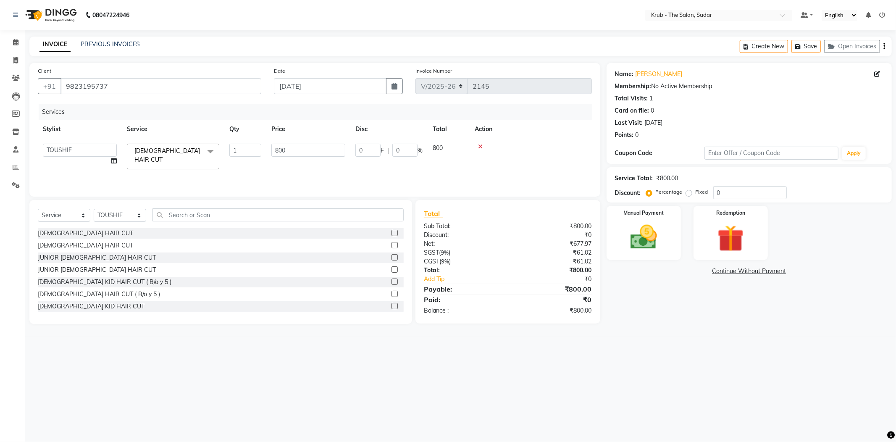
click at [306, 120] on th "Price" at bounding box center [308, 129] width 84 height 19
click at [652, 221] on img at bounding box center [643, 237] width 45 height 32
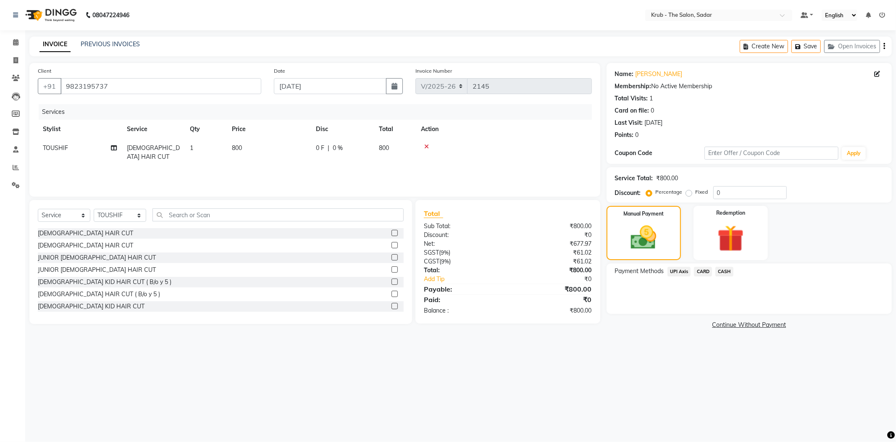
click at [726, 267] on span "CASH" at bounding box center [724, 272] width 18 height 10
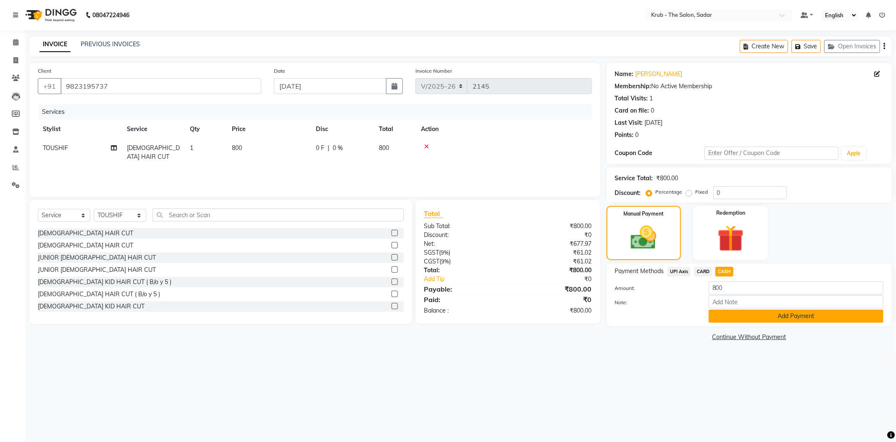
drag, startPoint x: 751, startPoint y: 299, endPoint x: 733, endPoint y: 303, distance: 18.9
click at [751, 310] on button "Add Payment" at bounding box center [796, 316] width 175 height 13
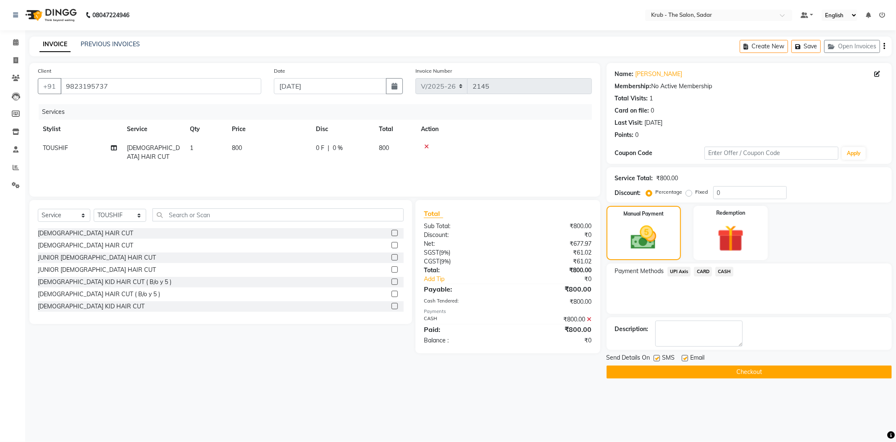
click at [683, 355] on label at bounding box center [685, 358] width 6 height 6
click at [683, 356] on input "checkbox" at bounding box center [684, 358] width 5 height 5
checkbox input "false"
click at [657, 355] on label at bounding box center [657, 358] width 6 height 6
click at [657, 356] on input "checkbox" at bounding box center [656, 358] width 5 height 5
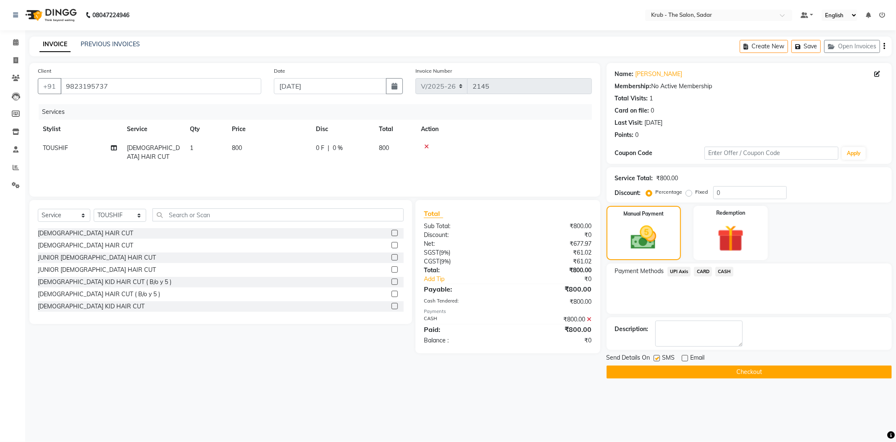
checkbox input "false"
click at [709, 365] on button "Checkout" at bounding box center [749, 371] width 285 height 13
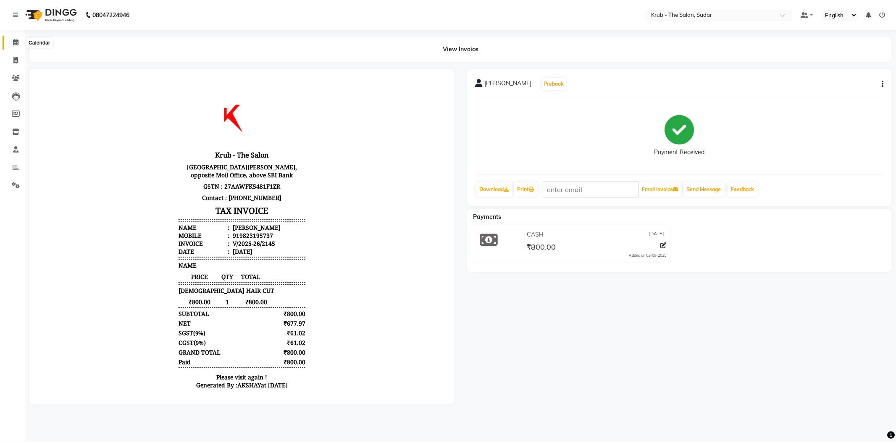
click at [10, 45] on span at bounding box center [15, 43] width 15 height 10
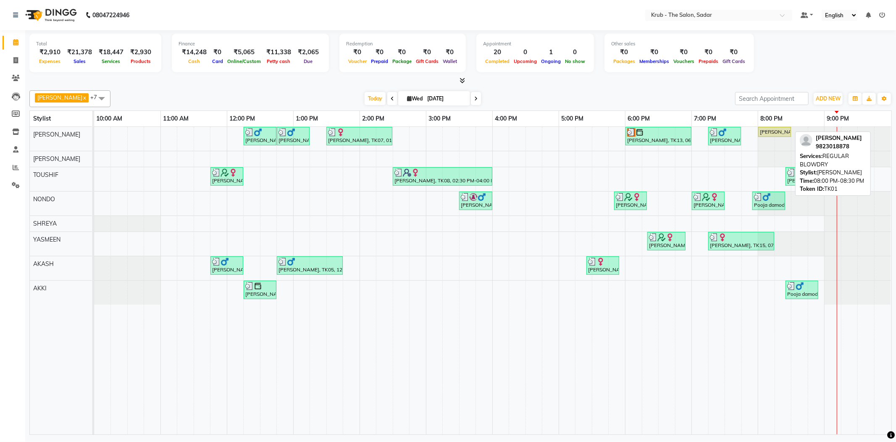
click at [789, 133] on div at bounding box center [790, 131] width 3 height 9
select select "1"
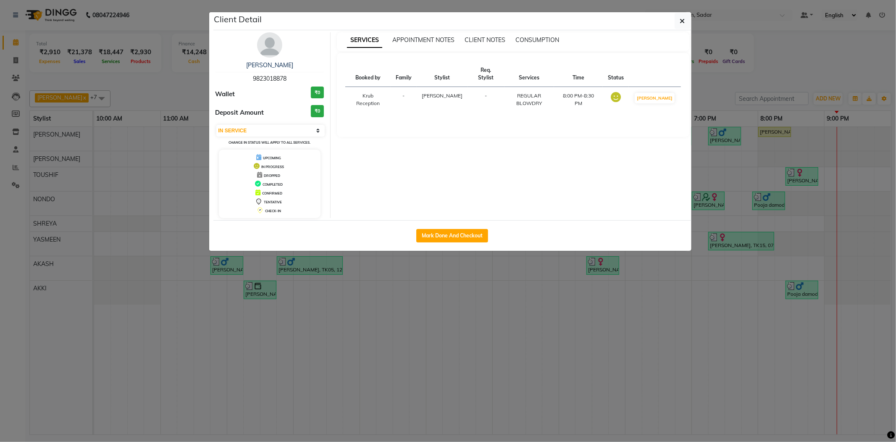
click at [431, 231] on div "Mark Done And Checkout" at bounding box center [452, 235] width 478 height 31
click at [454, 249] on div "Mark Done And Checkout" at bounding box center [452, 235] width 478 height 31
click at [474, 241] on button "Mark Done And Checkout" at bounding box center [452, 235] width 72 height 13
select select "service"
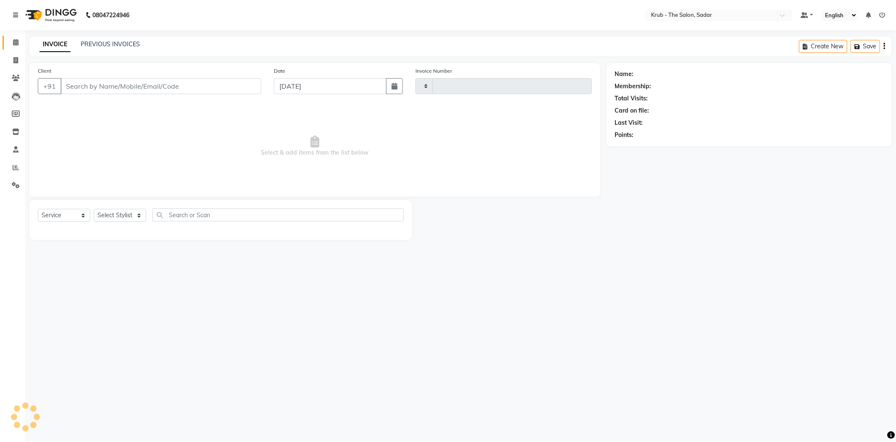
type input "2146"
select select "4449"
type input "9823018878"
select select "24979"
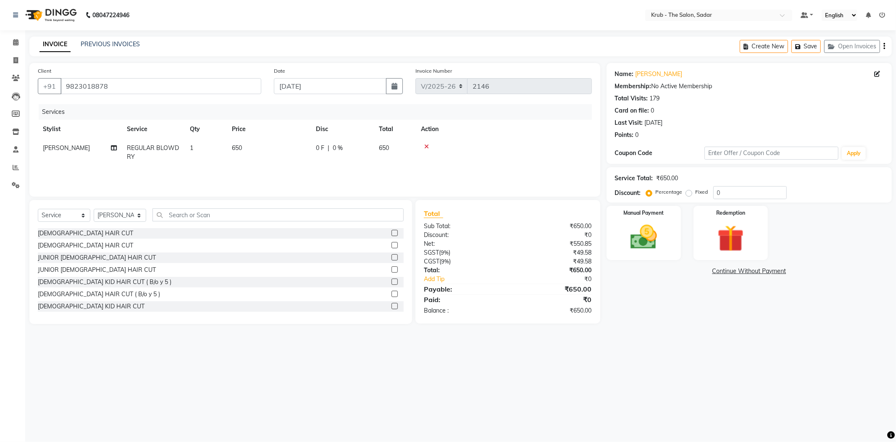
click at [305, 139] on td "650" at bounding box center [269, 153] width 84 height 28
select select "24979"
drag, startPoint x: 288, startPoint y: 136, endPoint x: 261, endPoint y: 138, distance: 26.5
click at [261, 139] on tr "AKASH AKKI AKSHAY Andreas GURVEER Krub Reception KUNAL NONDO RAJESH SHREYA TOUS…" at bounding box center [315, 155] width 554 height 32
type input "300"
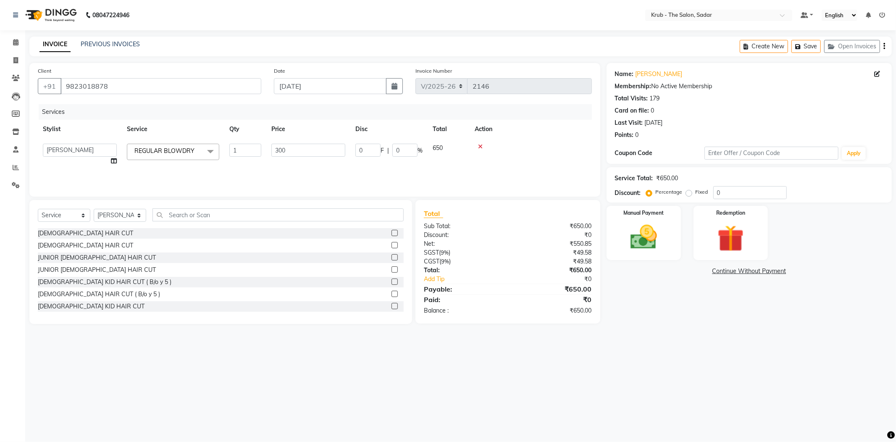
drag, startPoint x: 678, startPoint y: 302, endPoint x: 674, endPoint y: 260, distance: 42.2
click at [678, 301] on div "Name: Khushi Pilley Membership: No Active Membership Total Visits: 179 Card on …" at bounding box center [753, 193] width 292 height 261
click at [713, 267] on link "Continue Without Payment" at bounding box center [749, 271] width 282 height 9
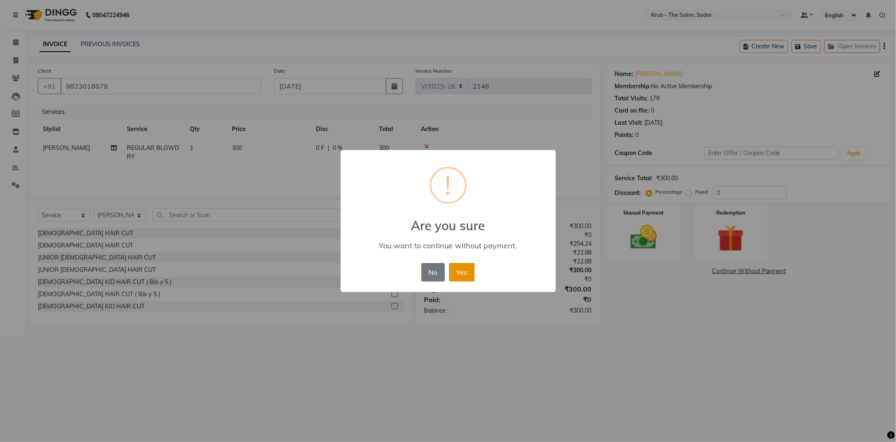
click at [461, 265] on button "Yes" at bounding box center [462, 272] width 26 height 18
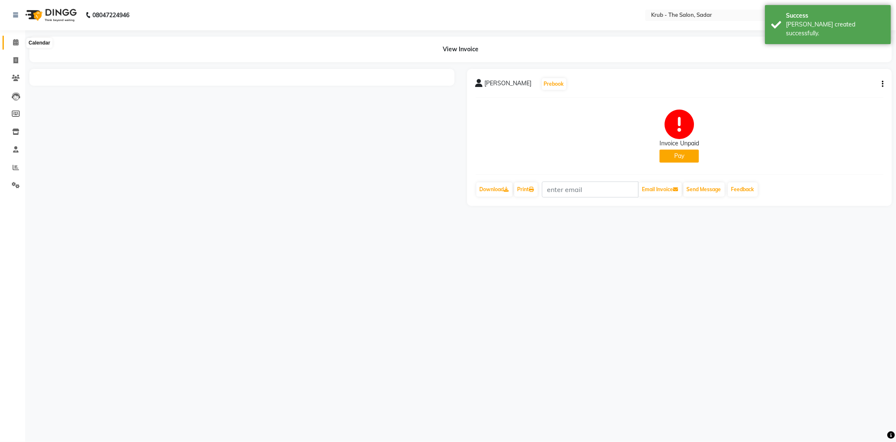
click at [19, 41] on span at bounding box center [15, 43] width 15 height 10
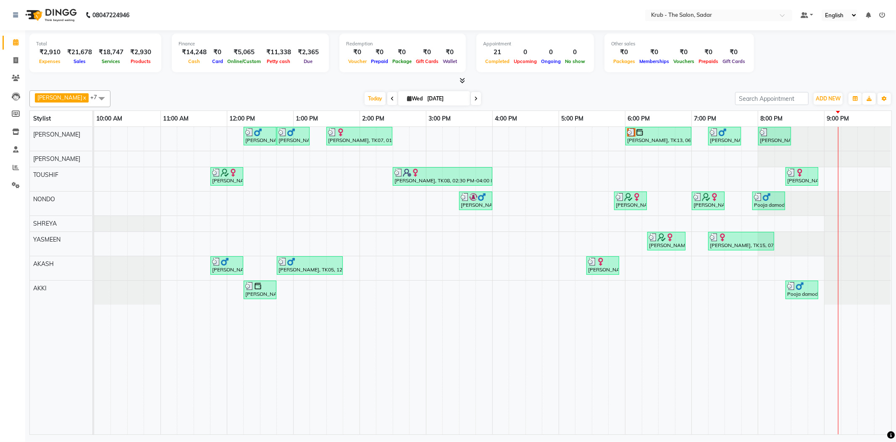
click at [709, 92] on div "Today Wed 03-09-2025" at bounding box center [423, 98] width 616 height 13
click at [465, 81] on icon at bounding box center [462, 80] width 5 height 6
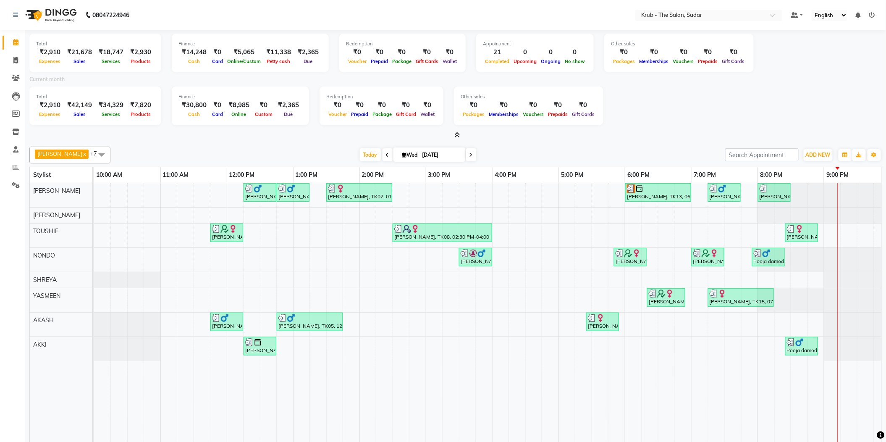
click at [456, 132] on icon at bounding box center [457, 135] width 5 height 6
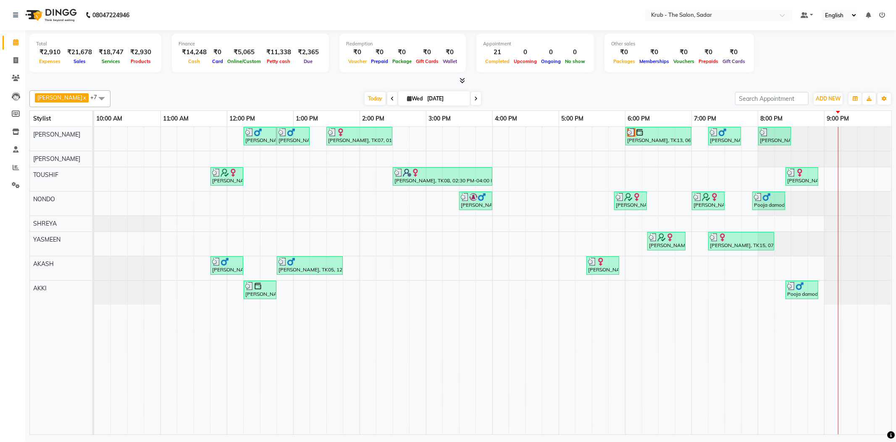
click at [463, 77] on icon at bounding box center [462, 80] width 5 height 6
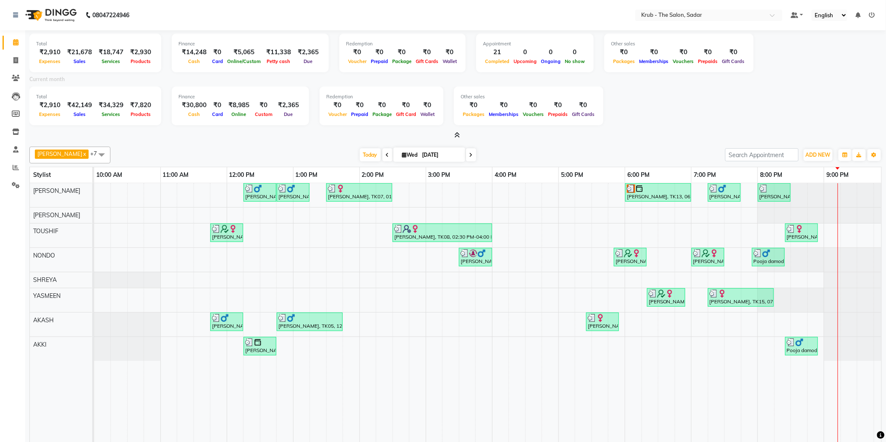
click at [458, 131] on span at bounding box center [456, 135] width 9 height 9
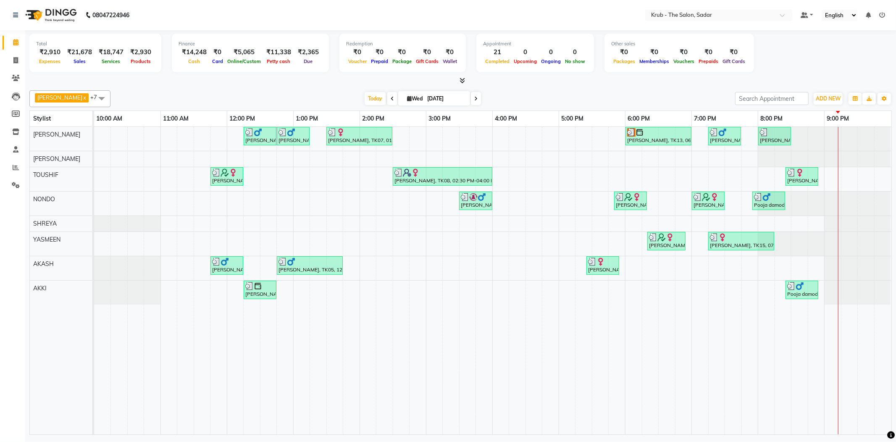
click at [570, 90] on div "GURVEER x RAJESH x TOUSHIF x NONDO x SHREYA x YASMEEN x AKASH x AKKI x +7 Selec…" at bounding box center [460, 98] width 862 height 17
click at [474, 96] on icon at bounding box center [475, 98] width 3 height 5
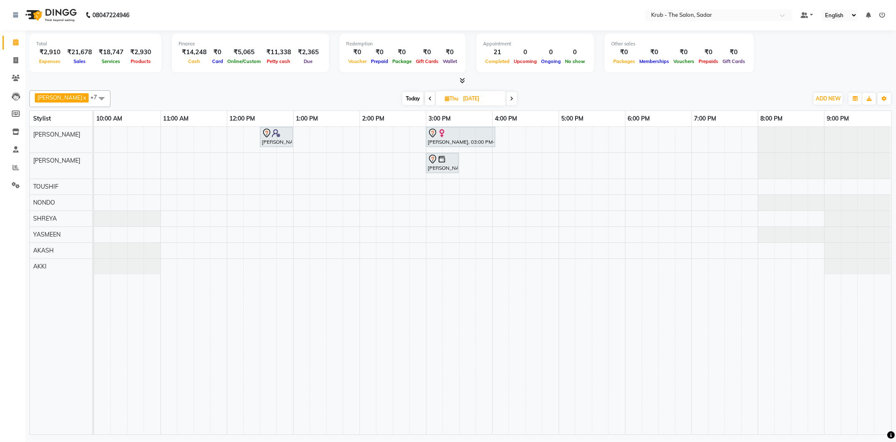
click at [425, 92] on span at bounding box center [430, 98] width 10 height 13
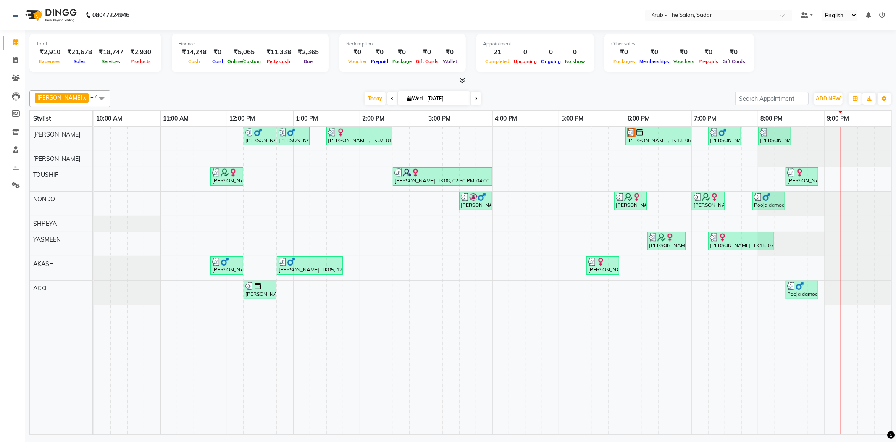
click at [471, 92] on span at bounding box center [476, 98] width 10 height 13
type input "[DATE]"
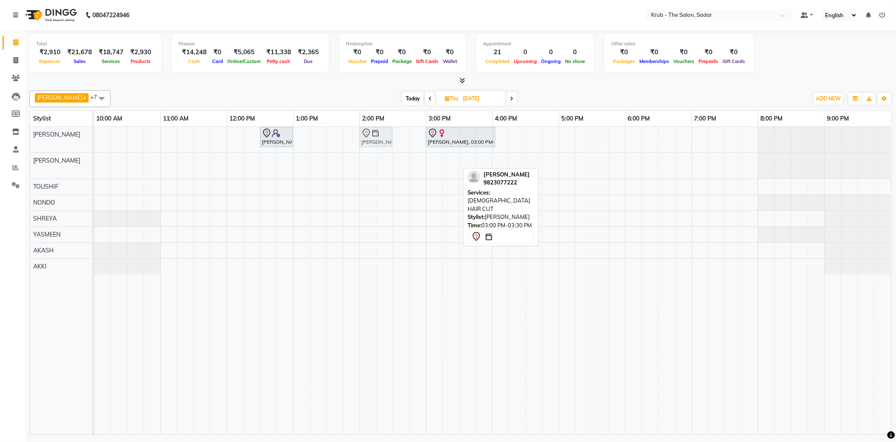
drag, startPoint x: 432, startPoint y: 164, endPoint x: 370, endPoint y: 145, distance: 64.2
click at [370, 145] on tbody "Anandininull, 12:30 PM-01:00 PM, FEMALE HAIR CUT Dr.Farhat Duad, 03:00 PM-04:03…" at bounding box center [492, 200] width 797 height 147
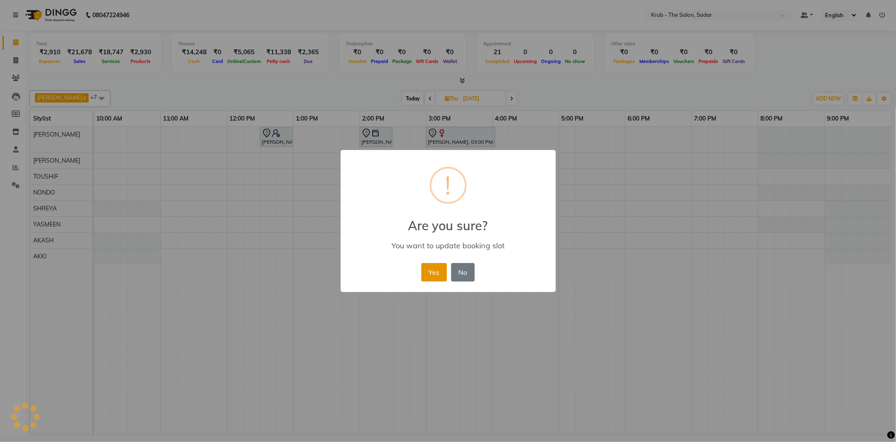
click at [432, 263] on button "Yes" at bounding box center [434, 272] width 26 height 18
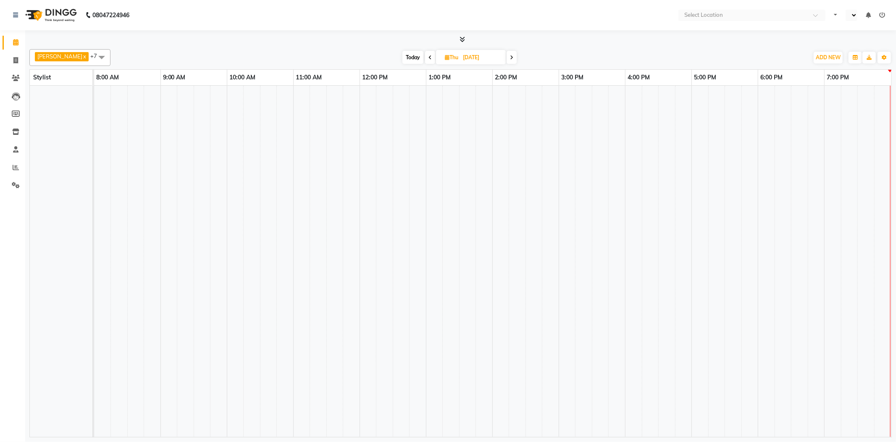
select select "en"
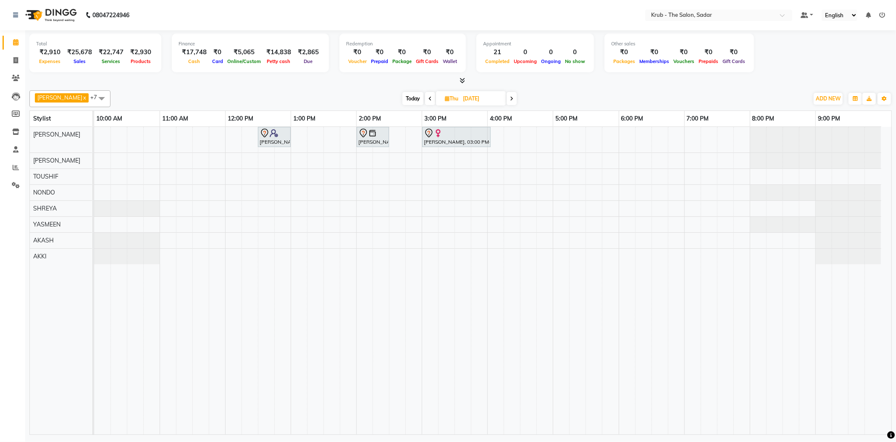
click at [883, 18] on li at bounding box center [882, 15] width 6 height 9
click at [883, 14] on icon at bounding box center [882, 15] width 6 height 6
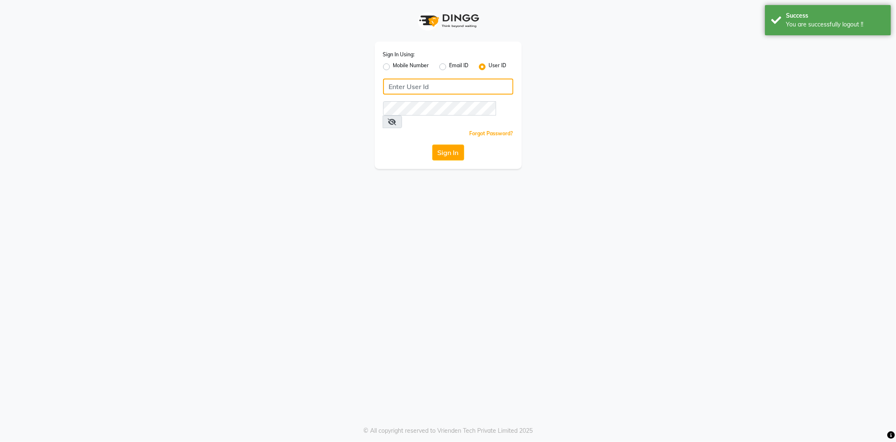
type input "8600687890"
